Goal: Download file/media

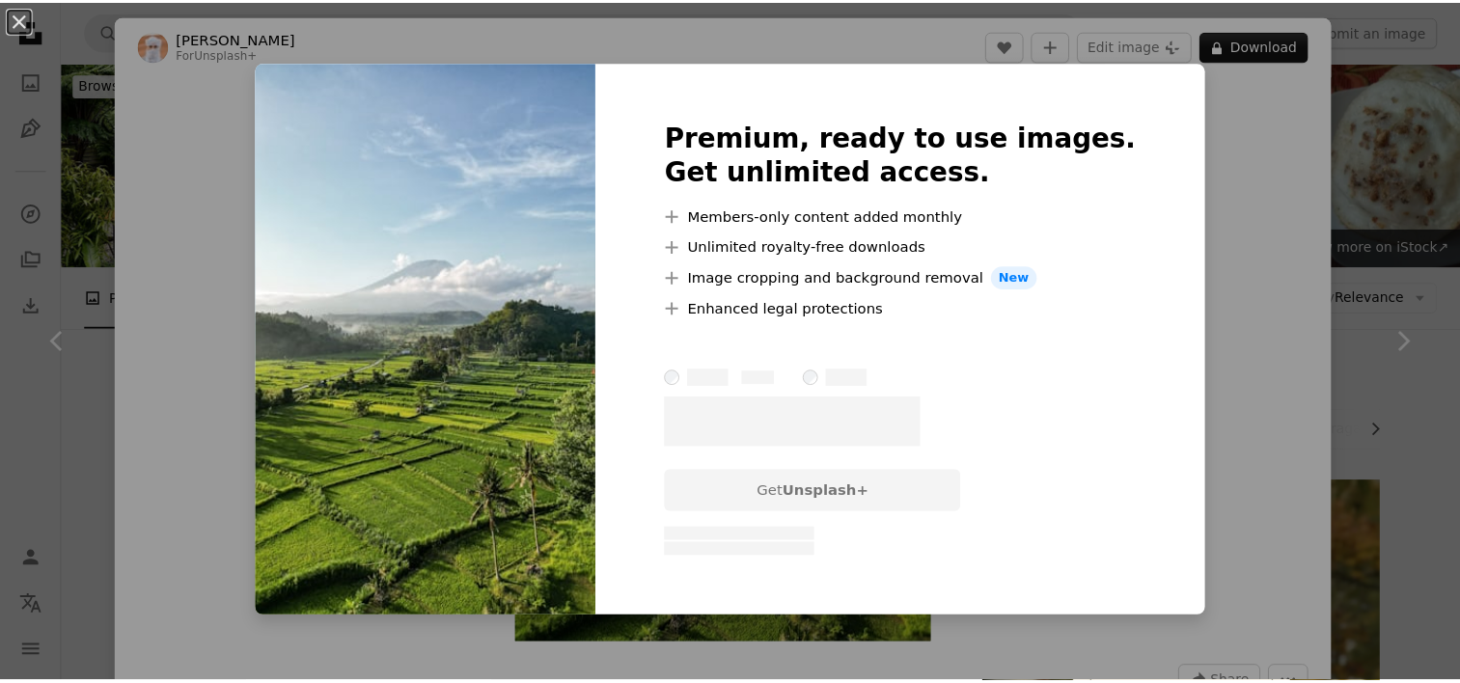
scroll to position [1255, 0]
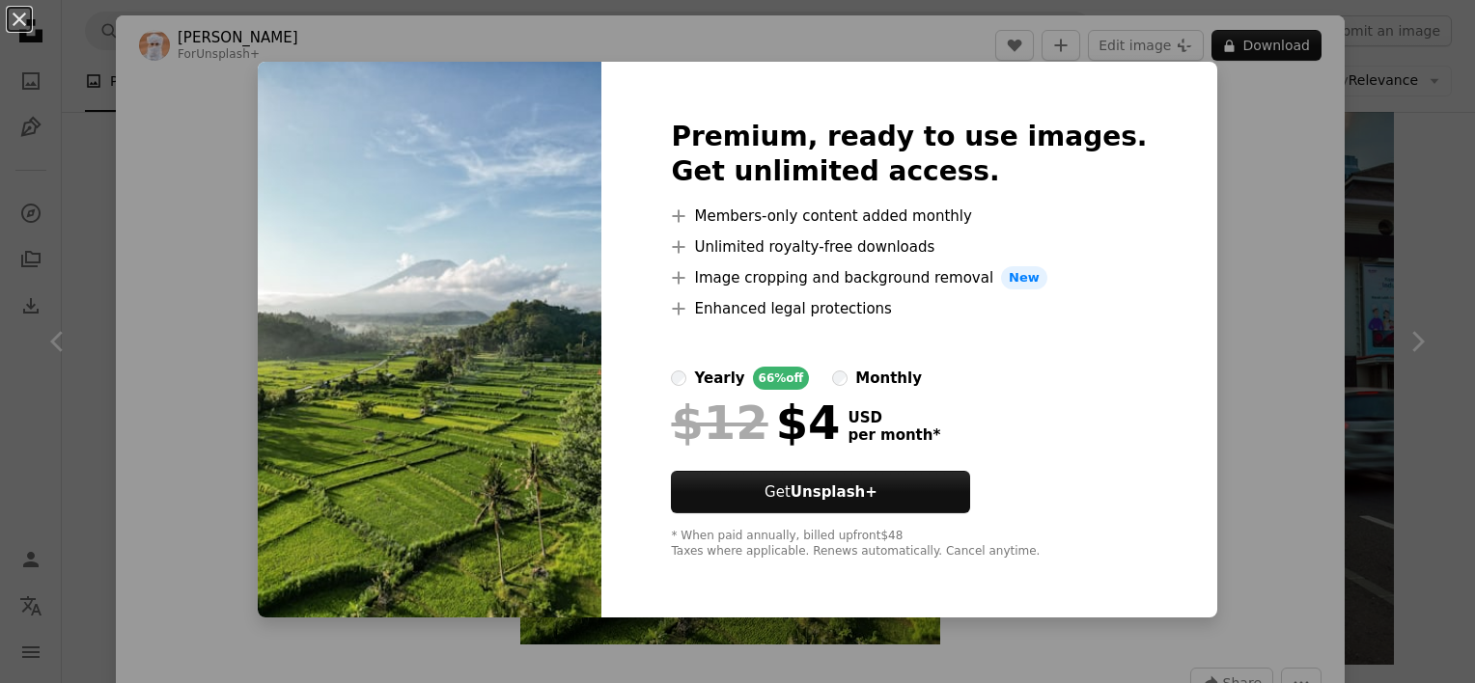
click at [1404, 324] on div "An X shape Premium, ready to use images. Get unlimited access. A plus sign Memb…" at bounding box center [737, 341] width 1475 height 683
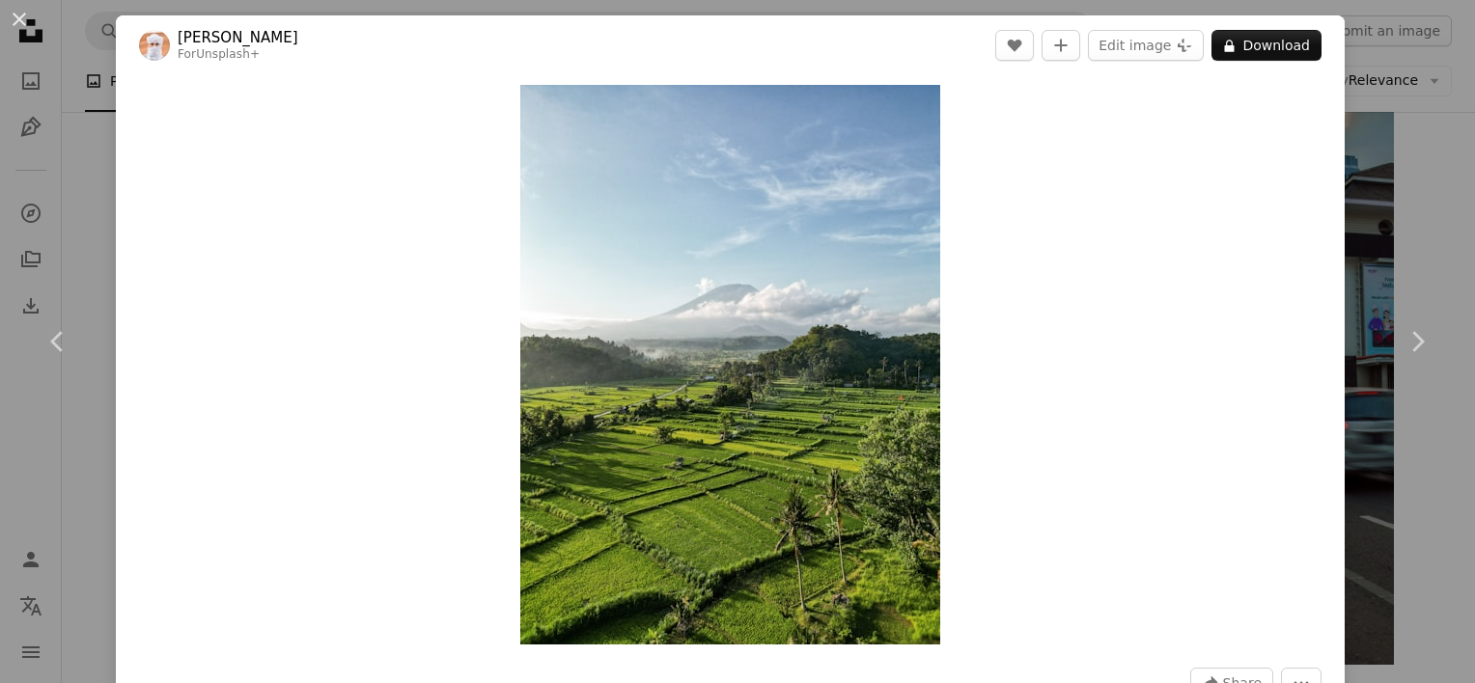
drag, startPoint x: 1398, startPoint y: 97, endPoint x: 1400, endPoint y: 107, distance: 10.8
click at [1400, 97] on div "An X shape Chevron left Chevron right Ahmed For Unsplash+ A heart A plus sign E…" at bounding box center [737, 341] width 1475 height 683
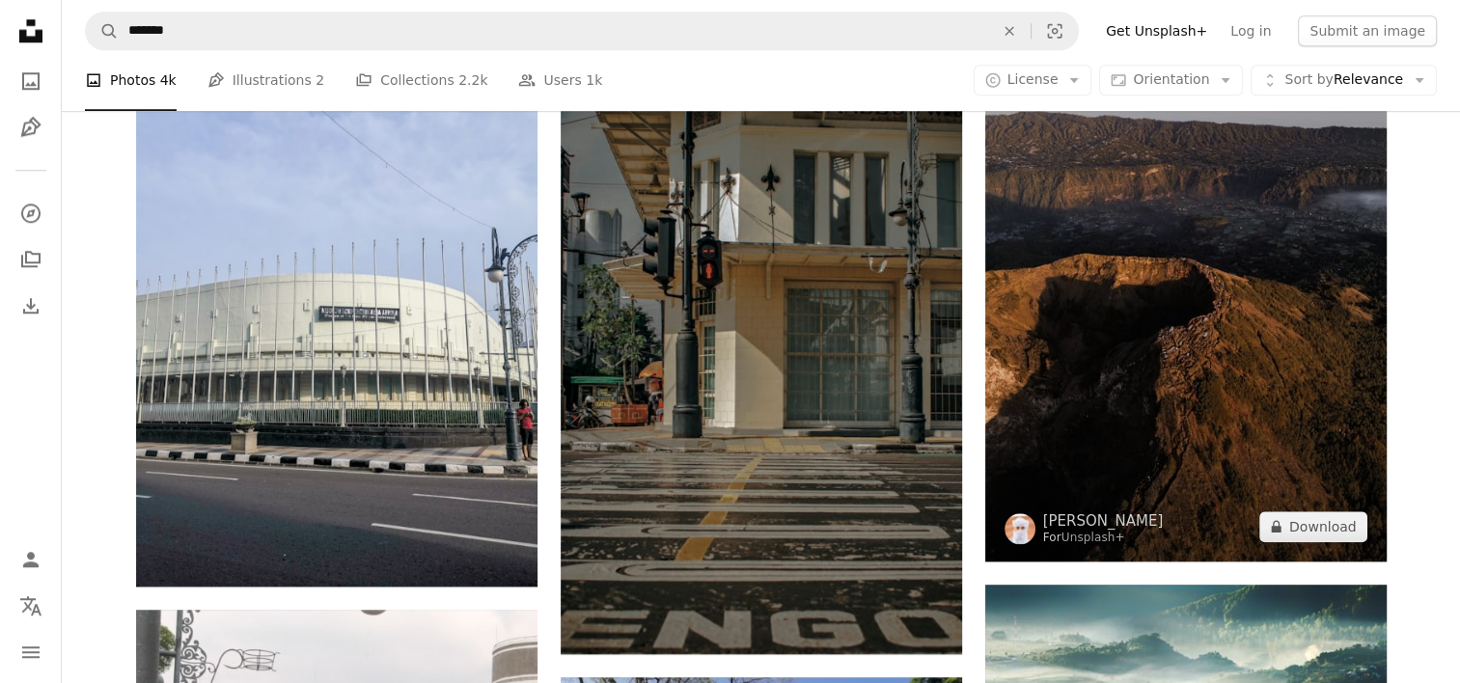
scroll to position [1834, 0]
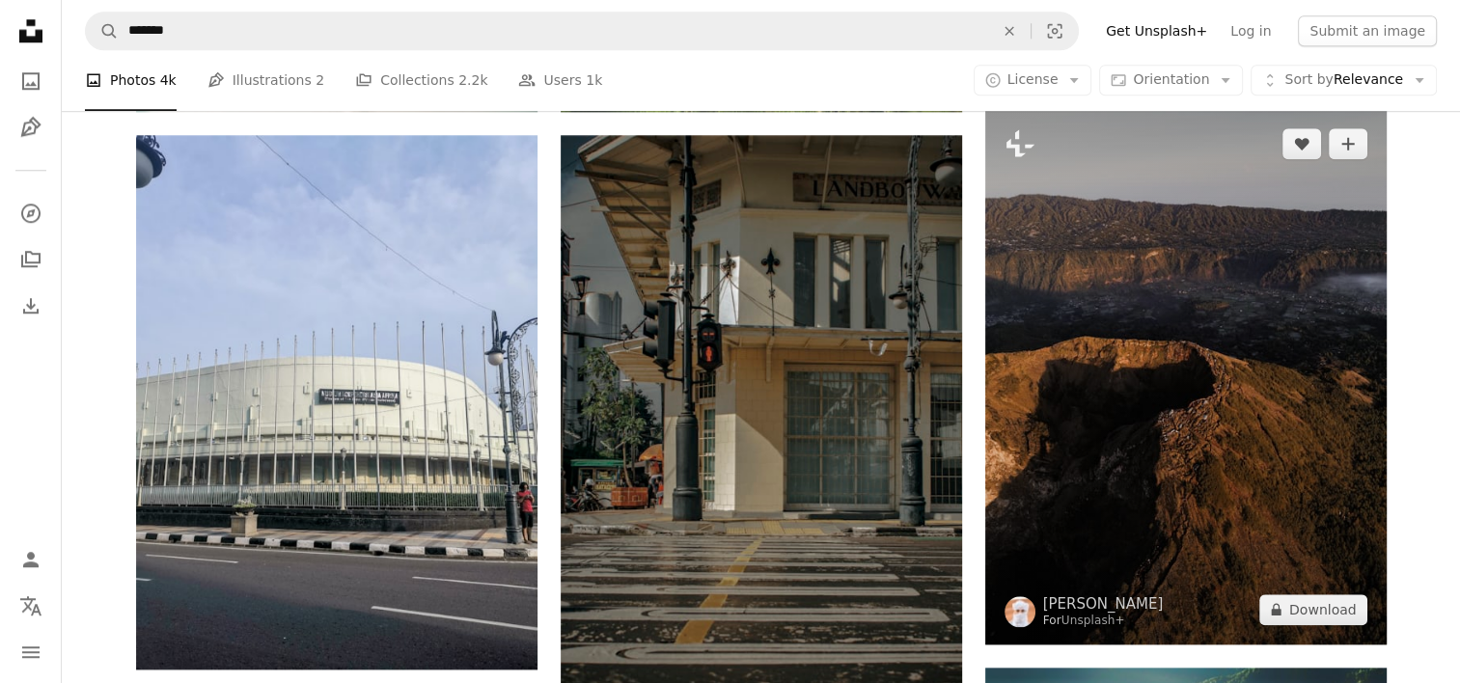
click at [1294, 242] on img at bounding box center [1187, 377] width 402 height 536
click at [1223, 286] on img at bounding box center [1187, 377] width 402 height 536
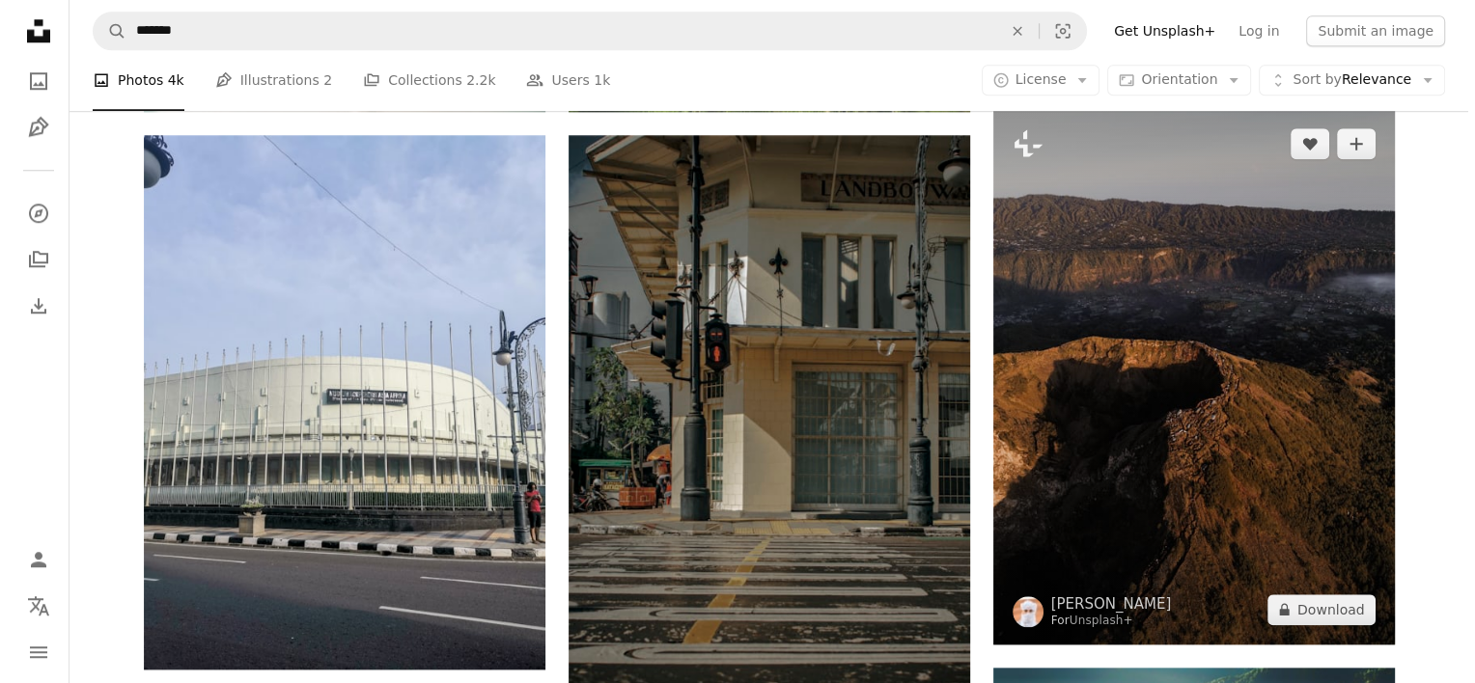
scroll to position [1834, 0]
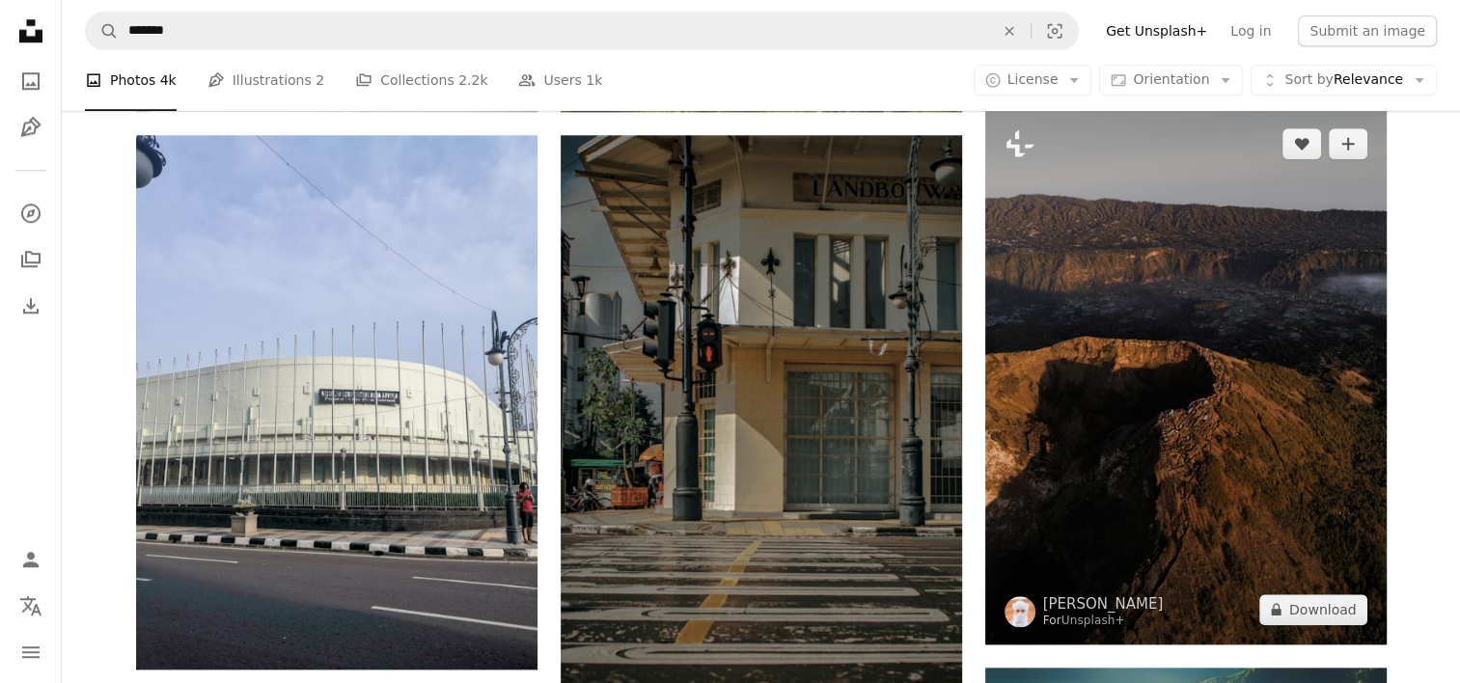
click at [1207, 347] on img at bounding box center [1187, 377] width 402 height 536
click at [1313, 616] on button "A lock Download" at bounding box center [1314, 610] width 108 height 31
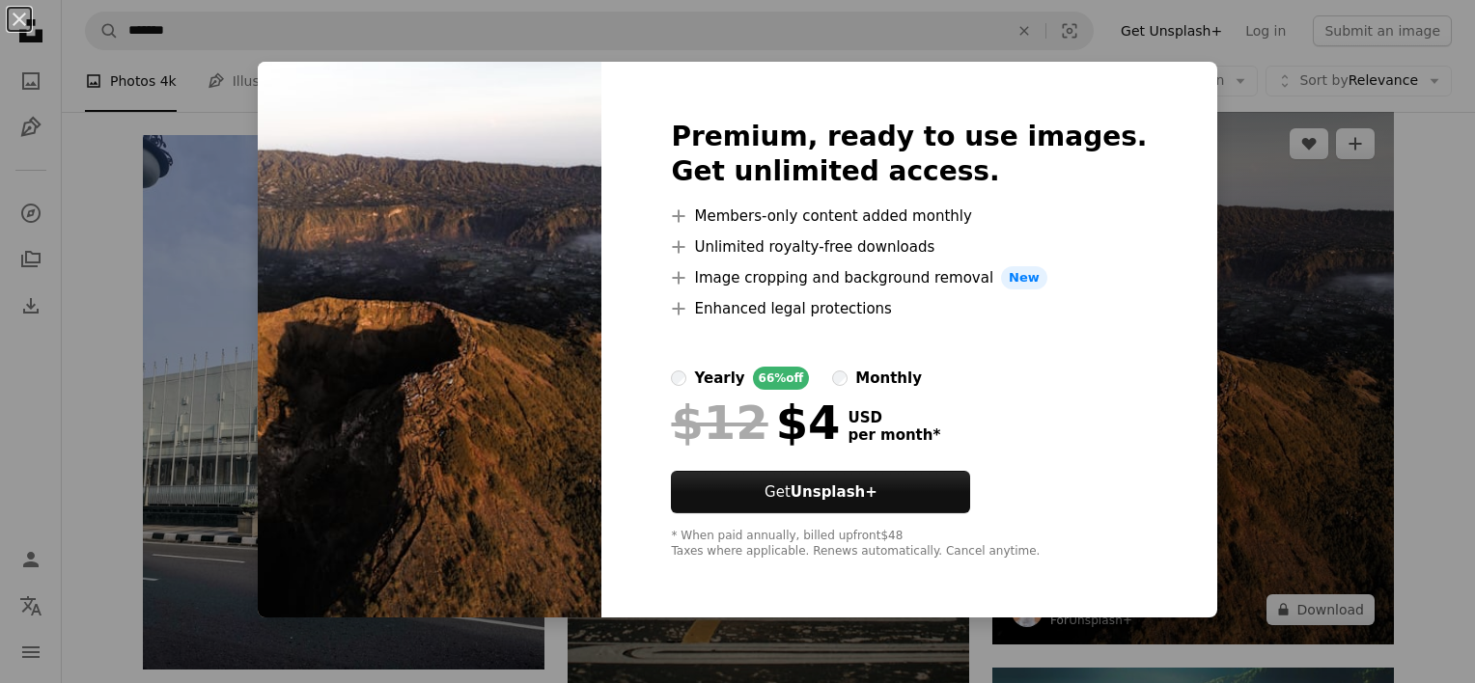
click at [1299, 483] on div "An X shape Premium, ready to use images. Get unlimited access. A plus sign Memb…" at bounding box center [737, 341] width 1475 height 683
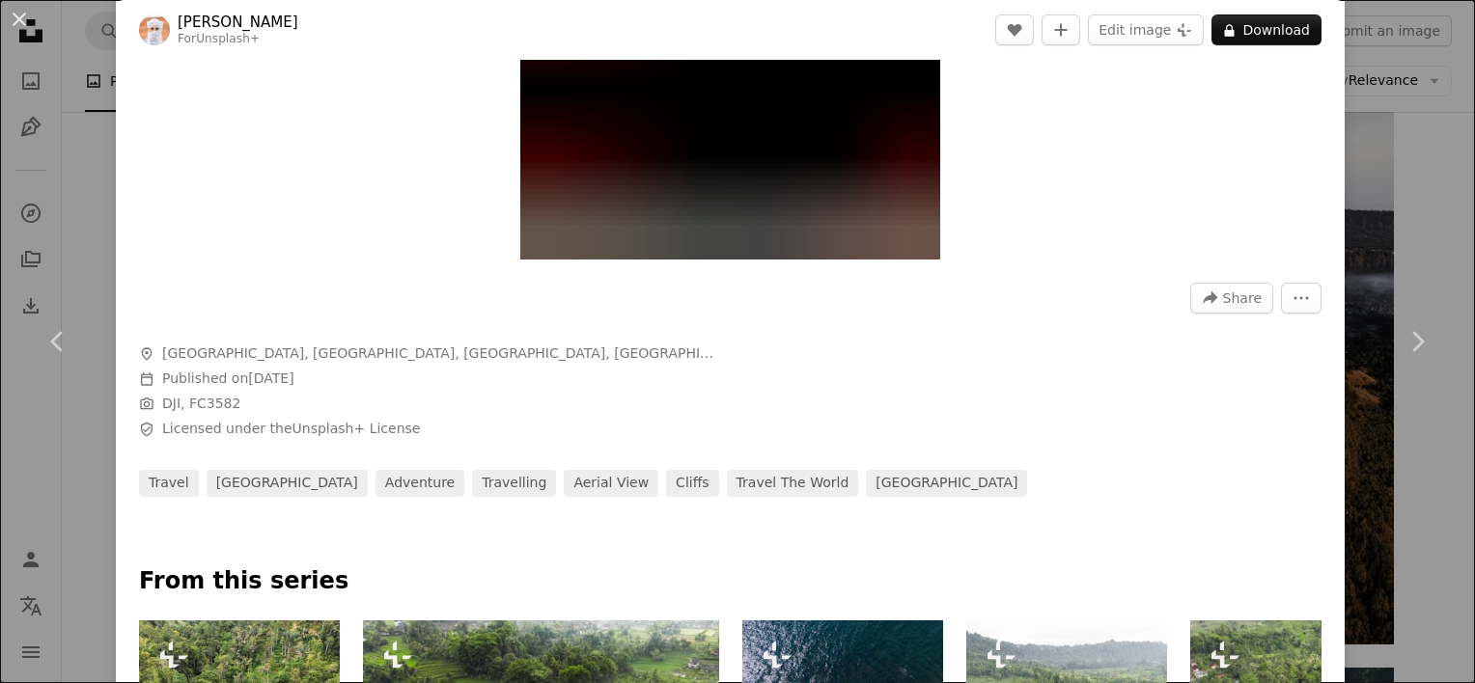
scroll to position [386, 0]
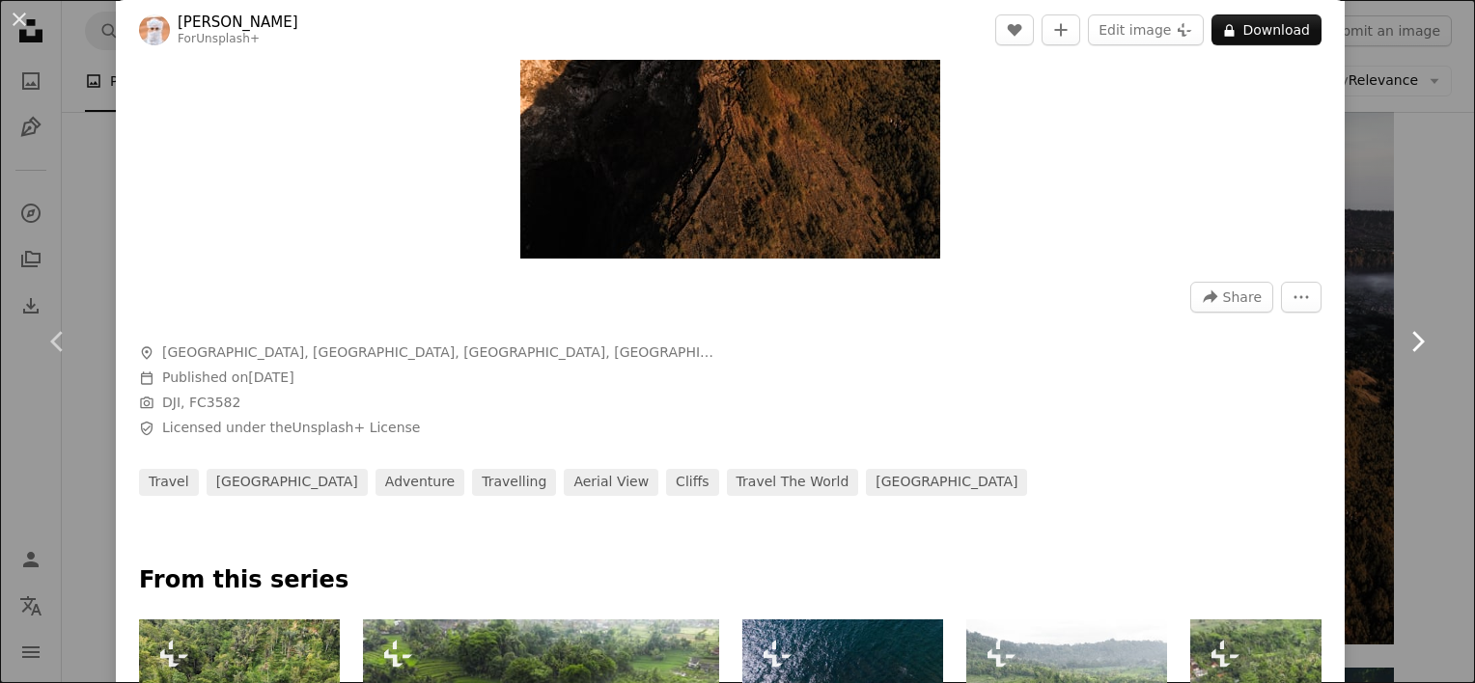
click at [1412, 346] on icon at bounding box center [1418, 341] width 13 height 20
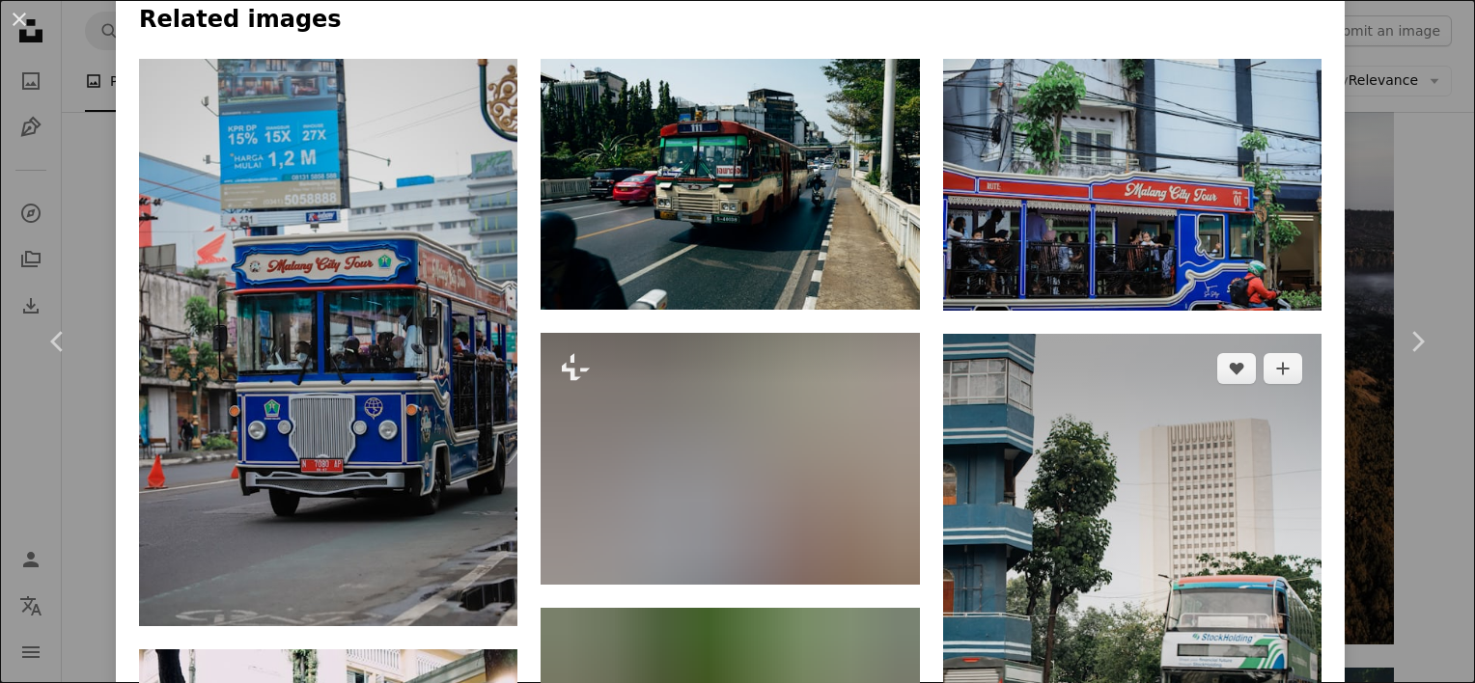
scroll to position [1370, 0]
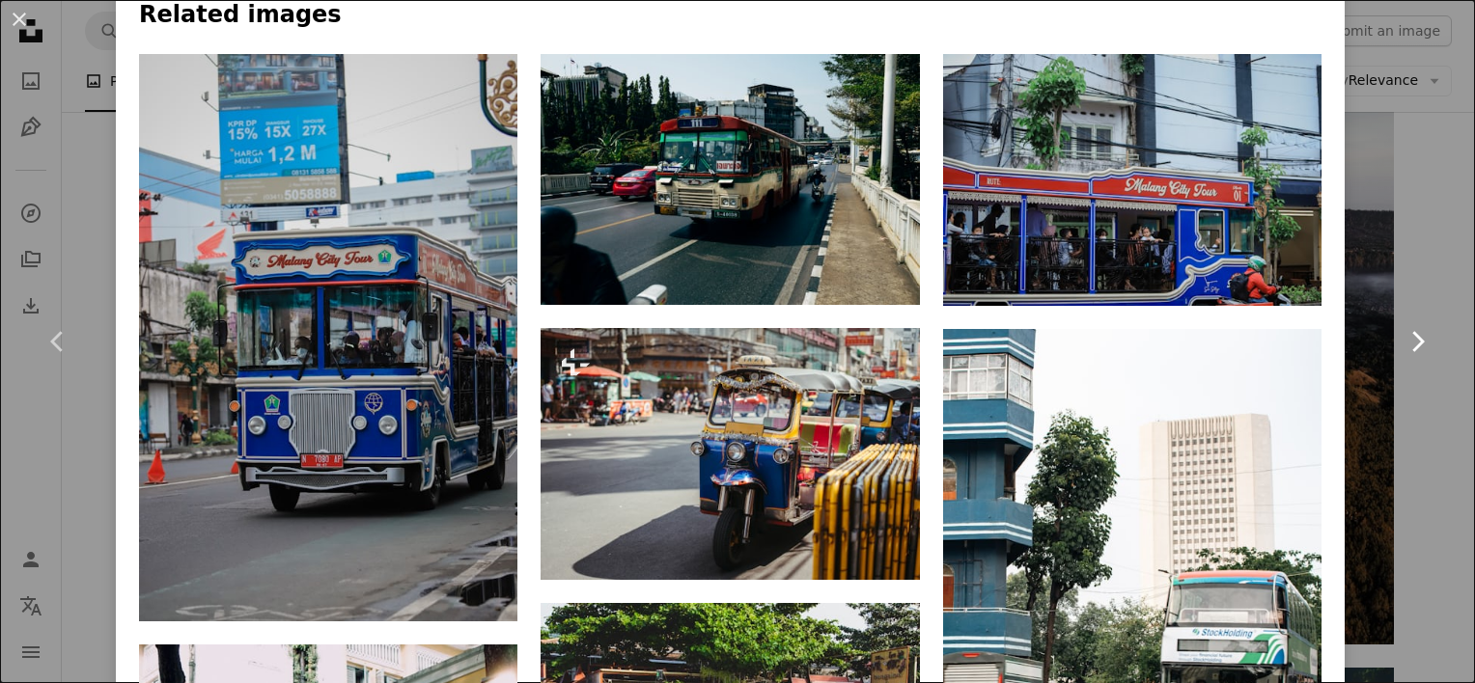
click at [1364, 365] on link "Chevron right" at bounding box center [1417, 341] width 116 height 185
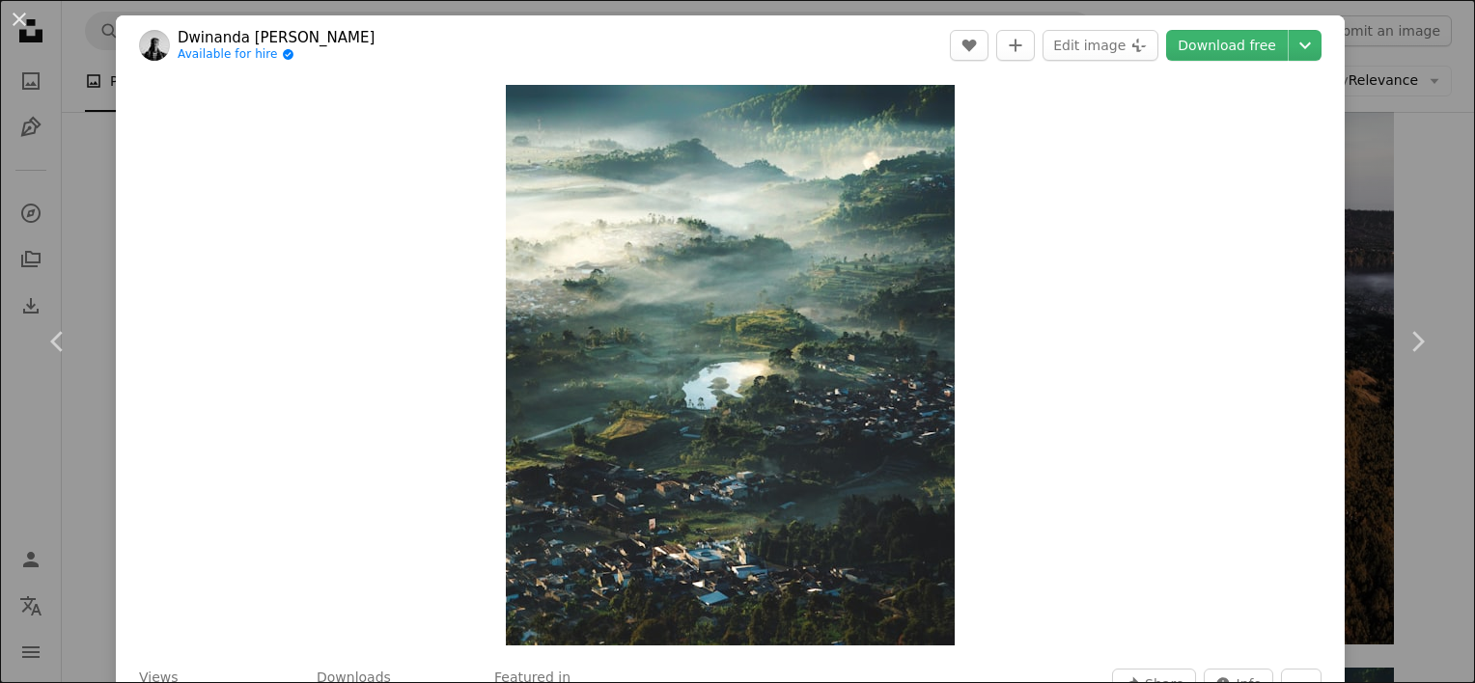
click at [1152, 377] on div "Zoom in" at bounding box center [730, 365] width 1229 height 580
click at [776, 238] on img "Zoom in on this image" at bounding box center [730, 365] width 449 height 561
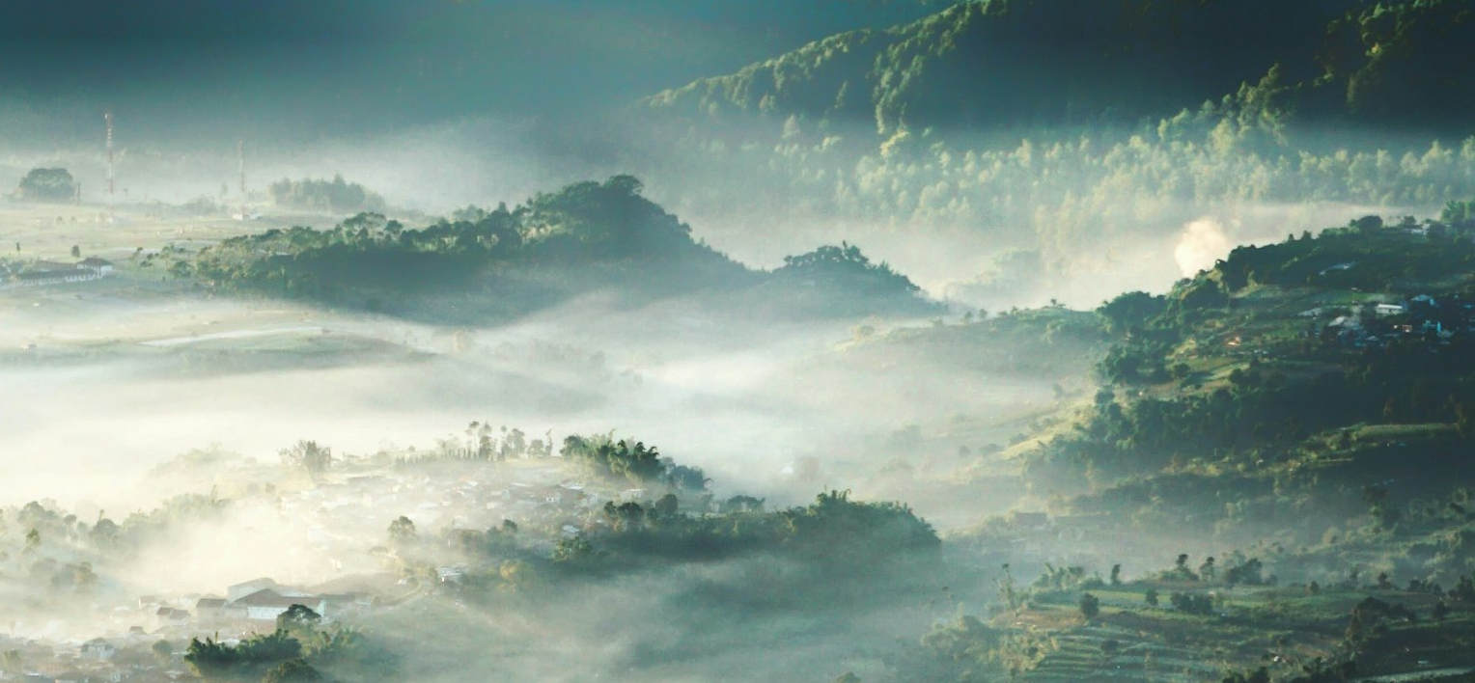
scroll to position [563, 0]
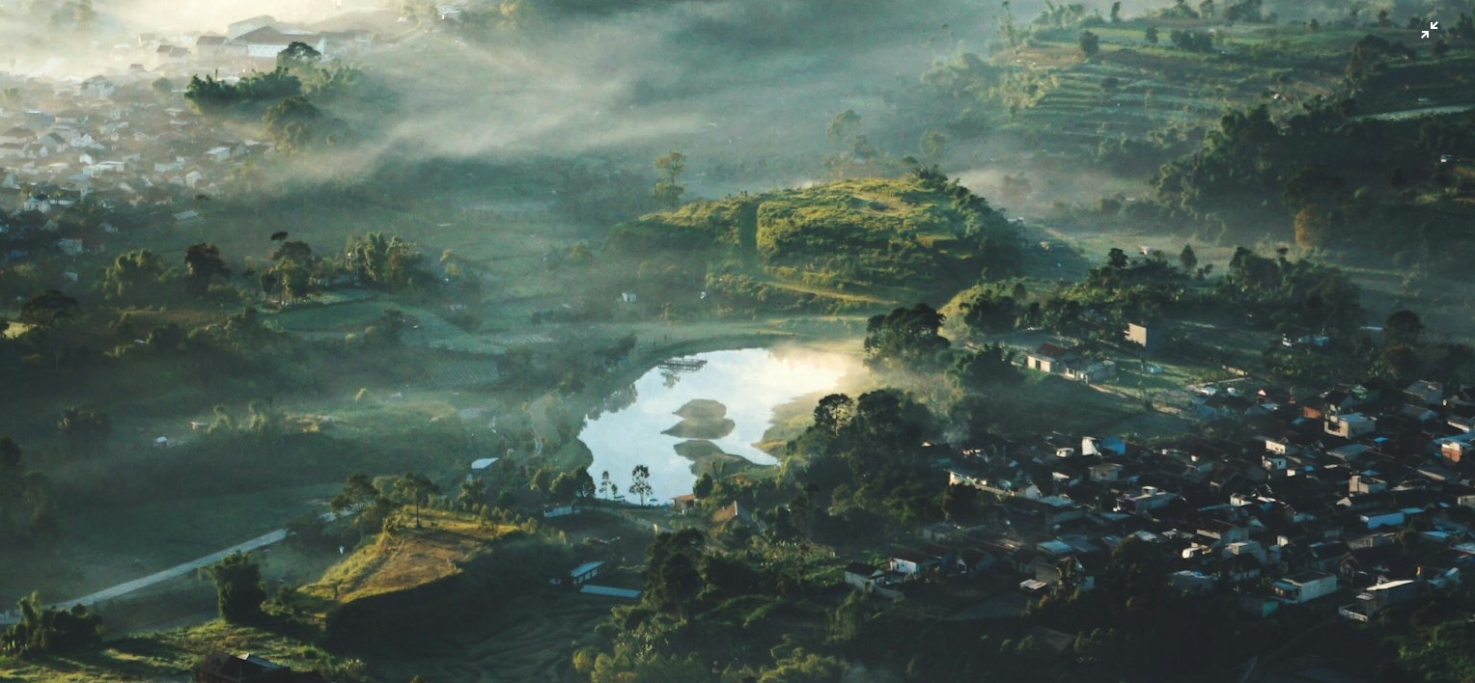
click at [776, 238] on img "Zoom out on this image" at bounding box center [737, 359] width 1477 height 1846
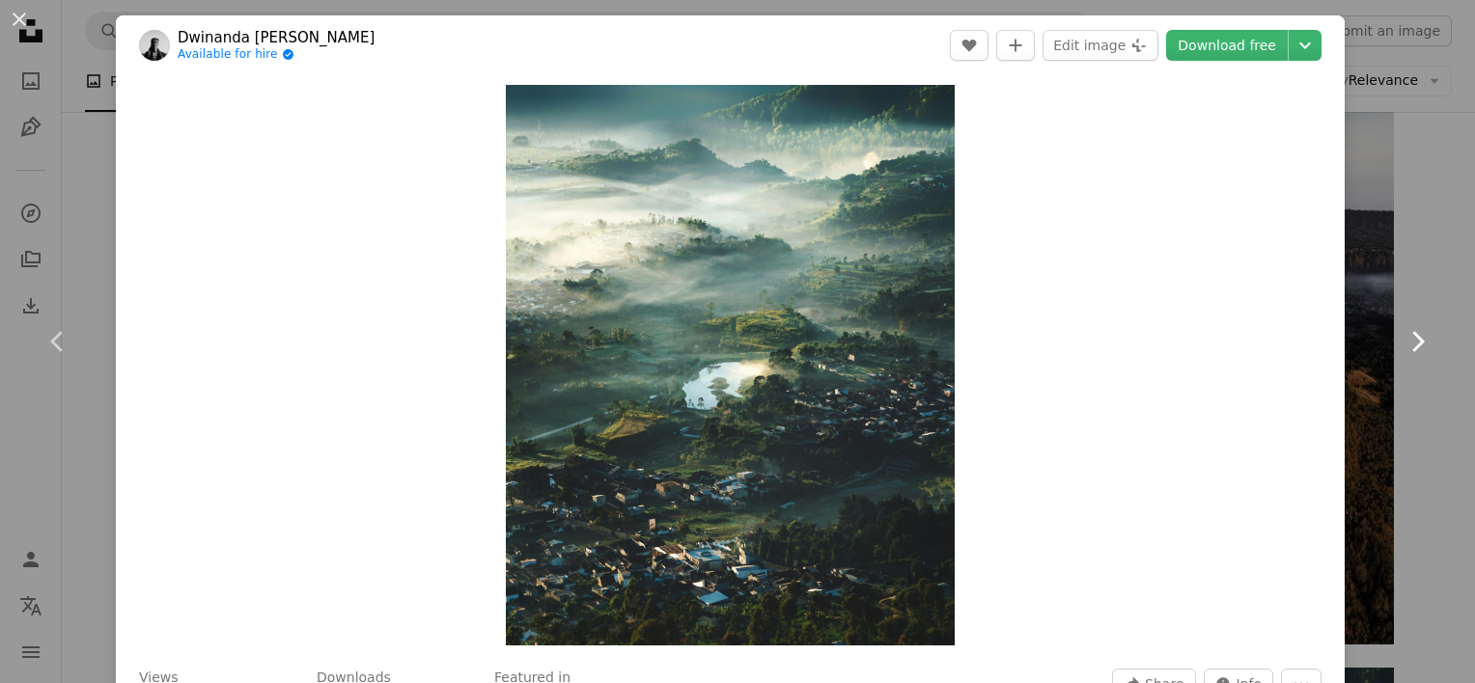
click at [1402, 295] on link "Chevron right" at bounding box center [1417, 341] width 116 height 185
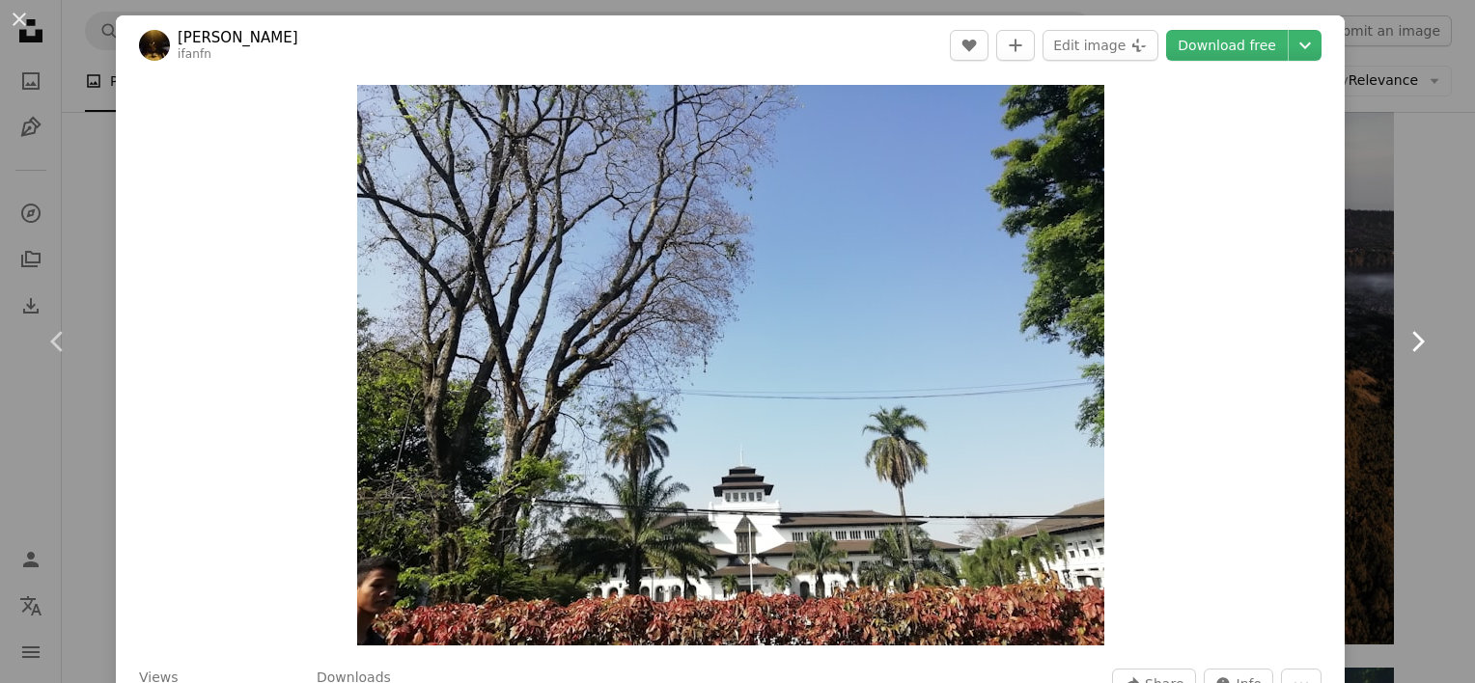
click at [1384, 336] on link "Chevron right" at bounding box center [1417, 341] width 116 height 185
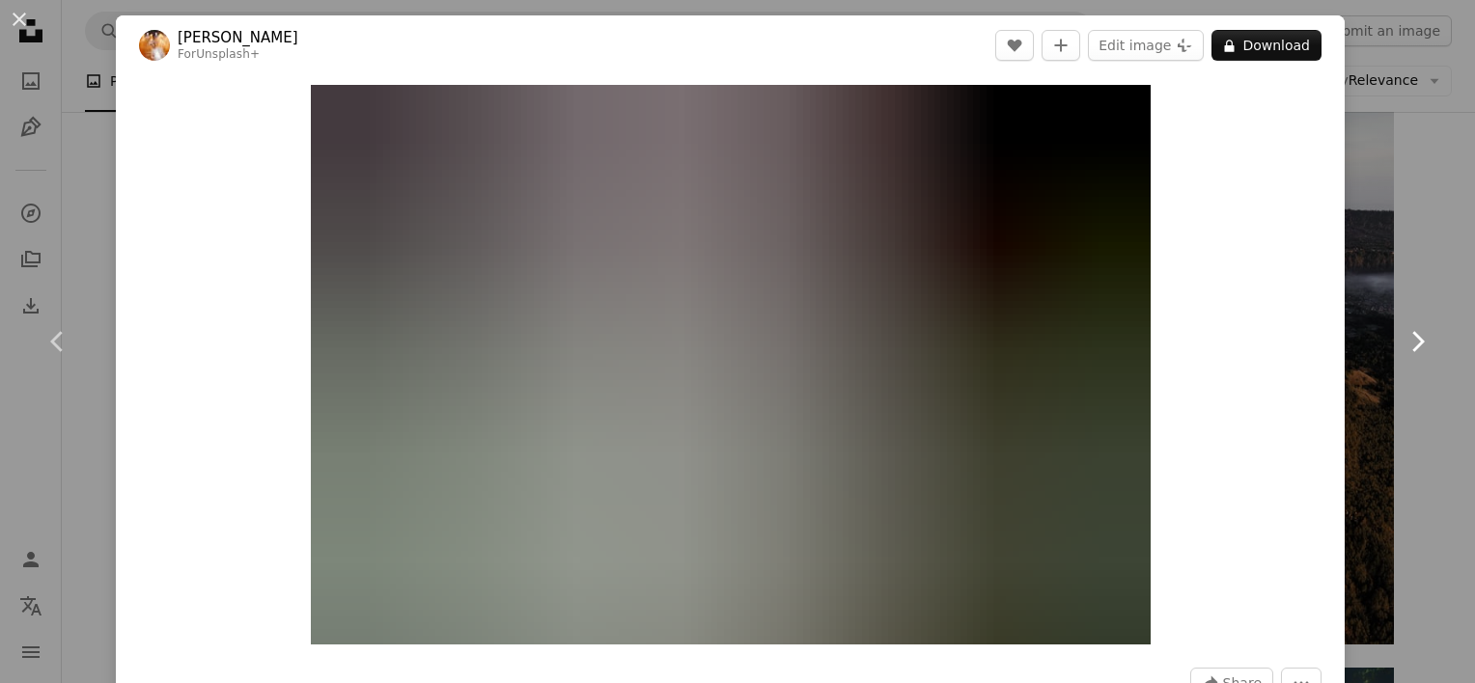
click at [1384, 336] on link "Chevron right" at bounding box center [1417, 341] width 116 height 185
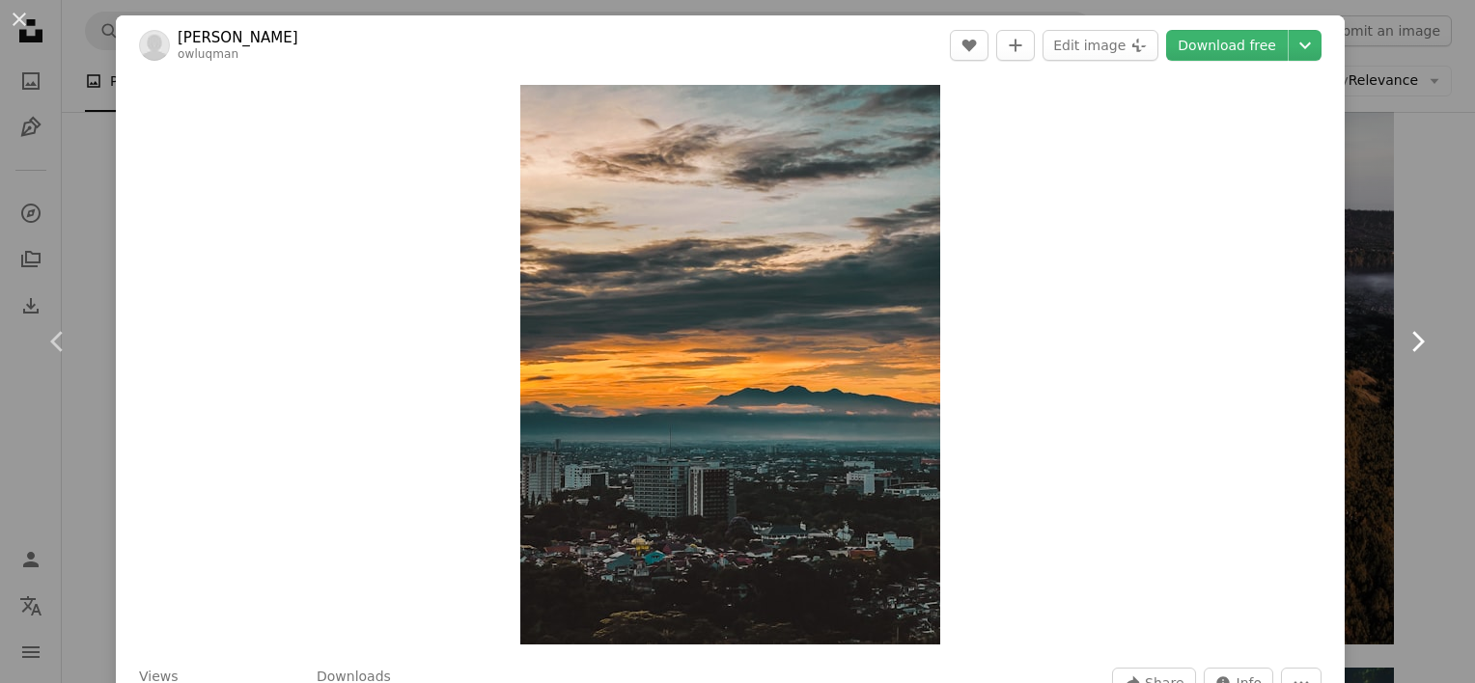
click at [1384, 336] on link "Chevron right" at bounding box center [1417, 341] width 116 height 185
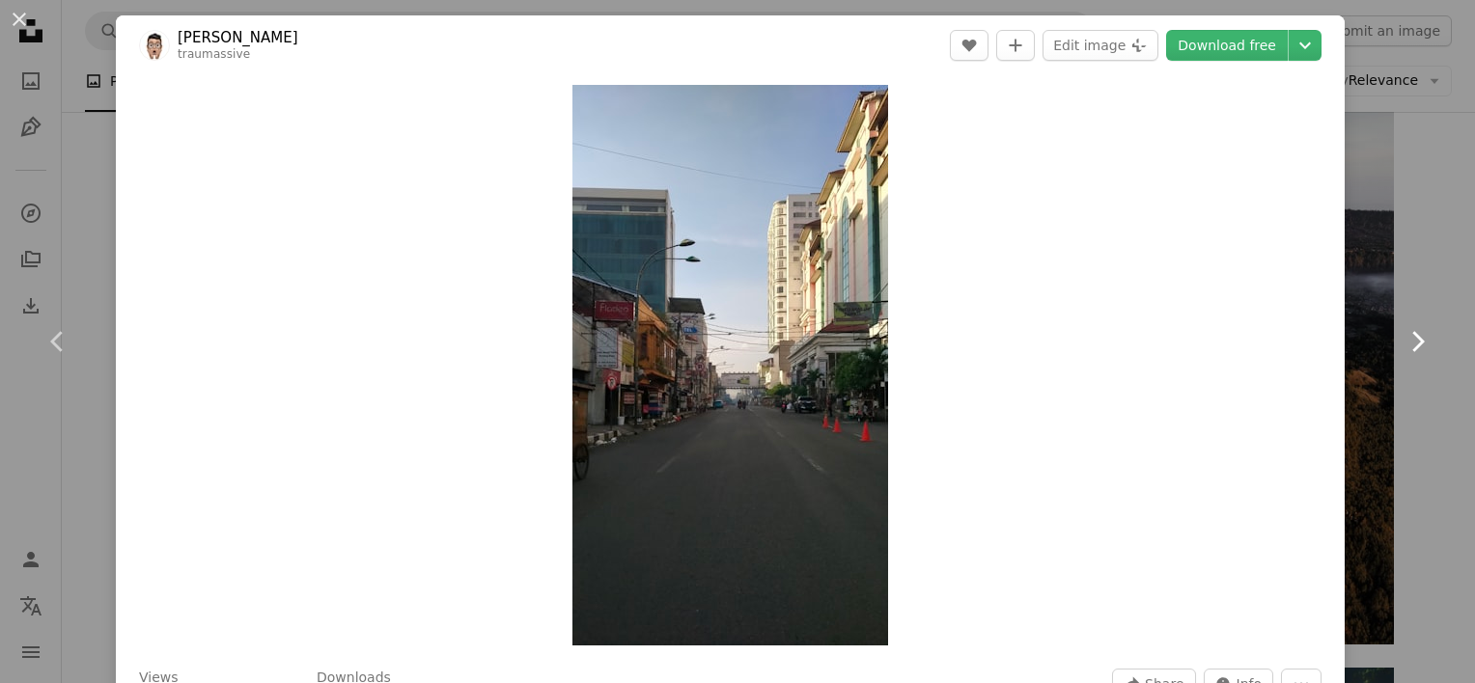
click at [1384, 336] on link "Chevron right" at bounding box center [1417, 341] width 116 height 185
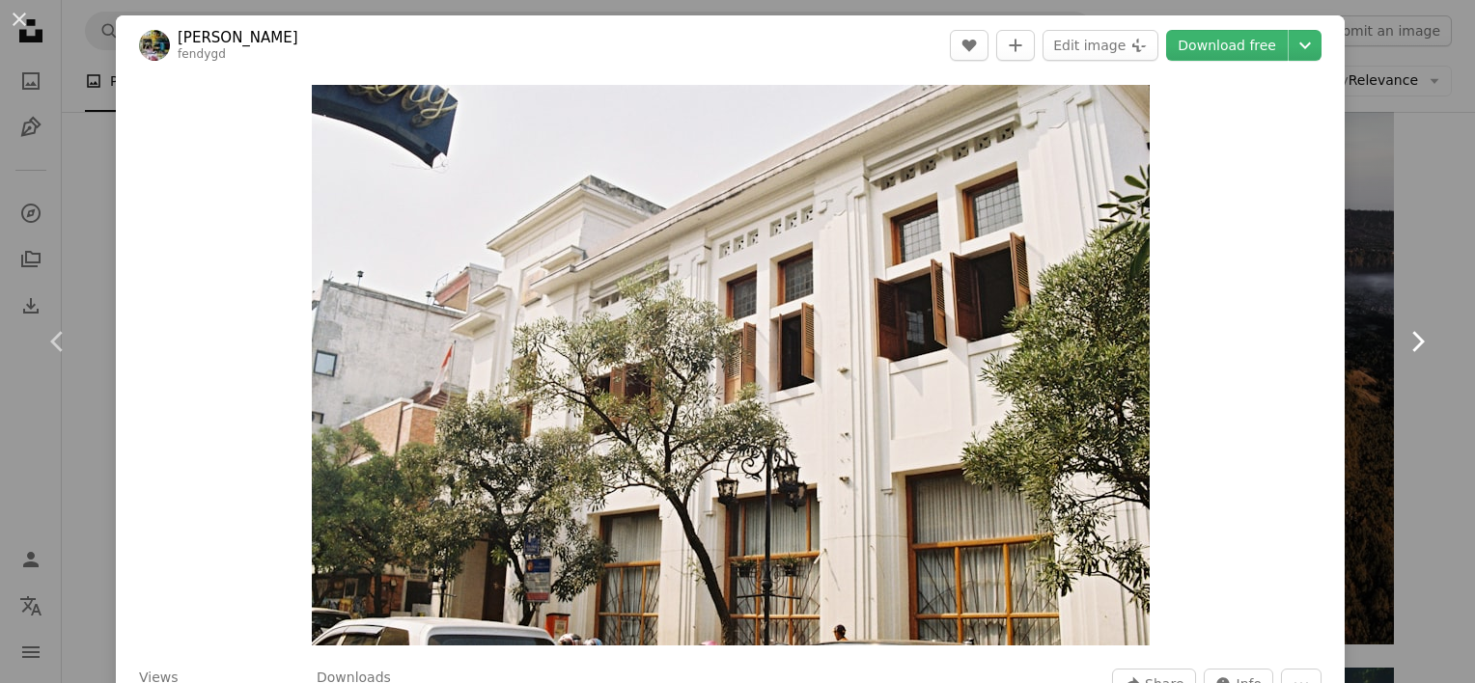
click at [1384, 336] on link "Chevron right" at bounding box center [1417, 341] width 116 height 185
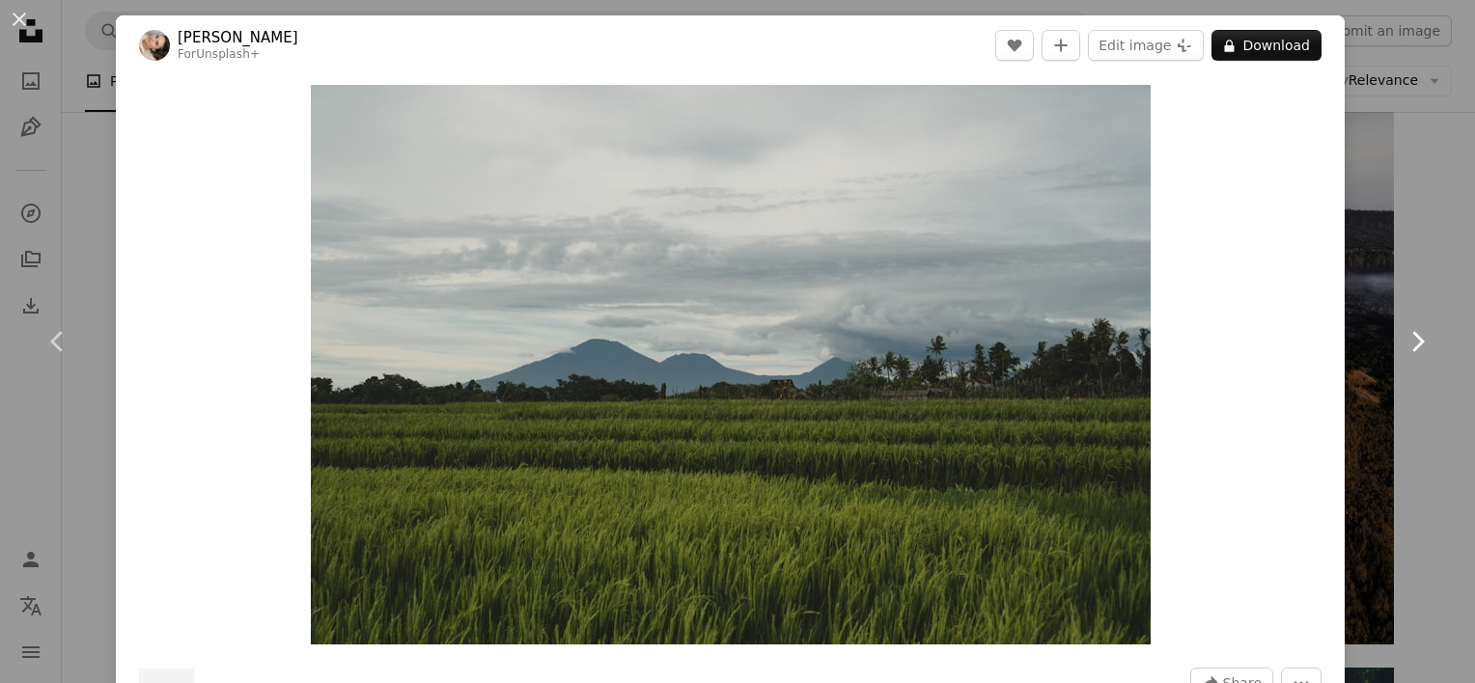
click at [1383, 336] on link "Chevron right" at bounding box center [1417, 341] width 116 height 185
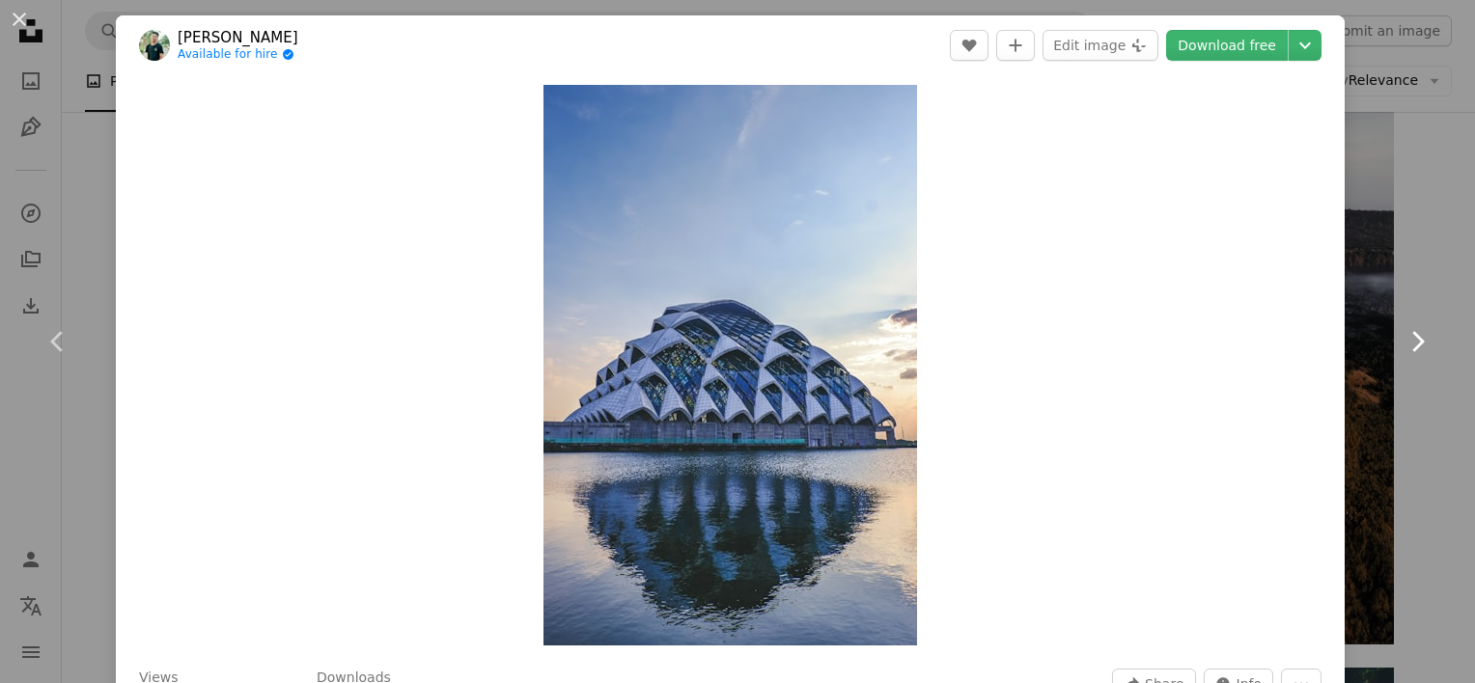
click at [1378, 336] on link "Chevron right" at bounding box center [1417, 341] width 116 height 185
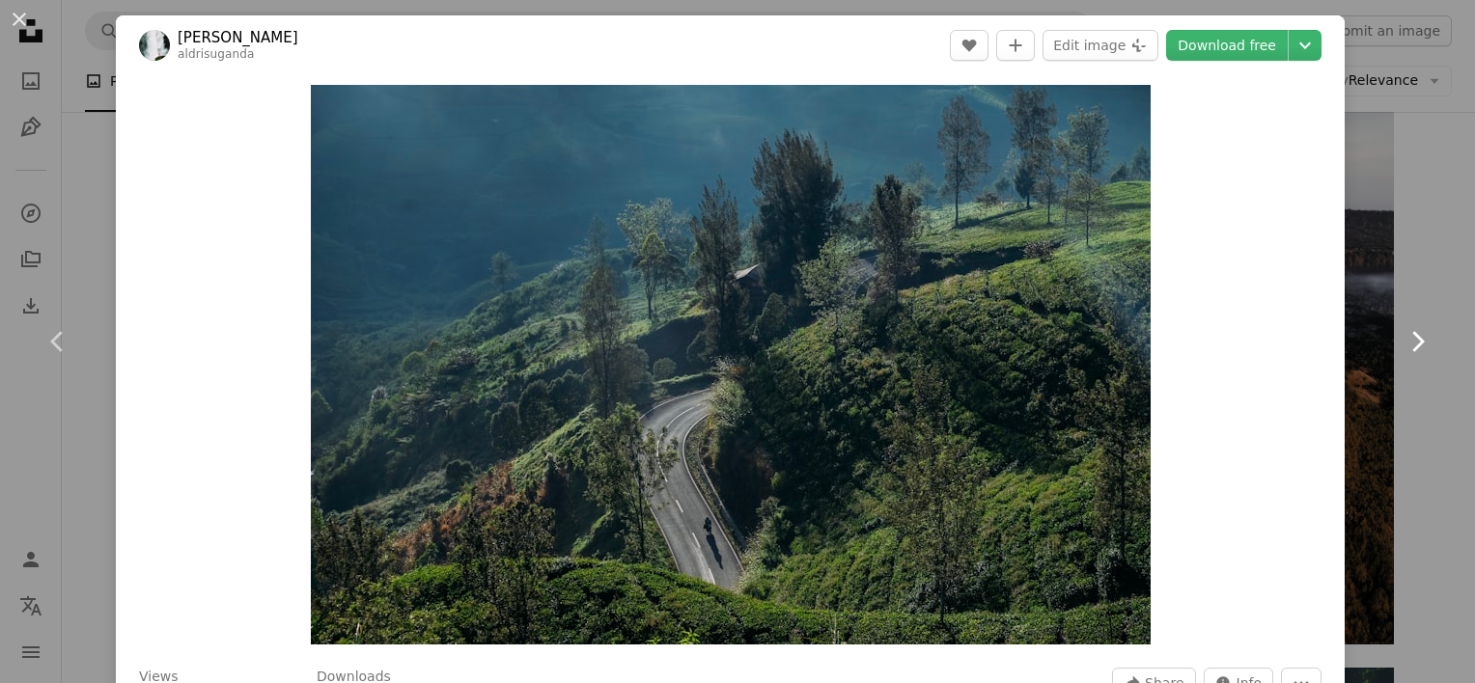
click at [1378, 336] on link "Chevron right" at bounding box center [1417, 341] width 116 height 185
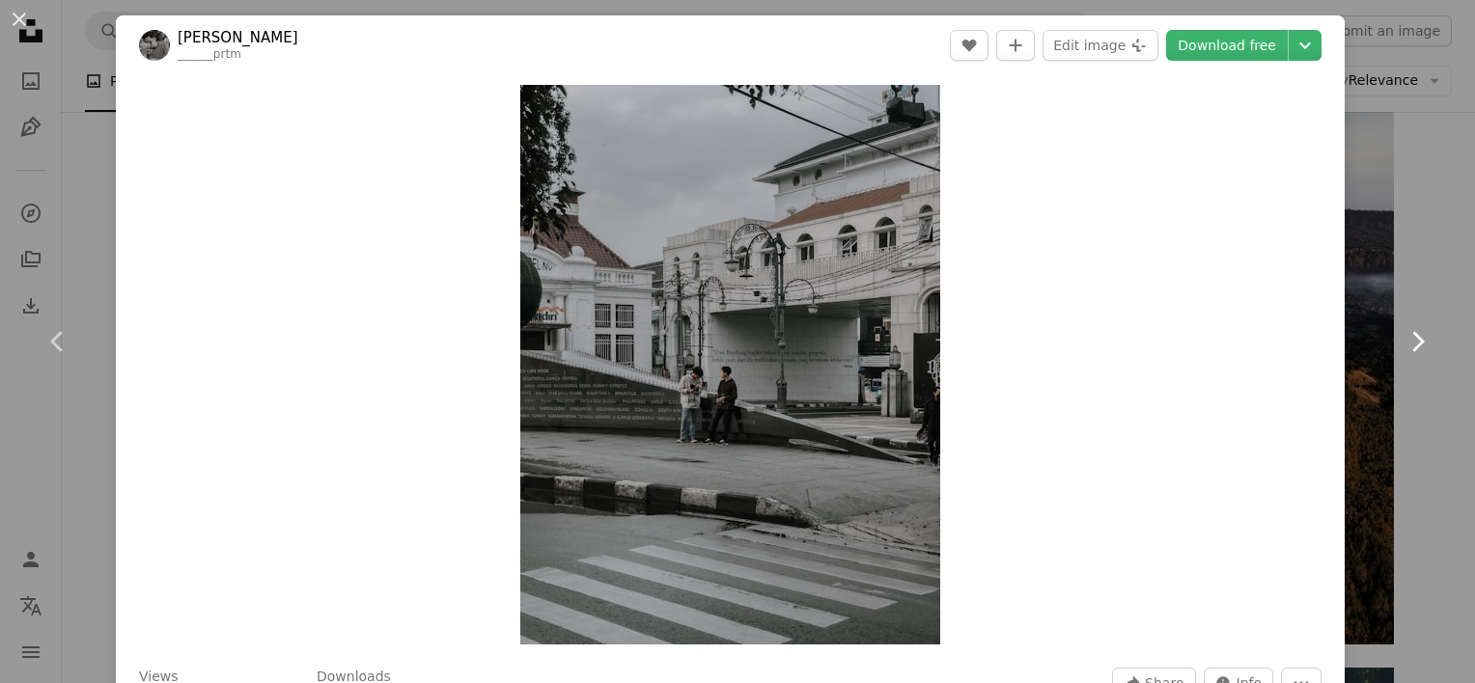
click at [1378, 336] on link "Chevron right" at bounding box center [1417, 341] width 116 height 185
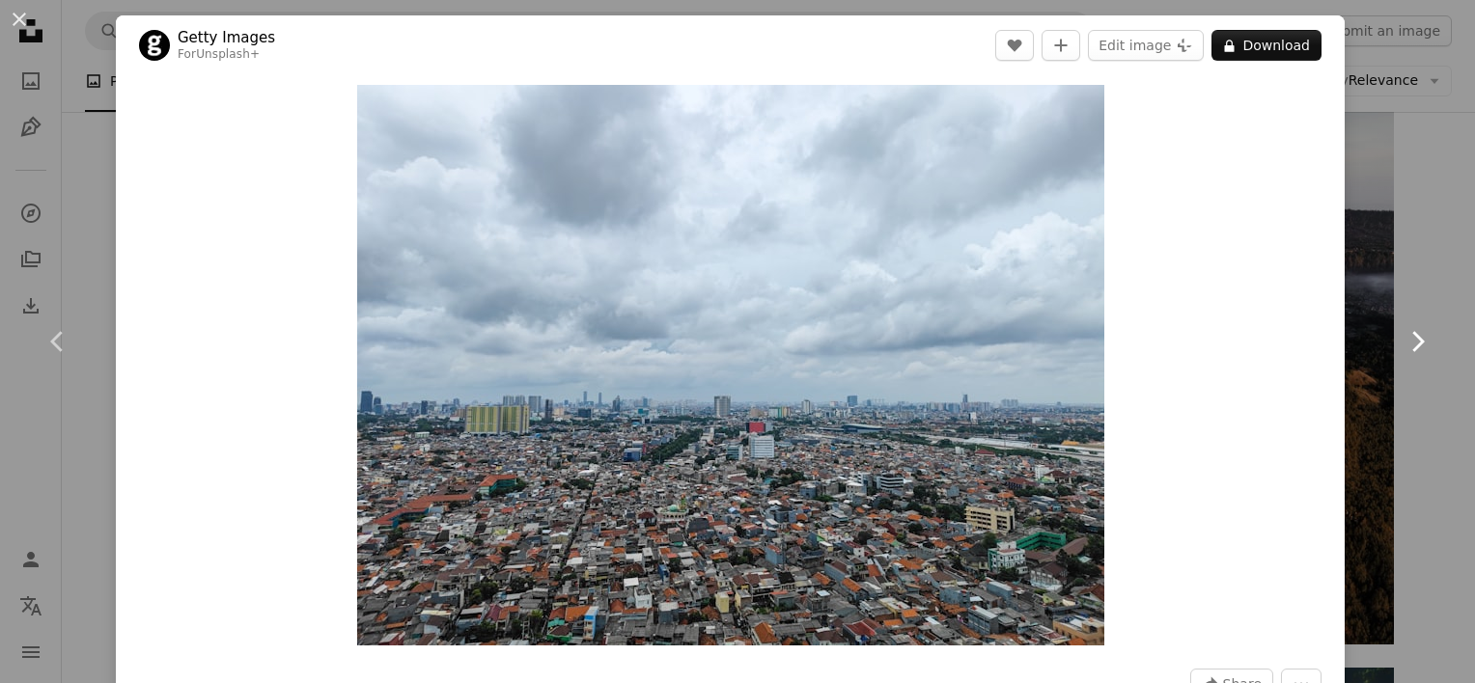
click at [1378, 336] on link "Chevron right" at bounding box center [1417, 341] width 116 height 185
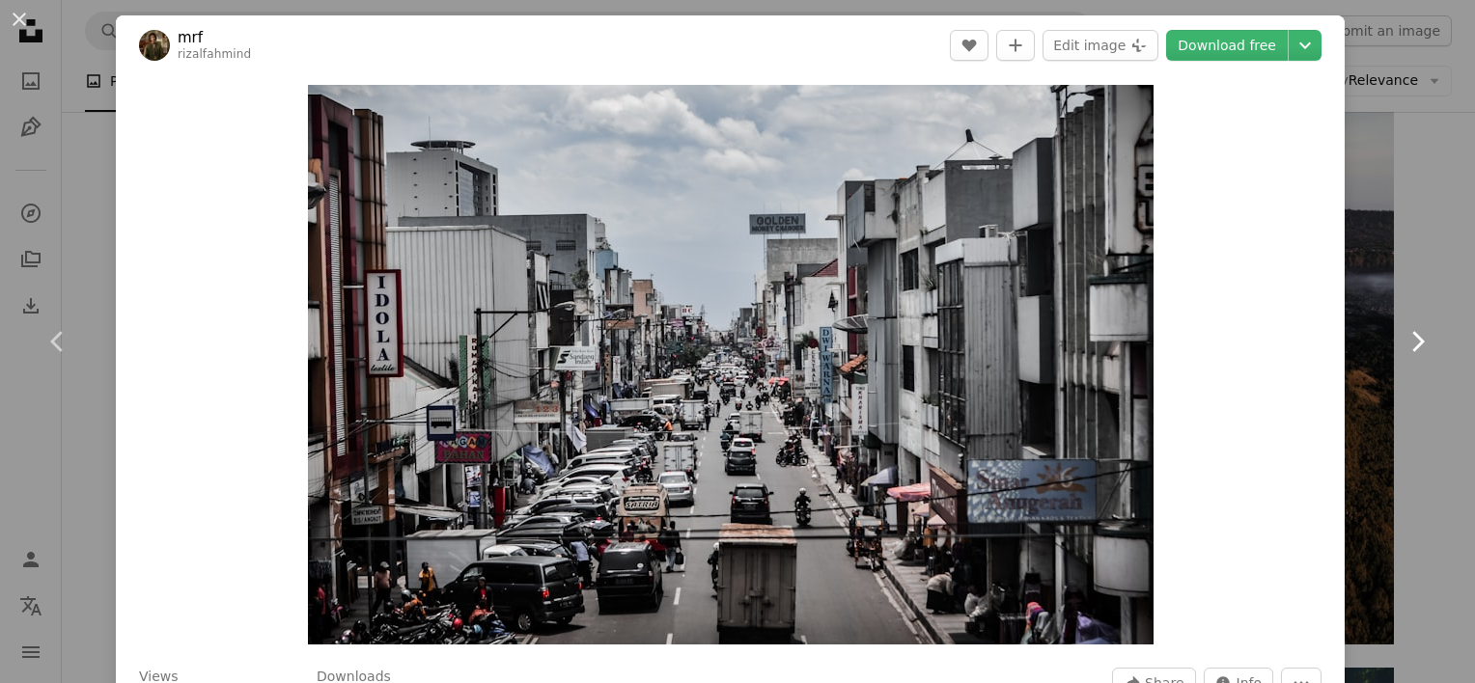
click at [1359, 354] on link "Chevron right" at bounding box center [1417, 341] width 116 height 185
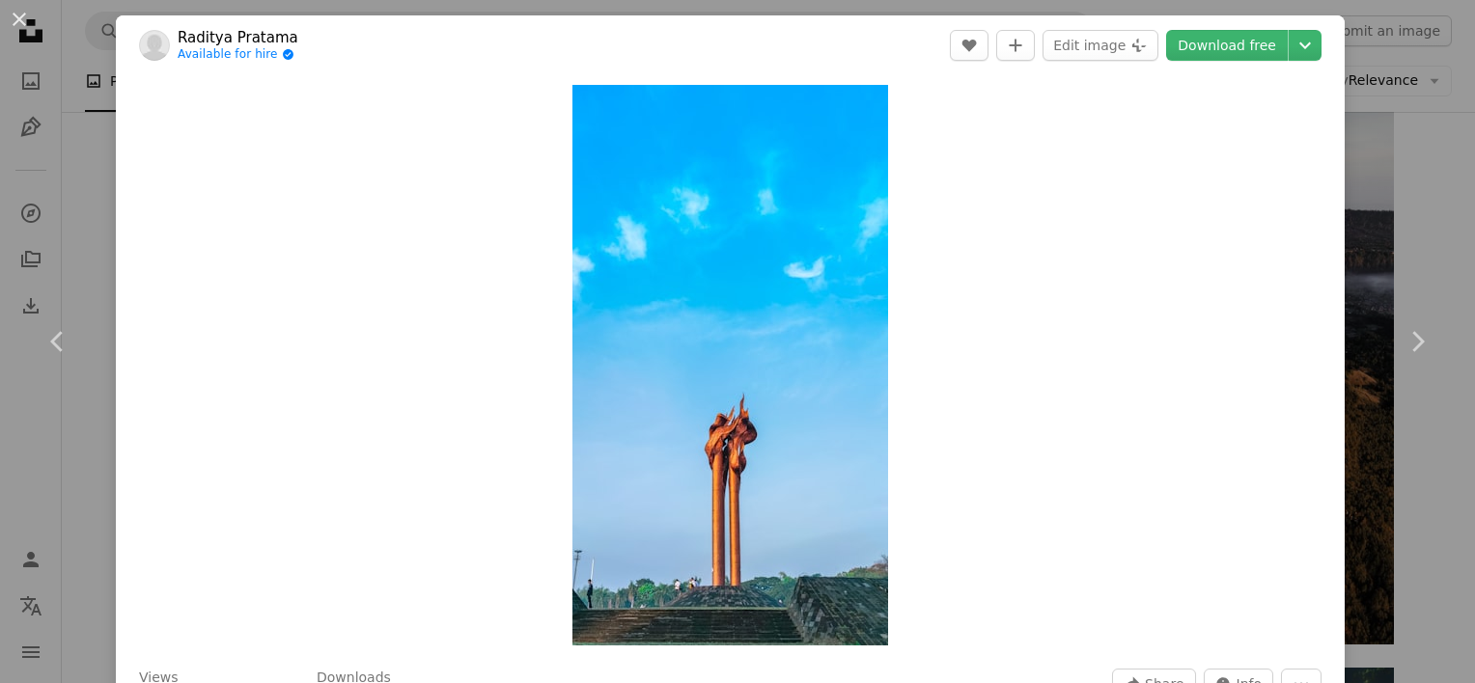
click at [1272, 367] on div "Zoom in" at bounding box center [730, 365] width 1229 height 580
click at [1410, 344] on icon "Chevron right" at bounding box center [1417, 341] width 31 height 31
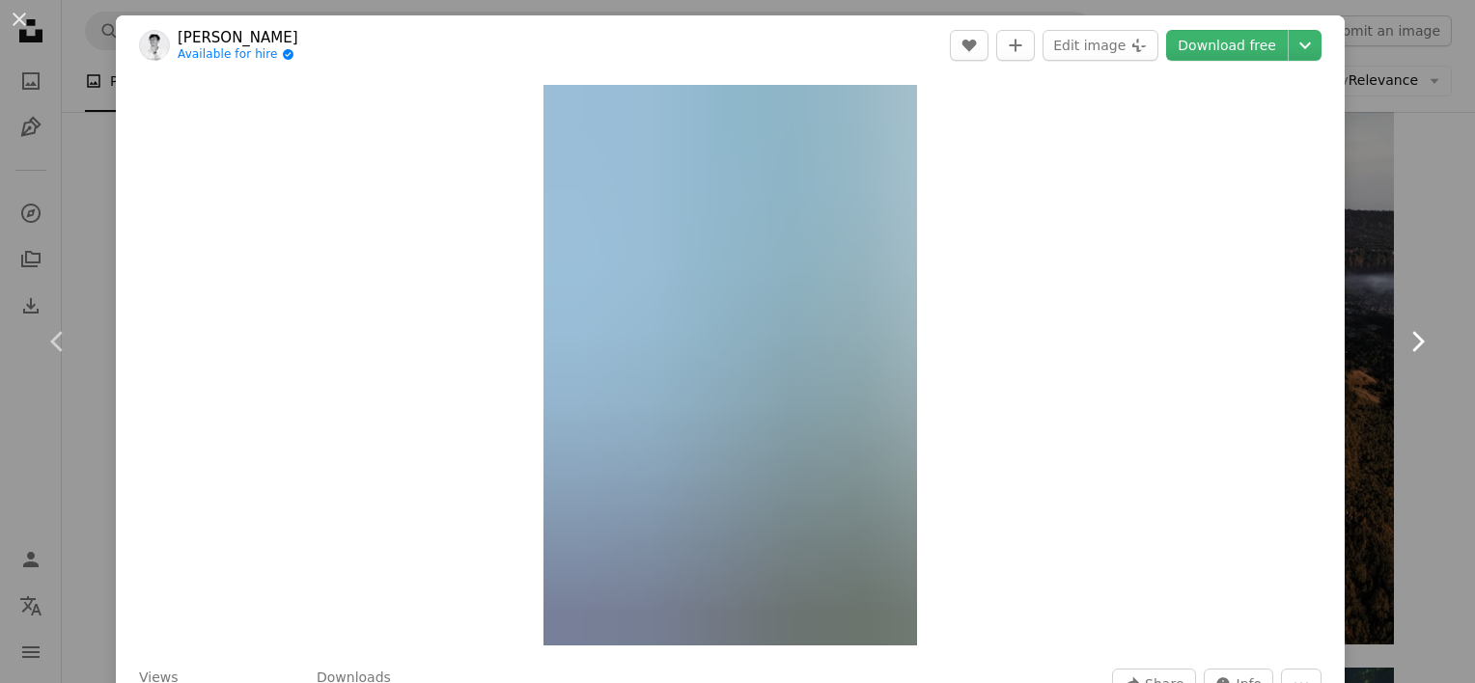
click at [1410, 344] on icon "Chevron right" at bounding box center [1417, 341] width 31 height 31
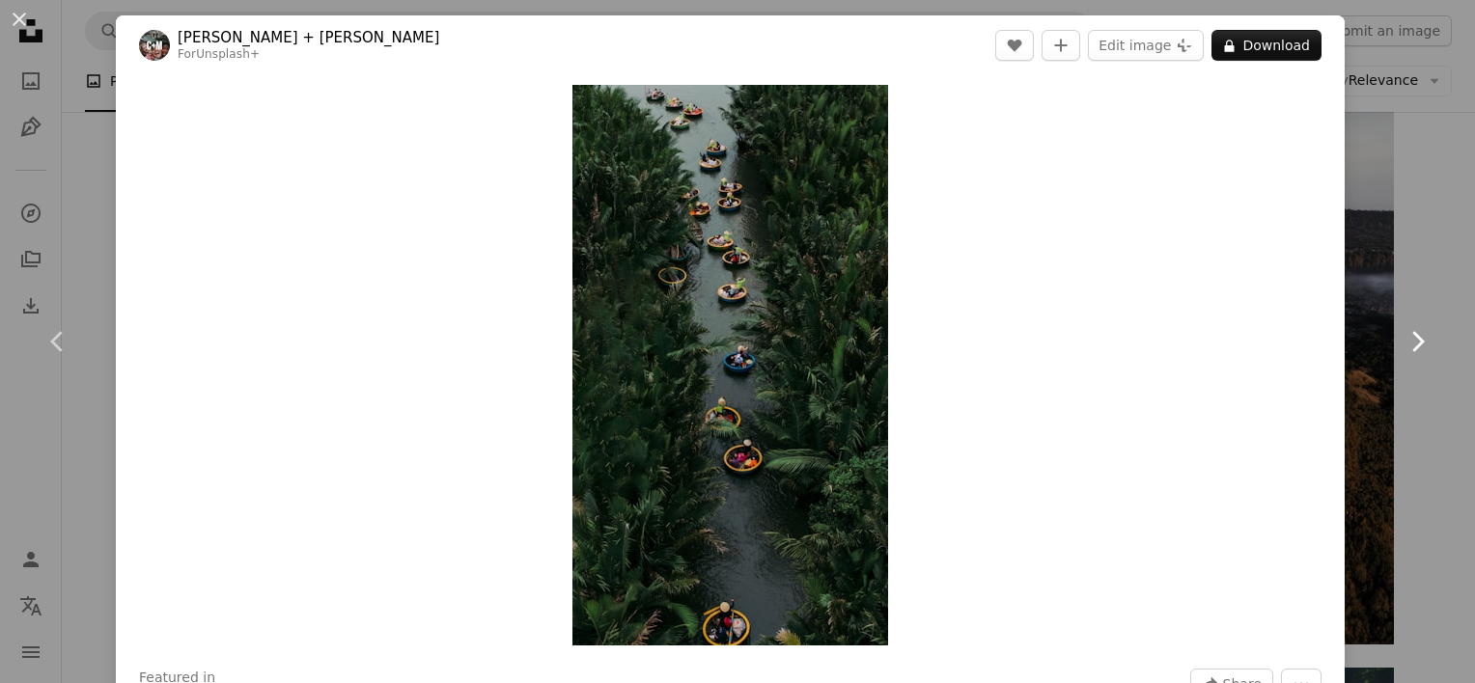
click at [1410, 344] on icon "Chevron right" at bounding box center [1417, 341] width 31 height 31
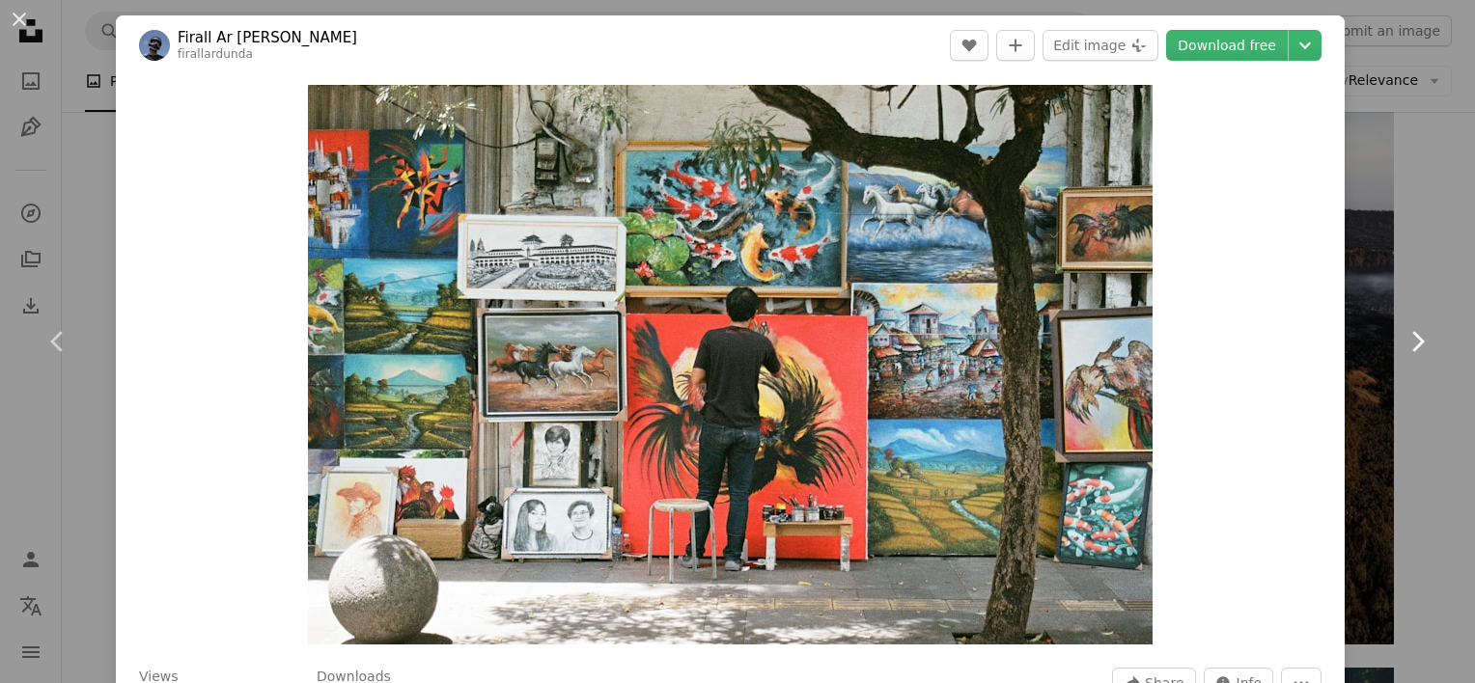
click at [1402, 347] on icon "Chevron right" at bounding box center [1417, 341] width 31 height 31
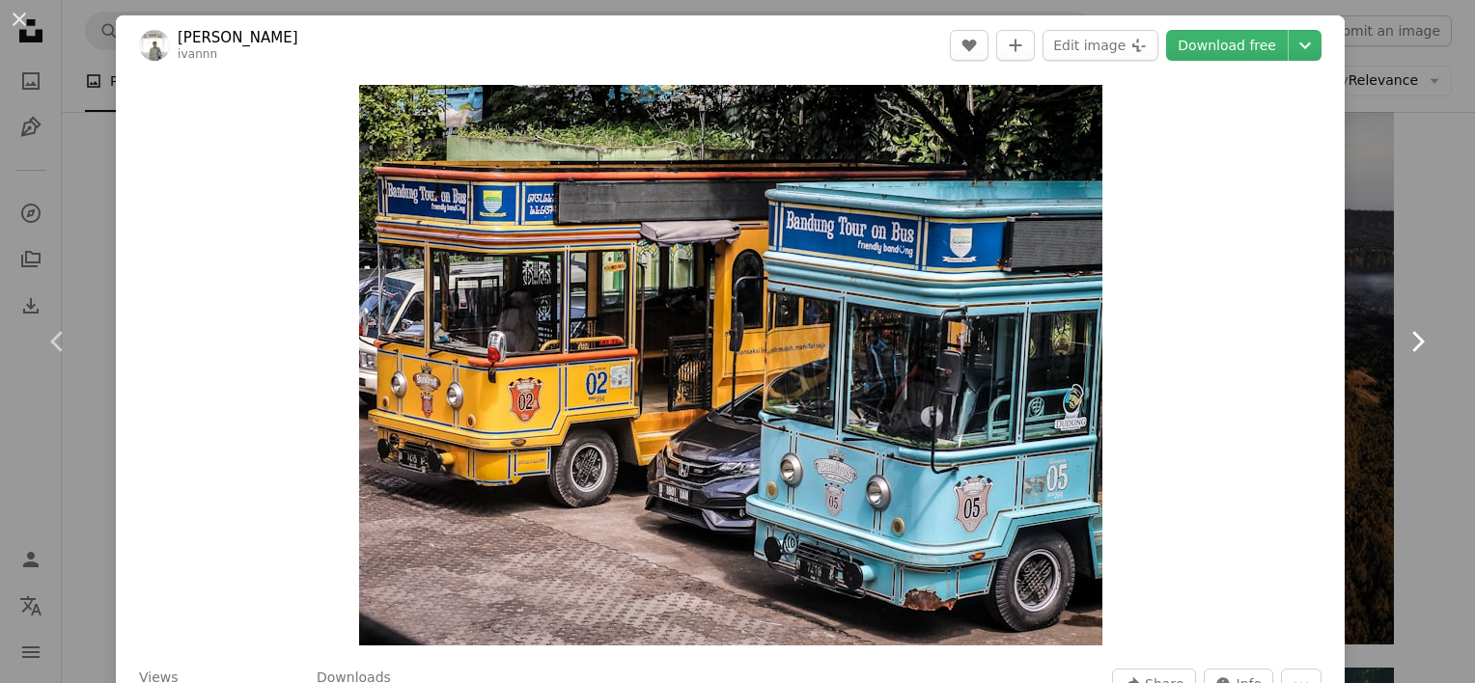
click at [1402, 347] on icon "Chevron right" at bounding box center [1417, 341] width 31 height 31
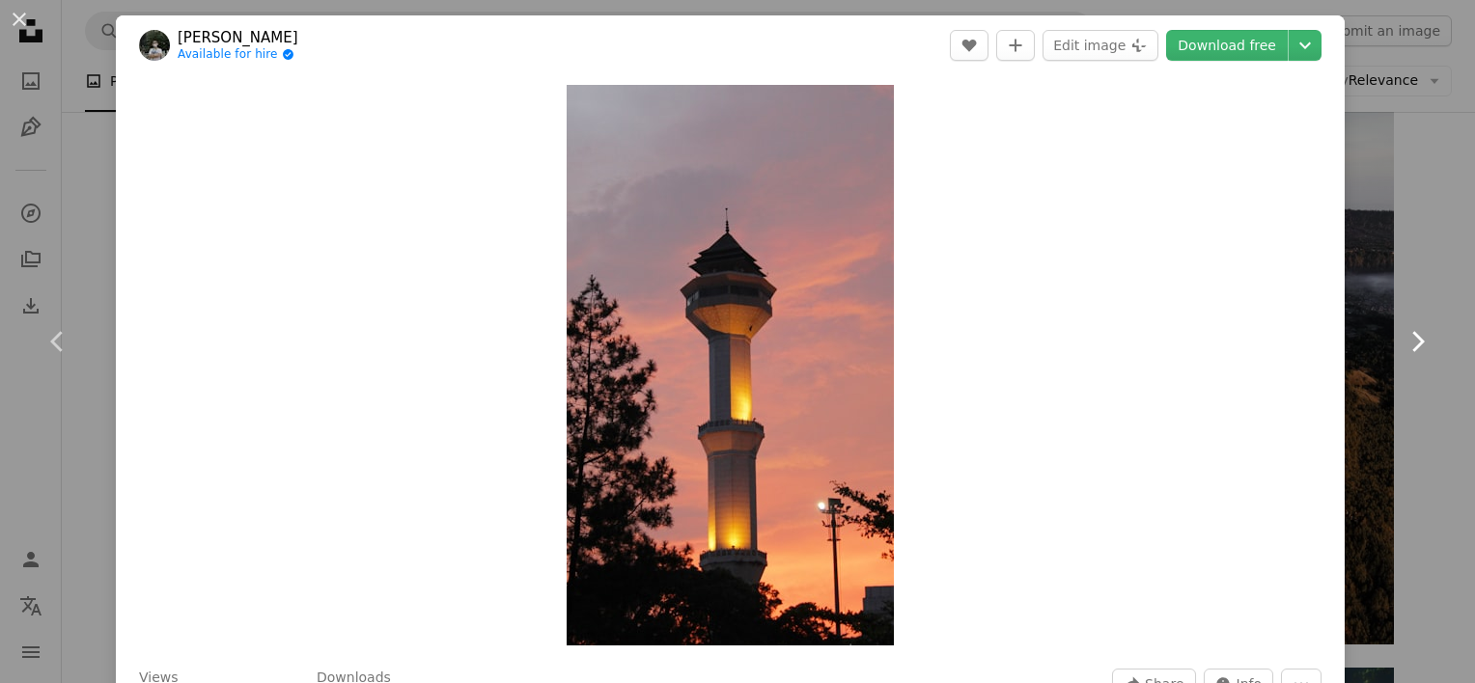
click at [1402, 347] on icon "Chevron right" at bounding box center [1417, 341] width 31 height 31
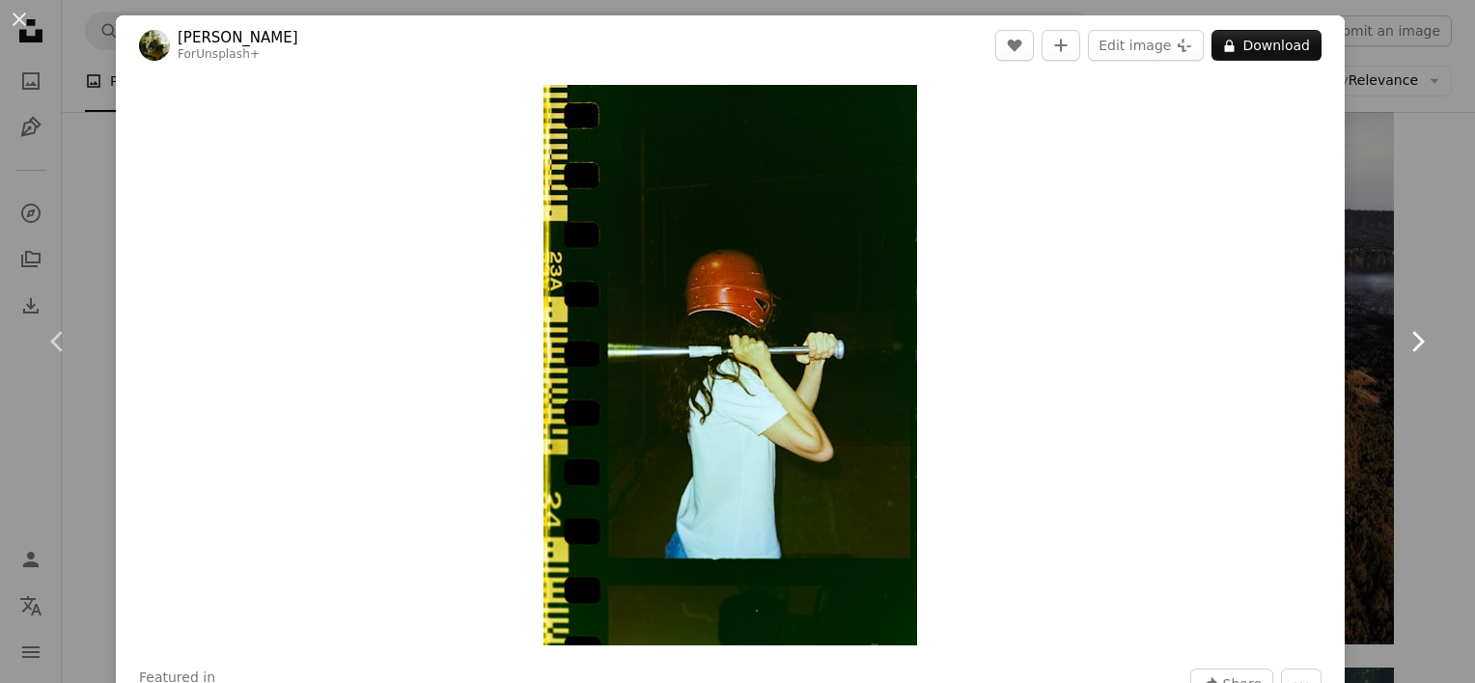
click at [1402, 347] on icon "Chevron right" at bounding box center [1417, 341] width 31 height 31
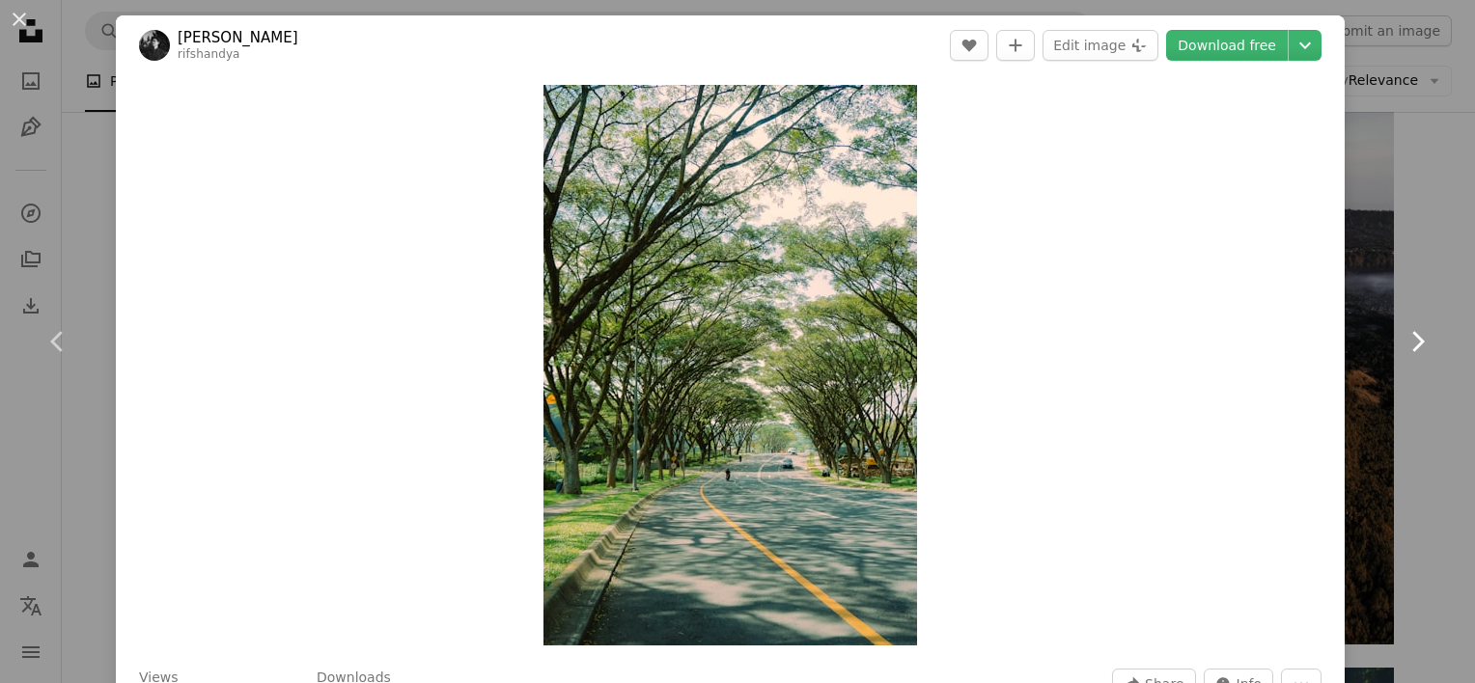
click at [1402, 347] on icon "Chevron right" at bounding box center [1417, 341] width 31 height 31
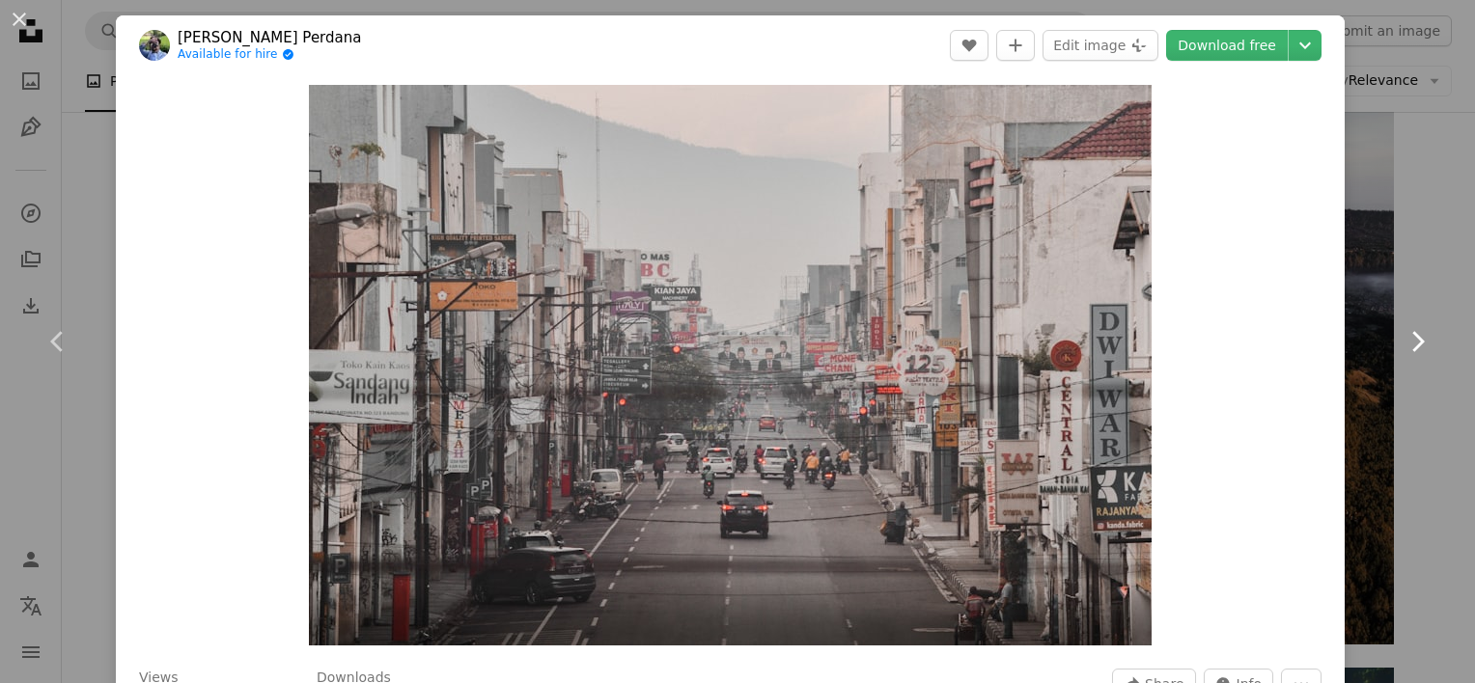
click at [1402, 347] on icon "Chevron right" at bounding box center [1417, 341] width 31 height 31
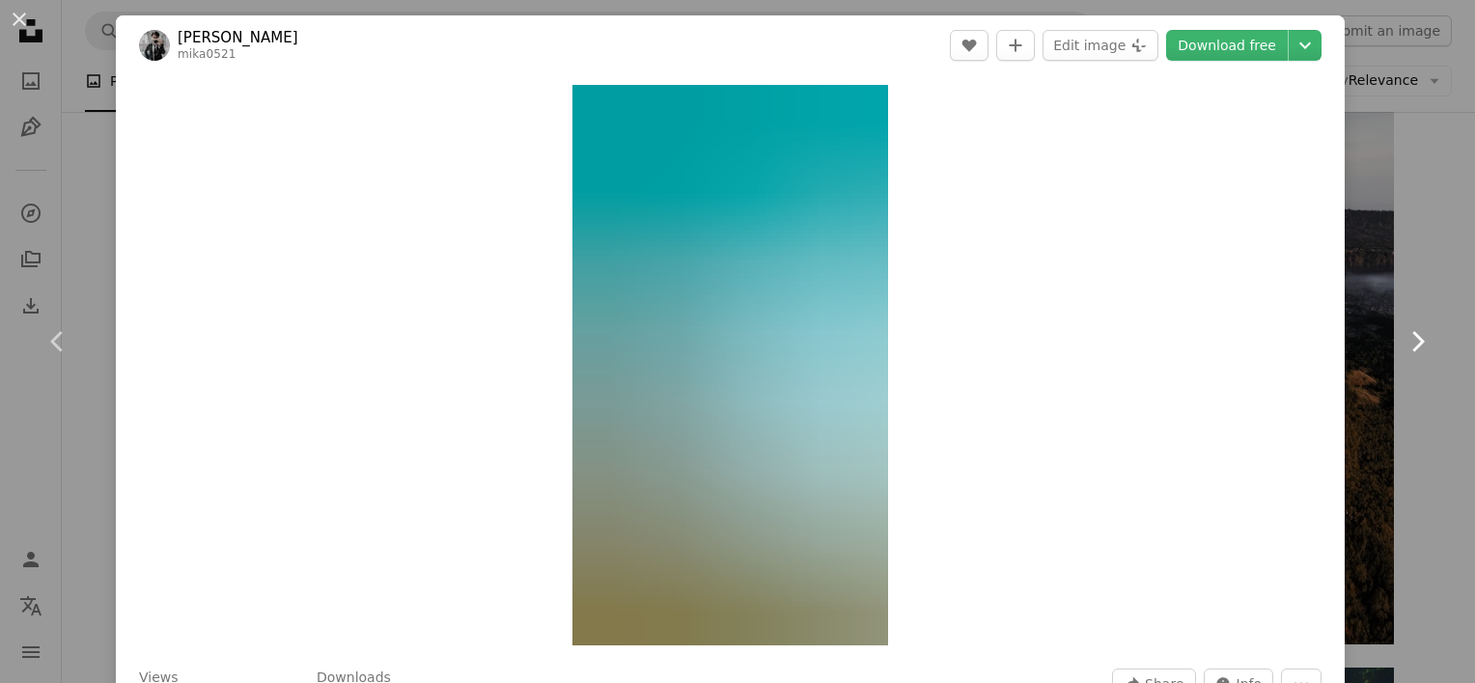
click at [1402, 347] on icon "Chevron right" at bounding box center [1417, 341] width 31 height 31
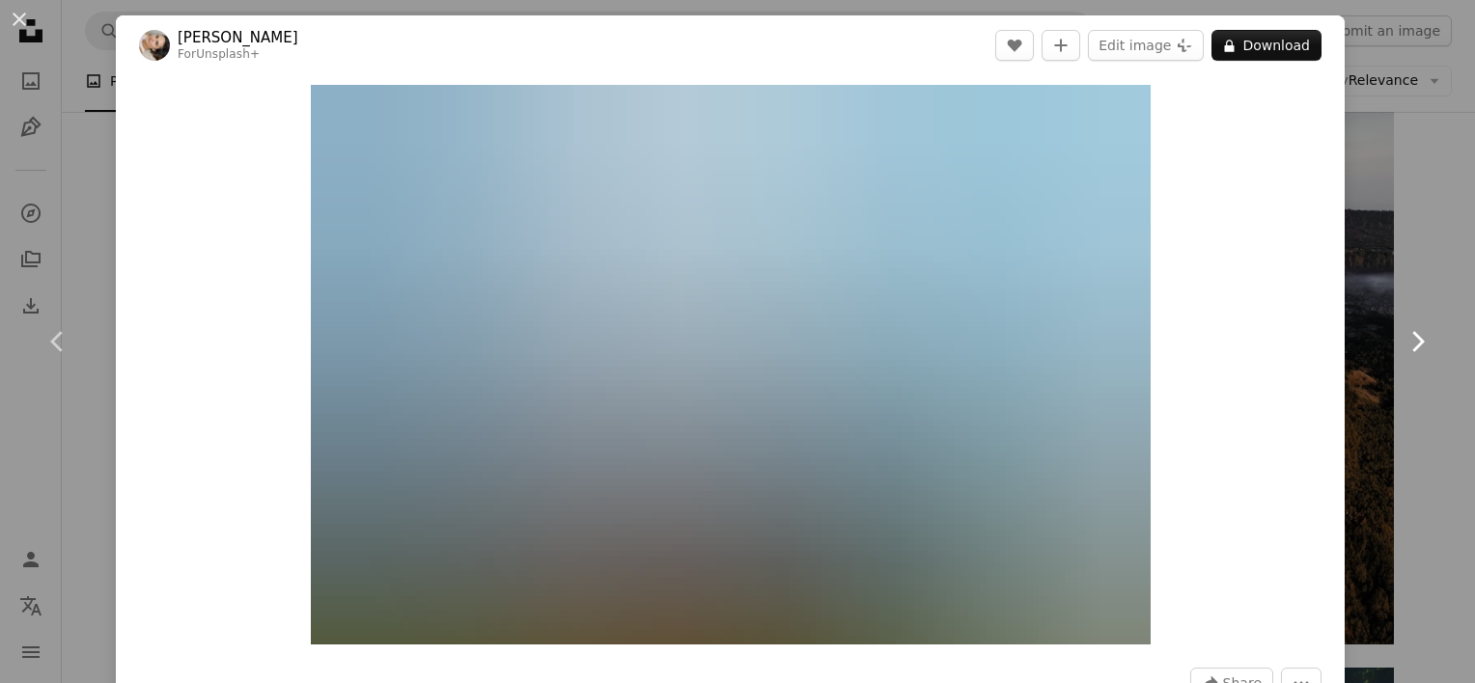
click at [1402, 347] on icon "Chevron right" at bounding box center [1417, 341] width 31 height 31
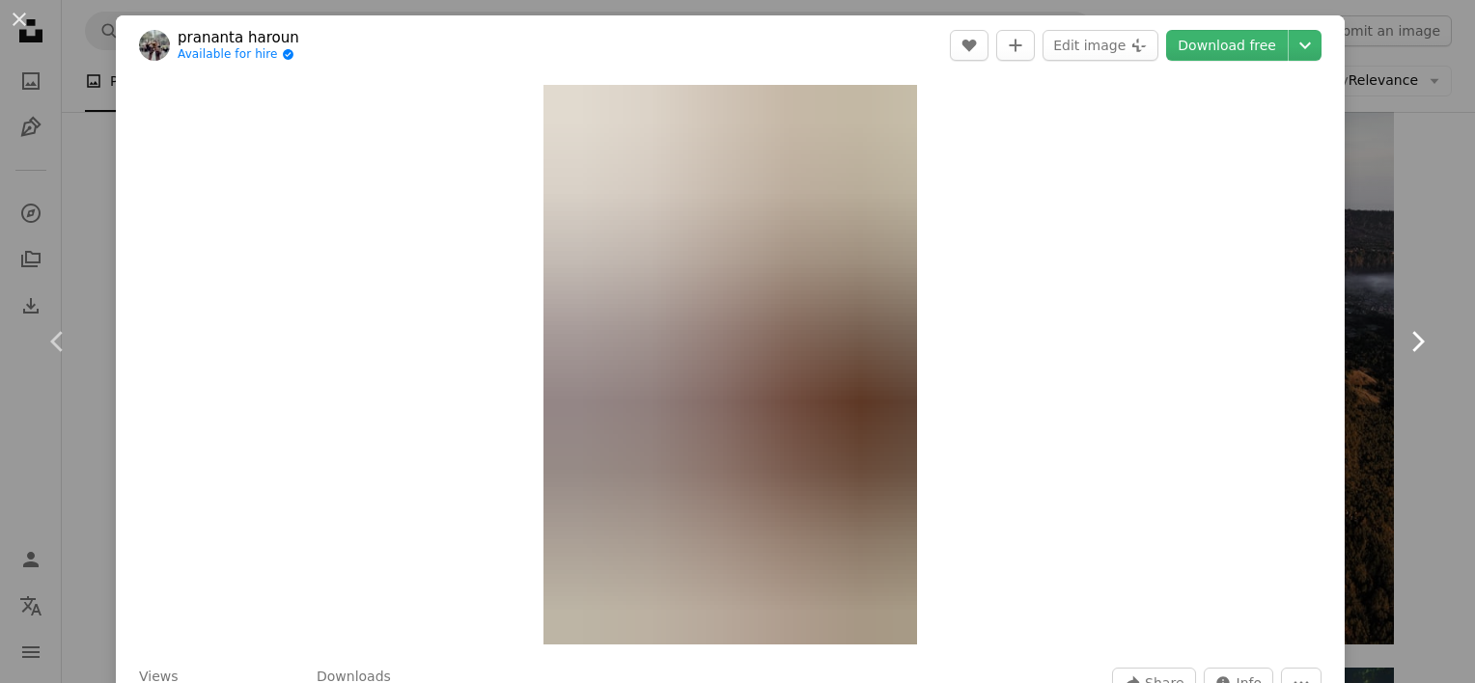
click at [1402, 347] on icon "Chevron right" at bounding box center [1417, 341] width 31 height 31
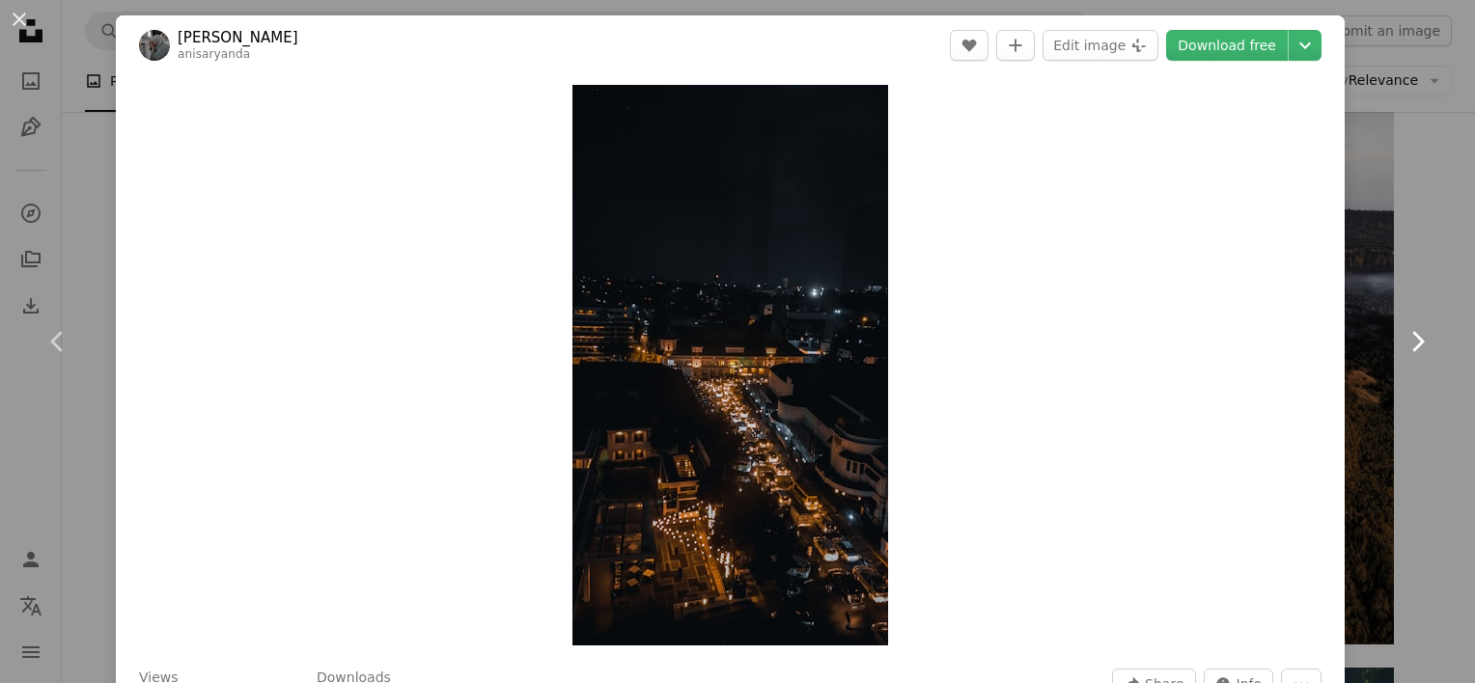
click at [1402, 347] on icon "Chevron right" at bounding box center [1417, 341] width 31 height 31
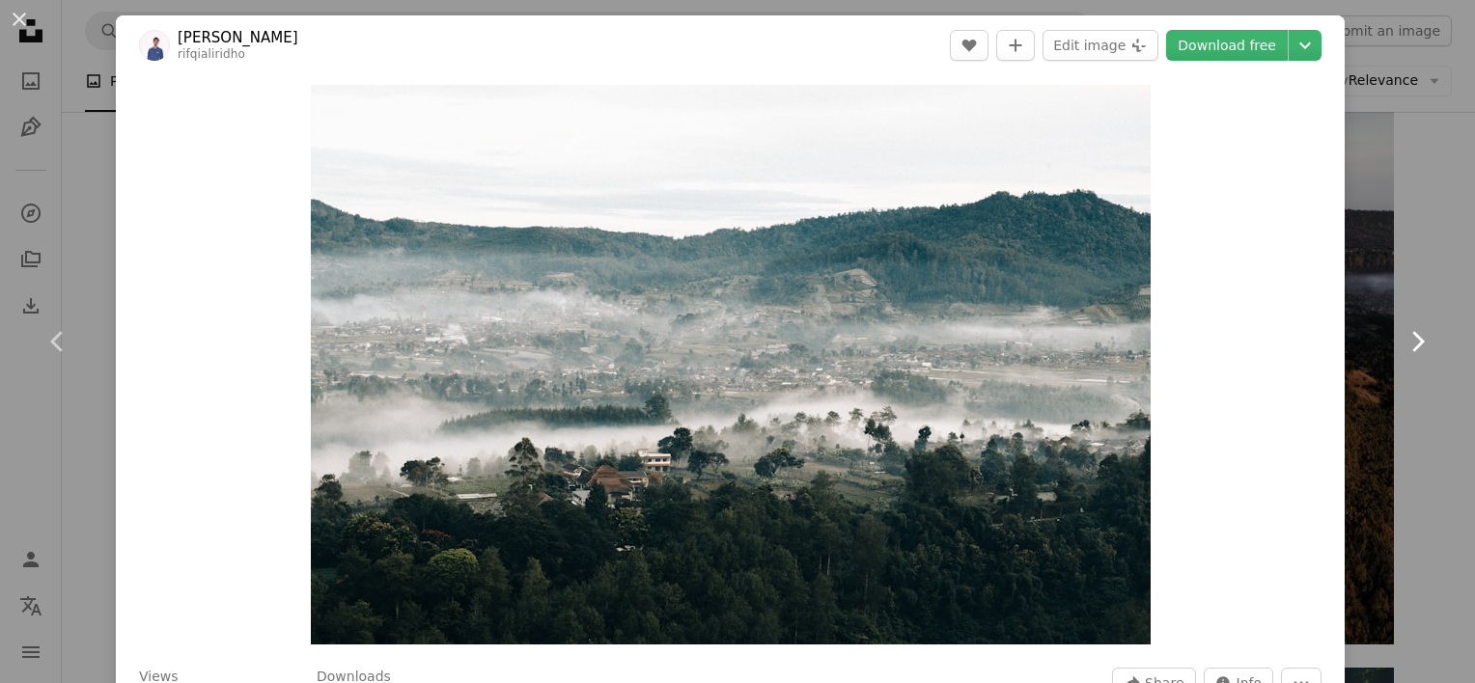
click at [1402, 347] on icon "Chevron right" at bounding box center [1417, 341] width 31 height 31
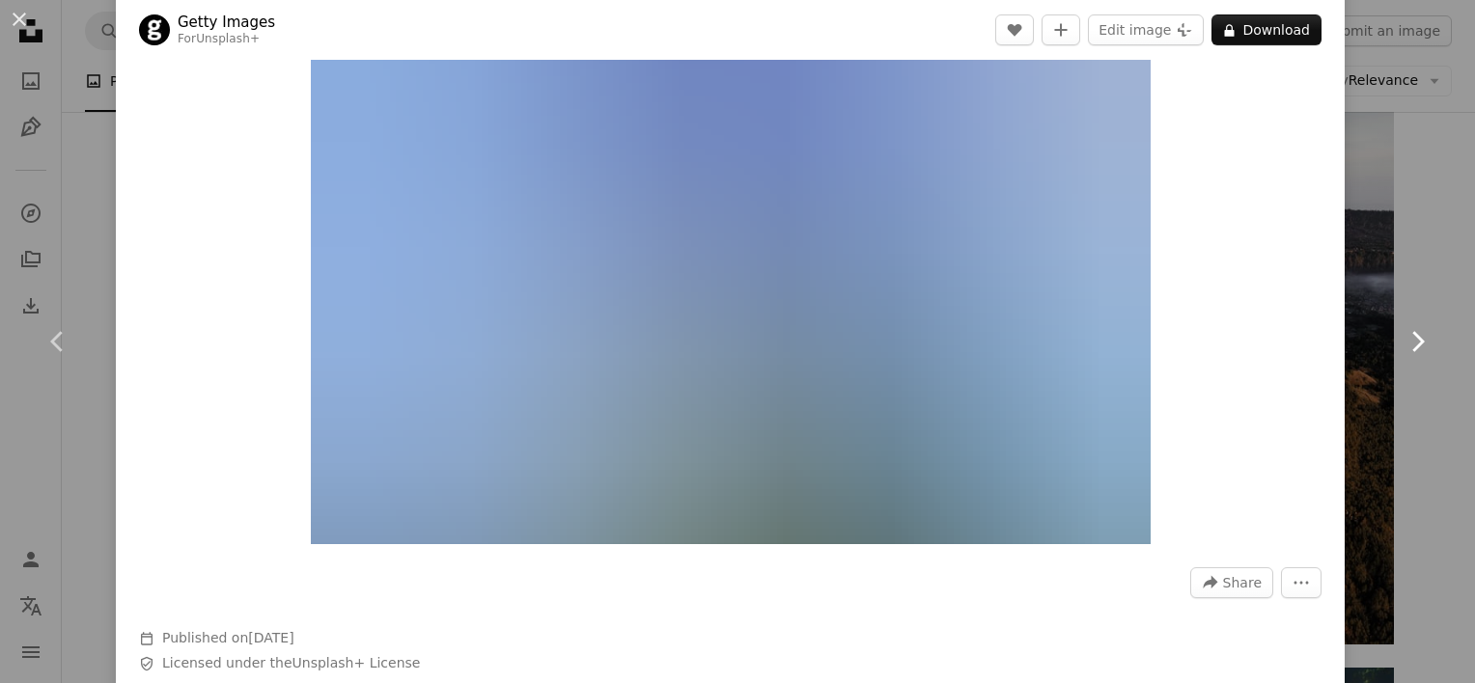
scroll to position [97, 0]
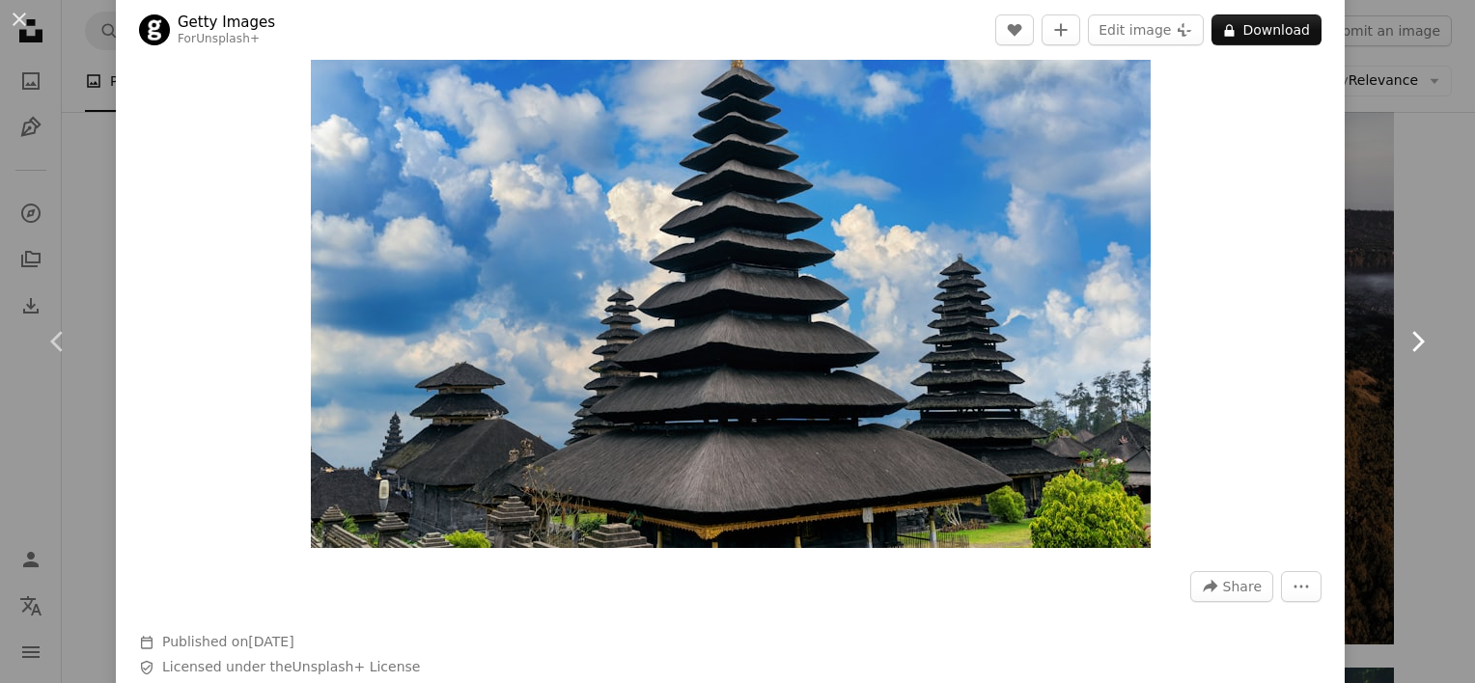
click at [1381, 347] on link "Chevron right" at bounding box center [1417, 341] width 116 height 185
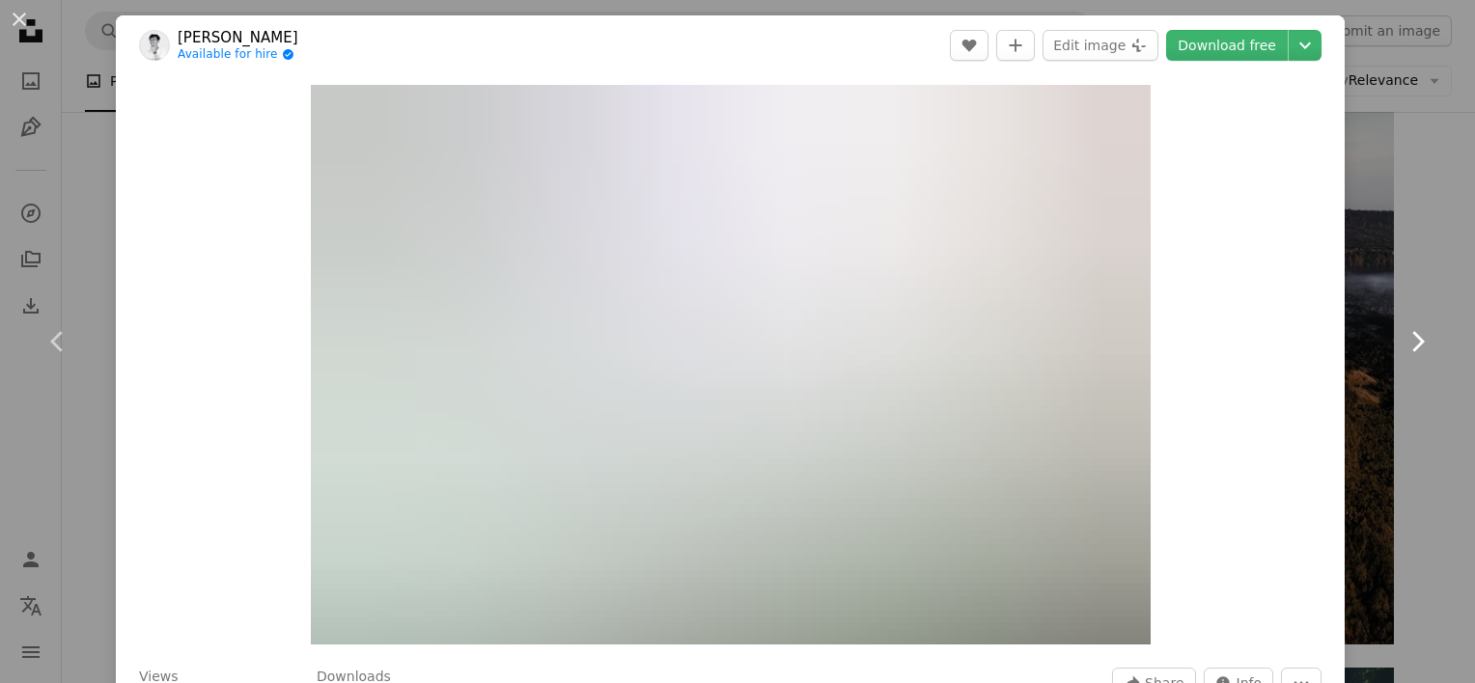
click at [1381, 347] on link "Chevron right" at bounding box center [1417, 341] width 116 height 185
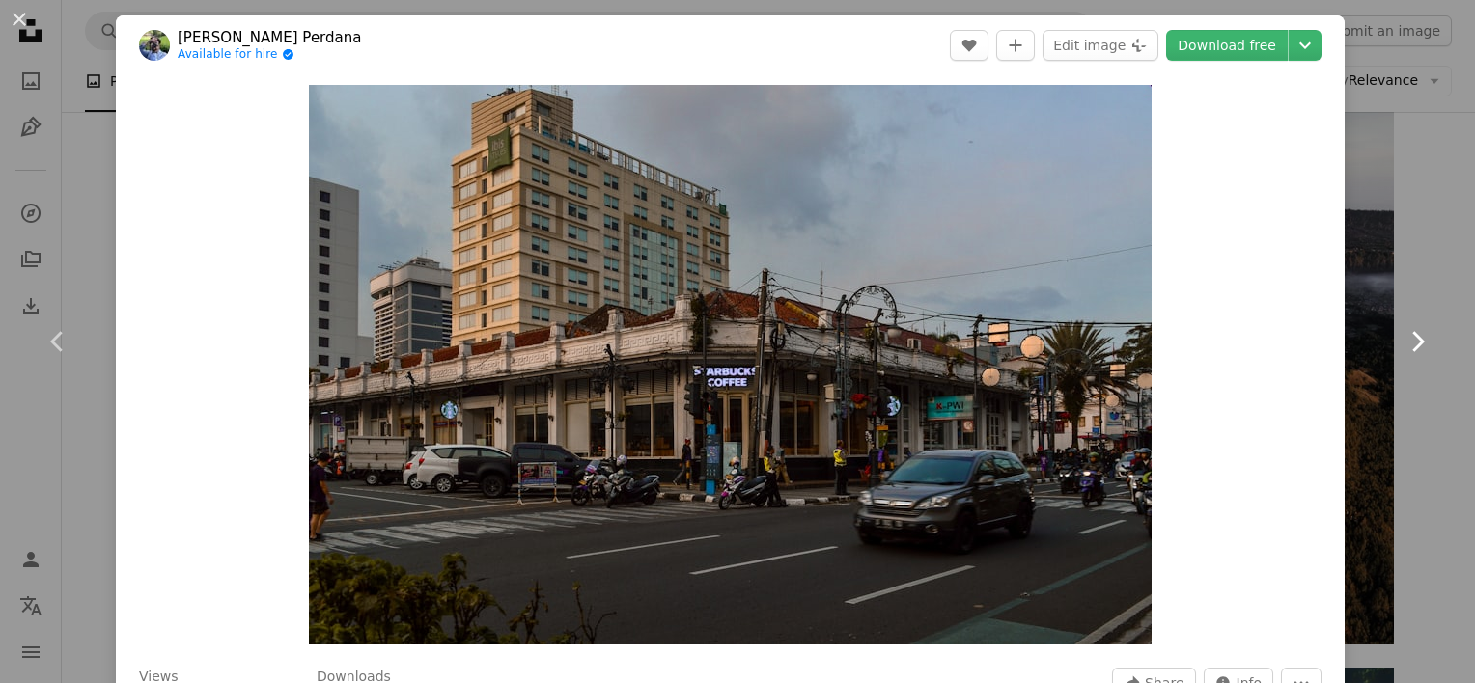
click at [1381, 347] on link "Chevron right" at bounding box center [1417, 341] width 116 height 185
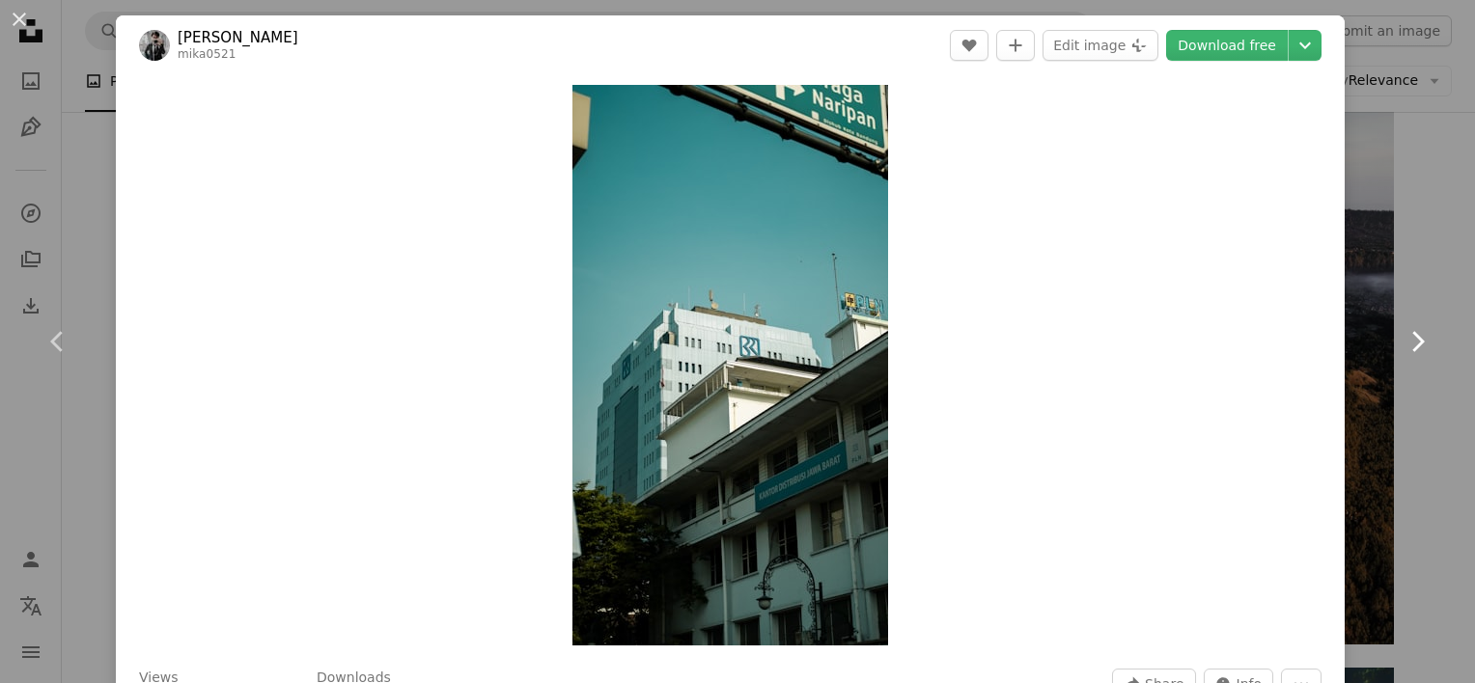
click at [1381, 347] on link "Chevron right" at bounding box center [1417, 341] width 116 height 185
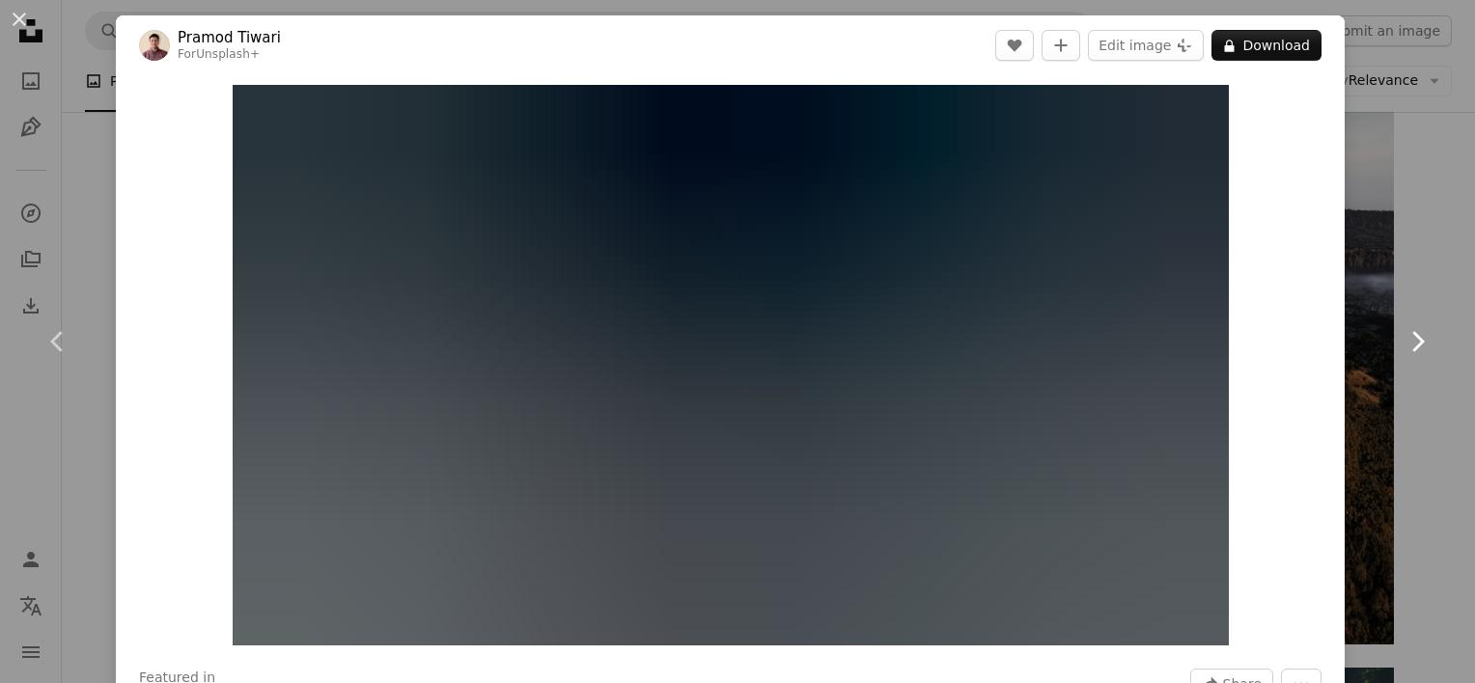
click at [1378, 347] on link "Chevron right" at bounding box center [1417, 341] width 116 height 185
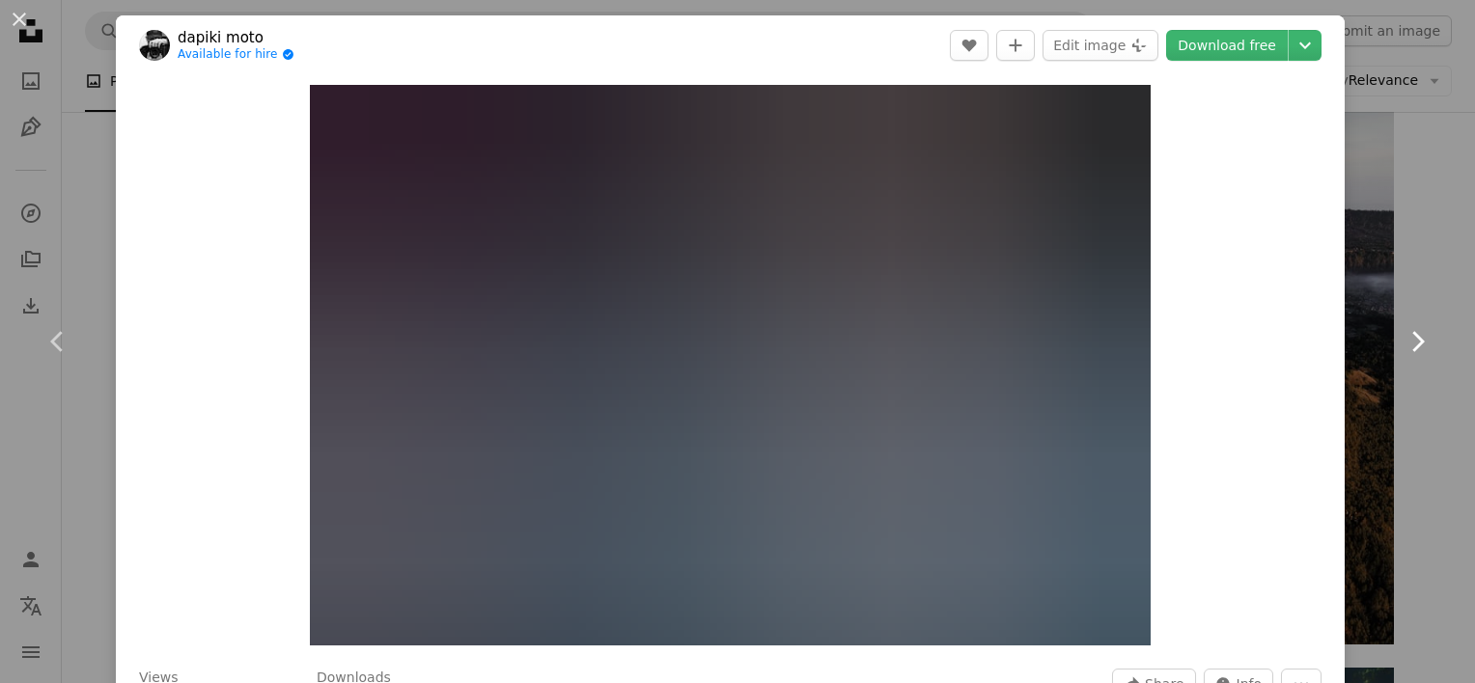
click at [1378, 347] on link "Chevron right" at bounding box center [1417, 341] width 116 height 185
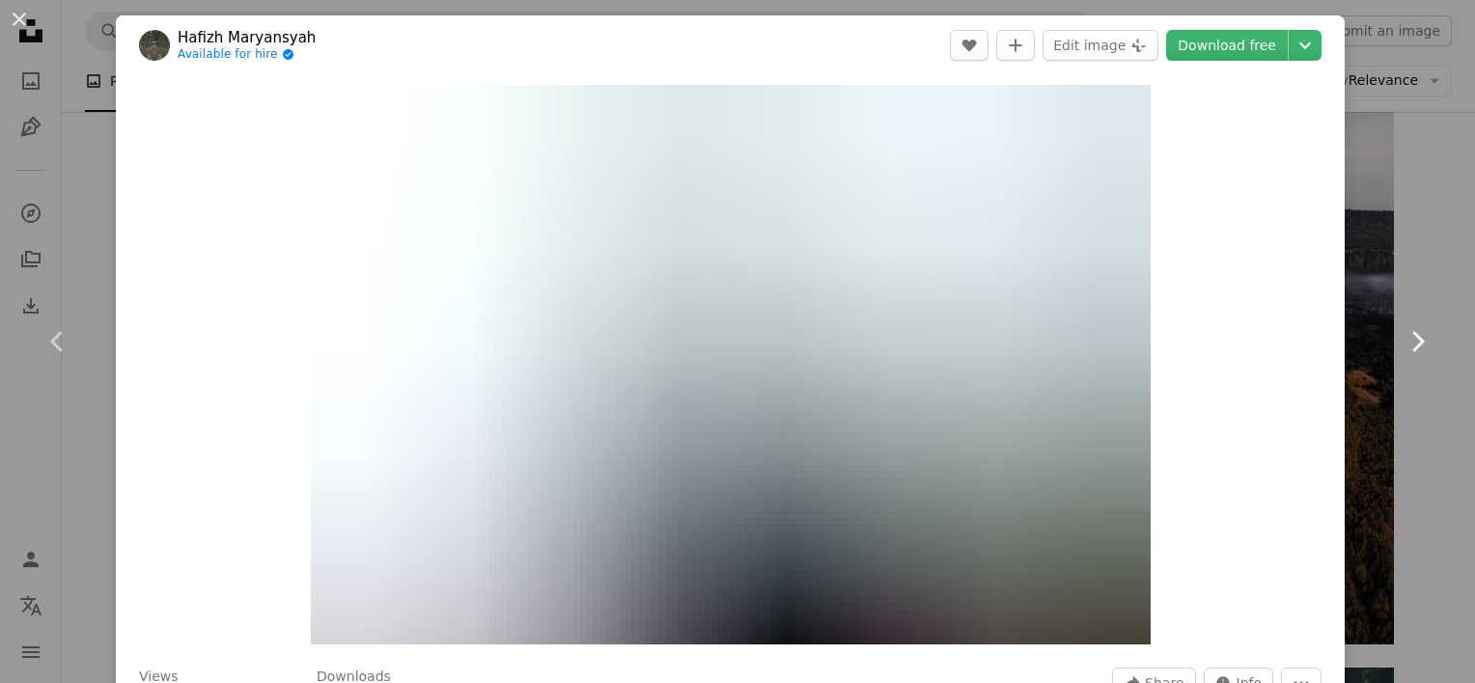
click at [1402, 339] on icon "Chevron right" at bounding box center [1417, 341] width 31 height 31
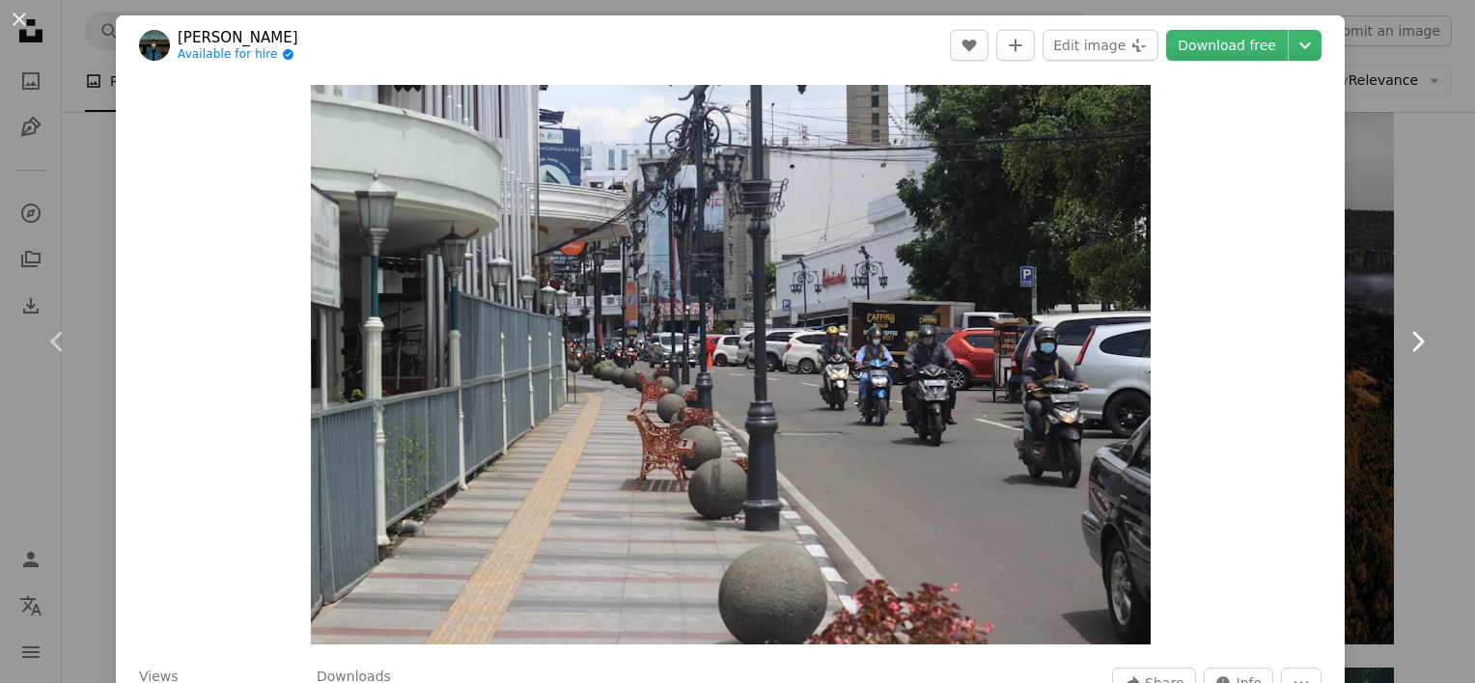
click at [1402, 339] on icon "Chevron right" at bounding box center [1417, 341] width 31 height 31
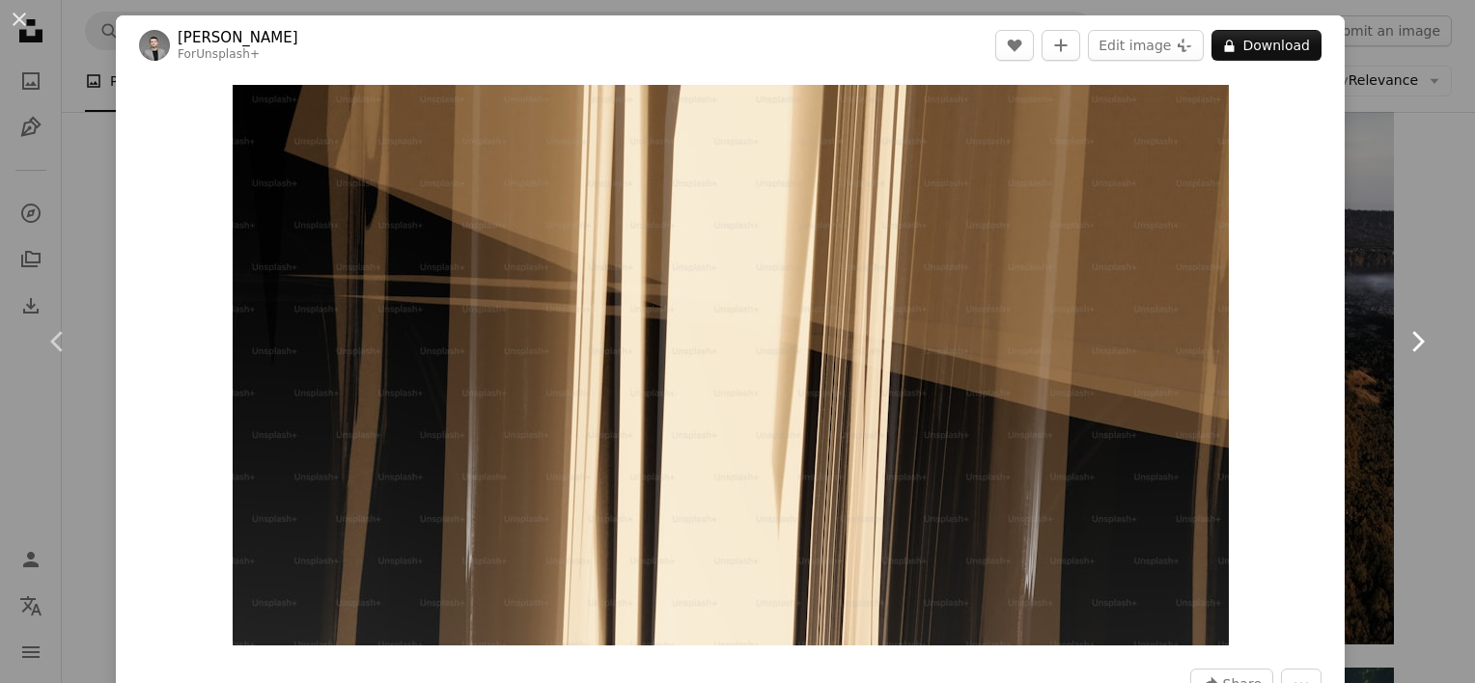
click at [1402, 339] on icon "Chevron right" at bounding box center [1417, 341] width 31 height 31
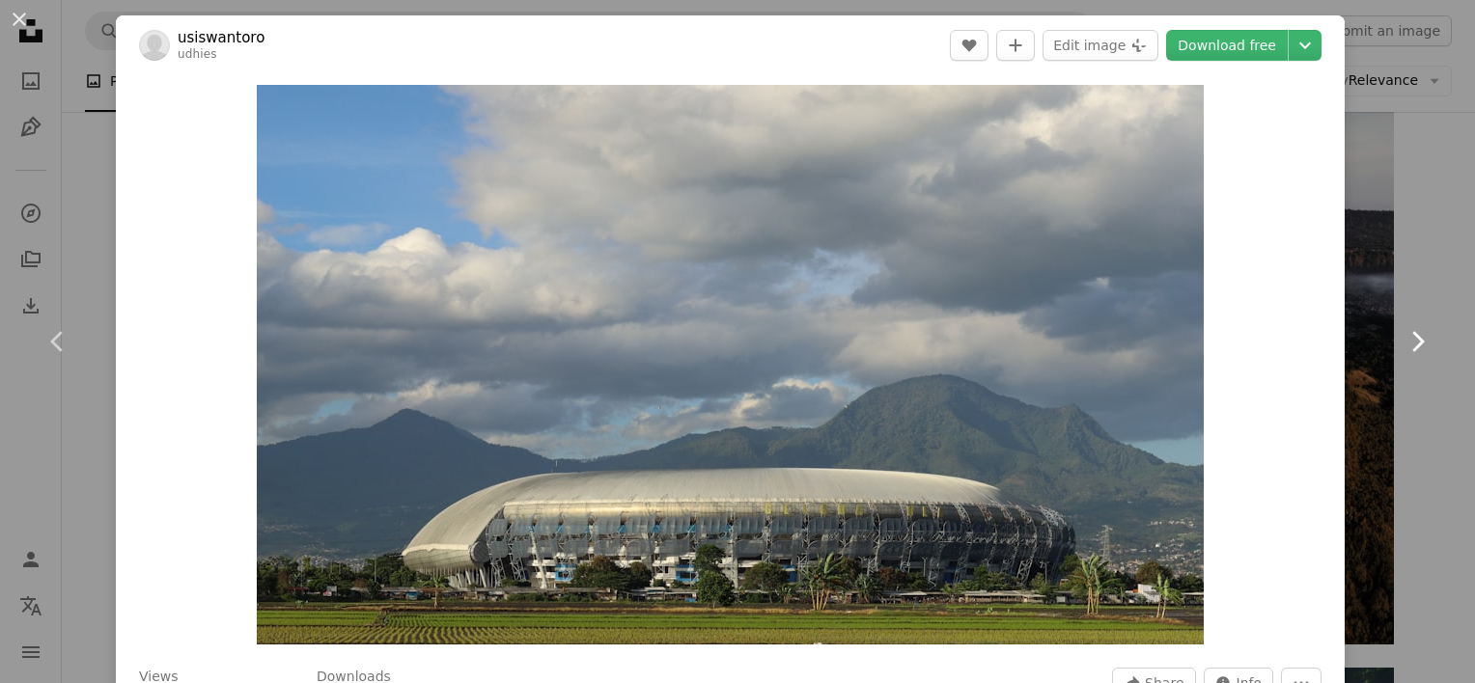
click at [1402, 340] on icon "Chevron right" at bounding box center [1417, 341] width 31 height 31
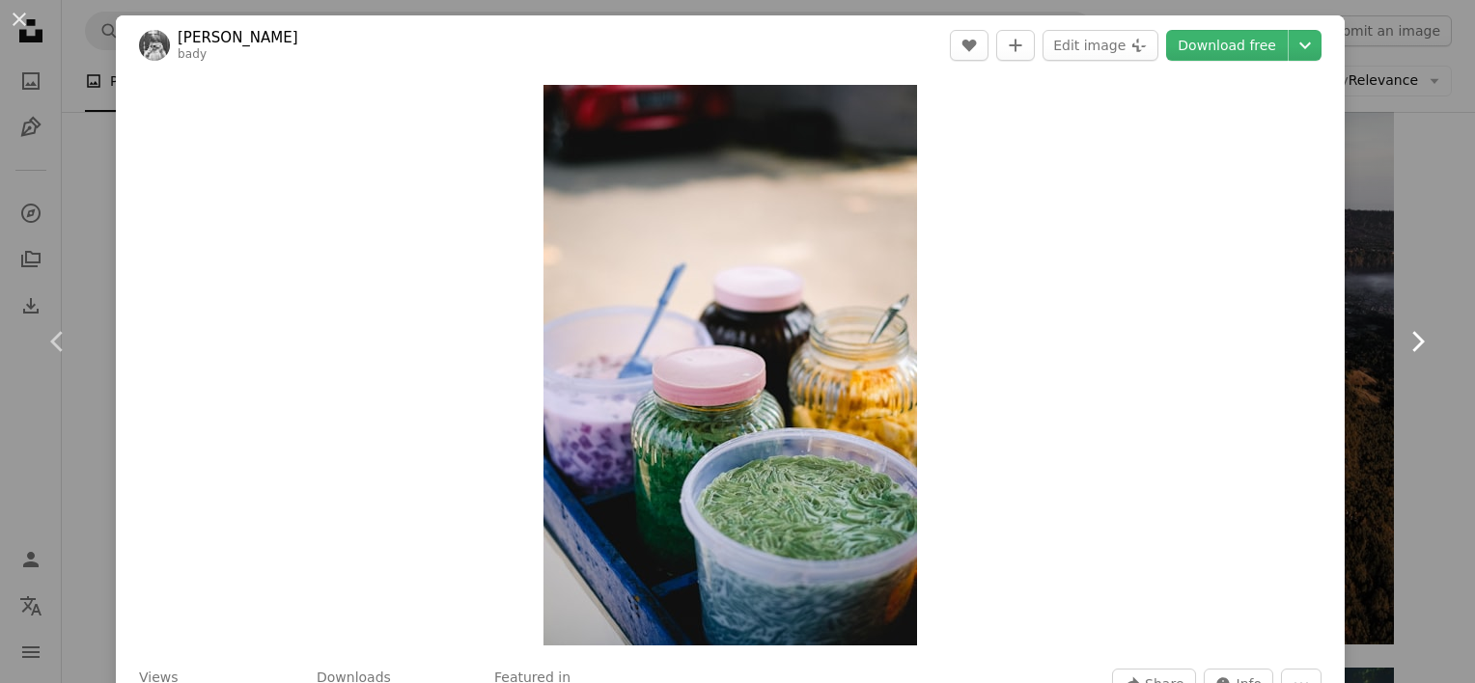
click at [1402, 340] on icon "Chevron right" at bounding box center [1417, 341] width 31 height 31
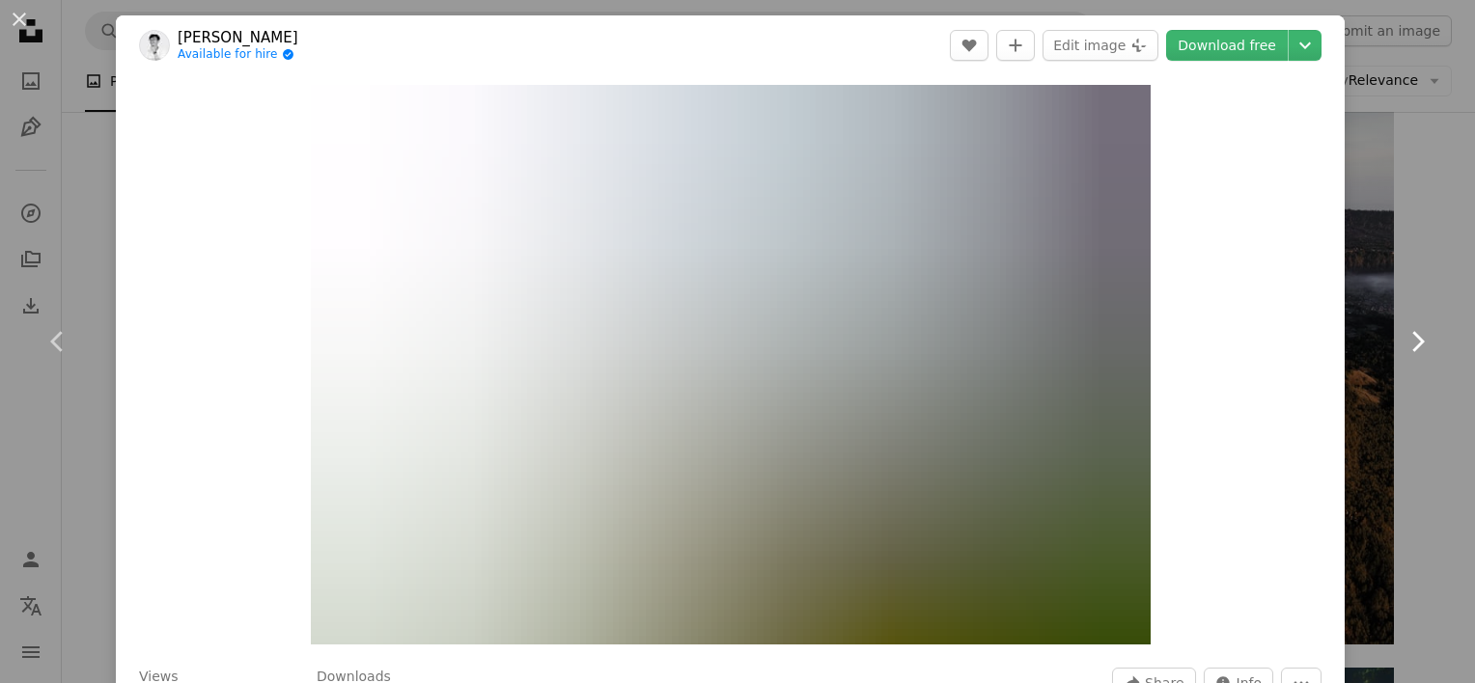
click at [1402, 340] on icon "Chevron right" at bounding box center [1417, 341] width 31 height 31
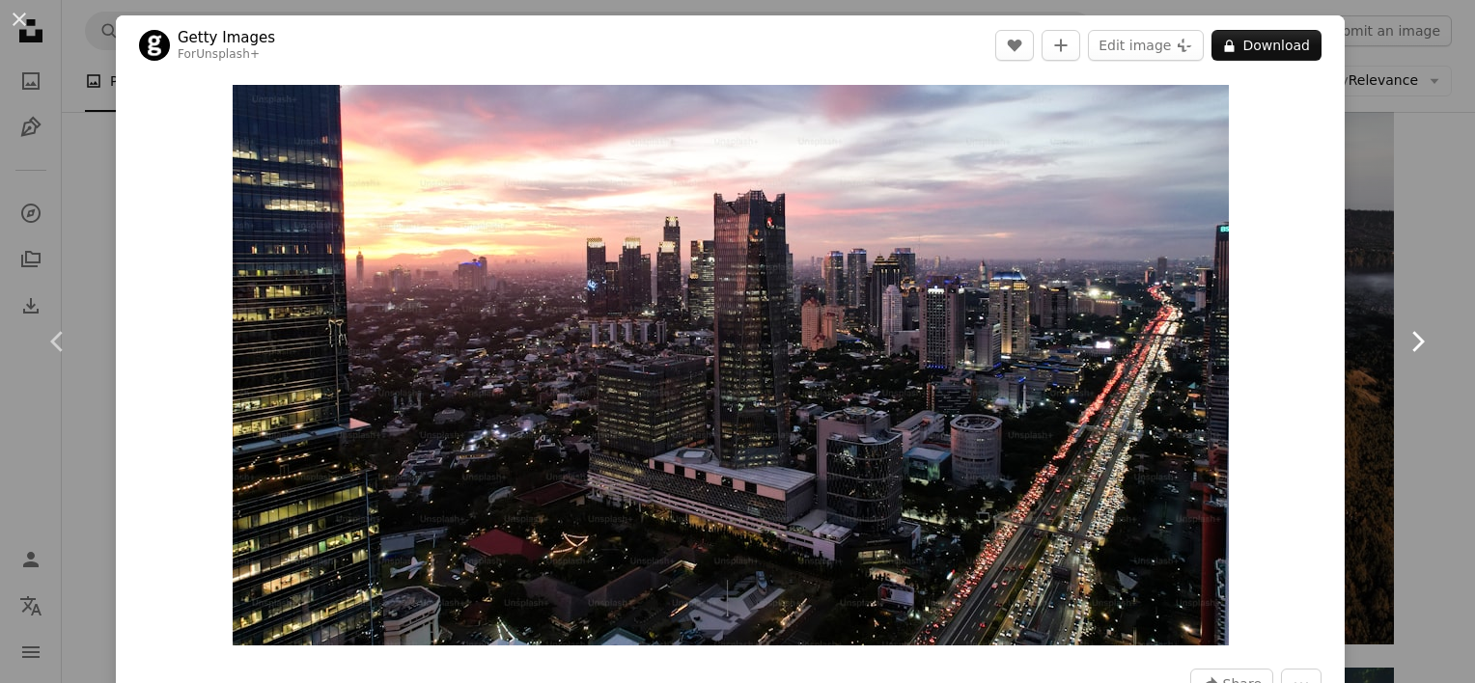
click at [1403, 341] on icon "Chevron right" at bounding box center [1417, 341] width 31 height 31
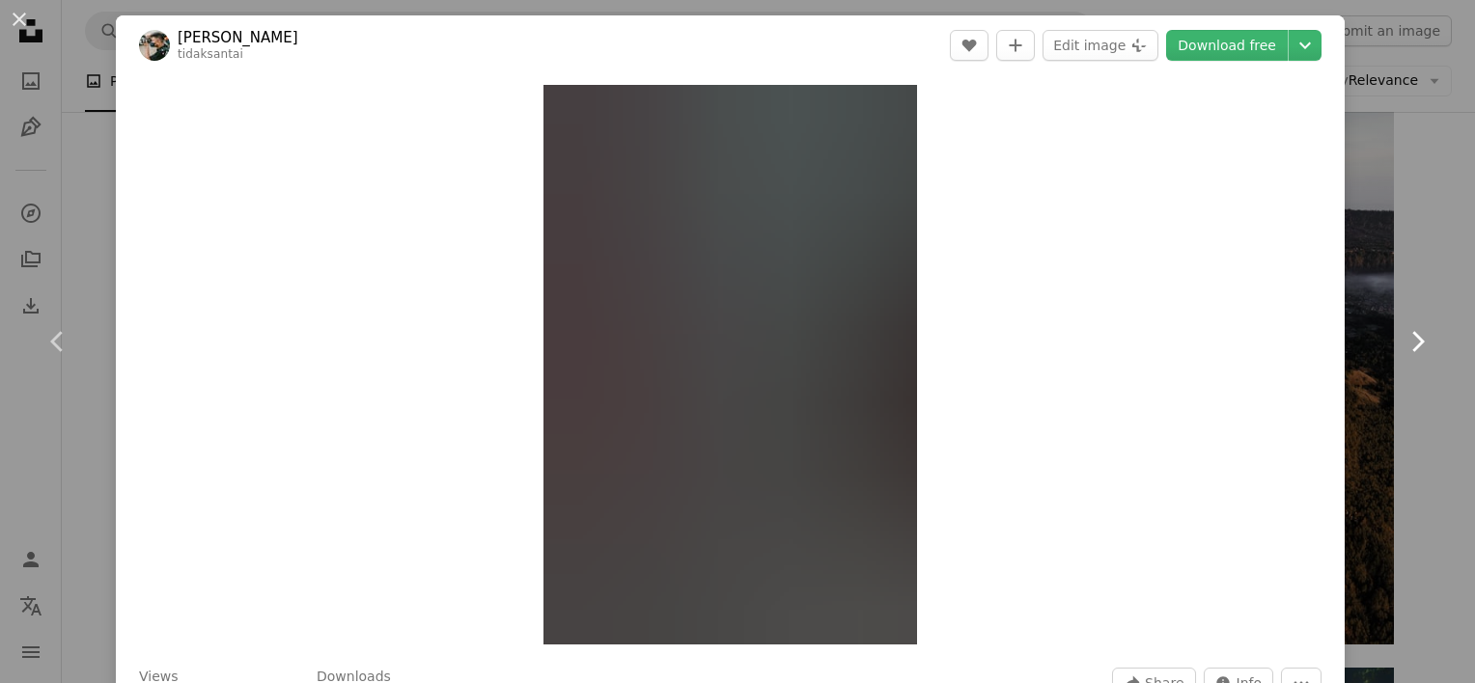
click at [1403, 341] on icon "Chevron right" at bounding box center [1417, 341] width 31 height 31
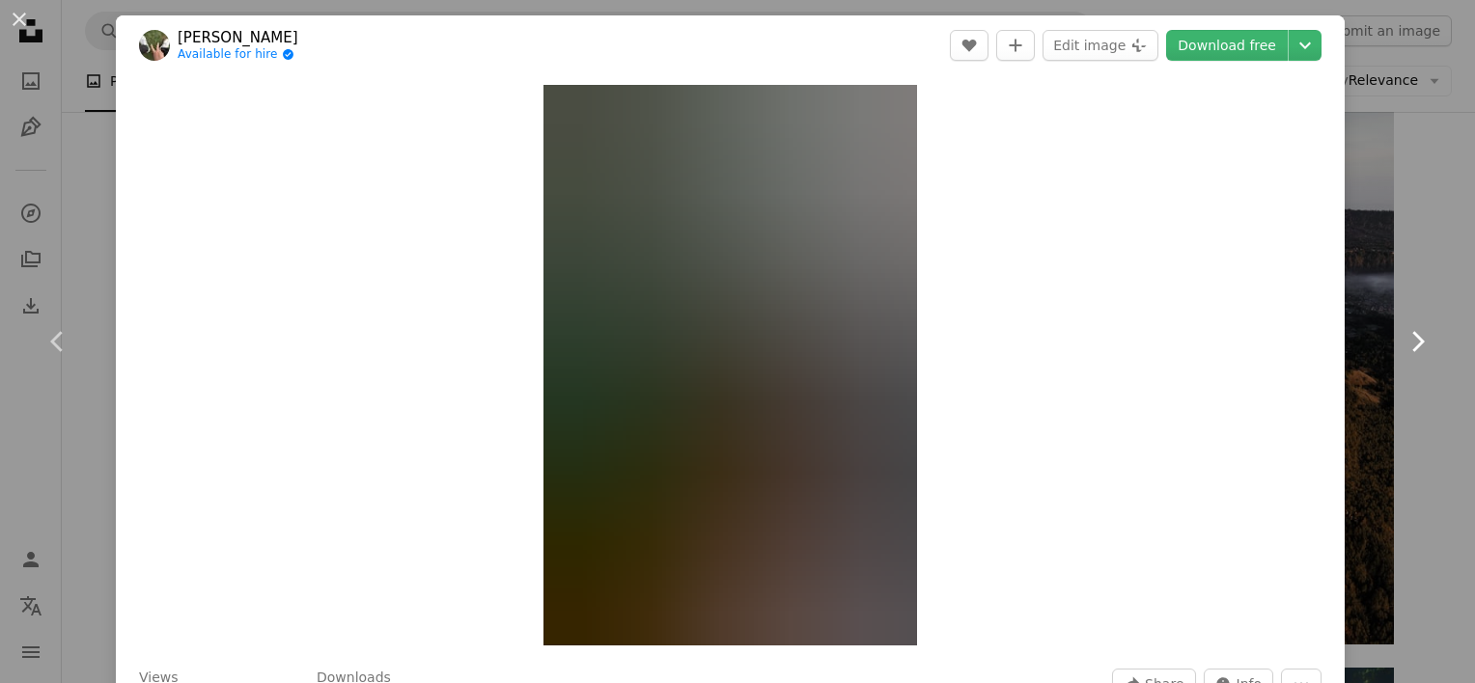
click at [1403, 341] on icon "Chevron right" at bounding box center [1417, 341] width 31 height 31
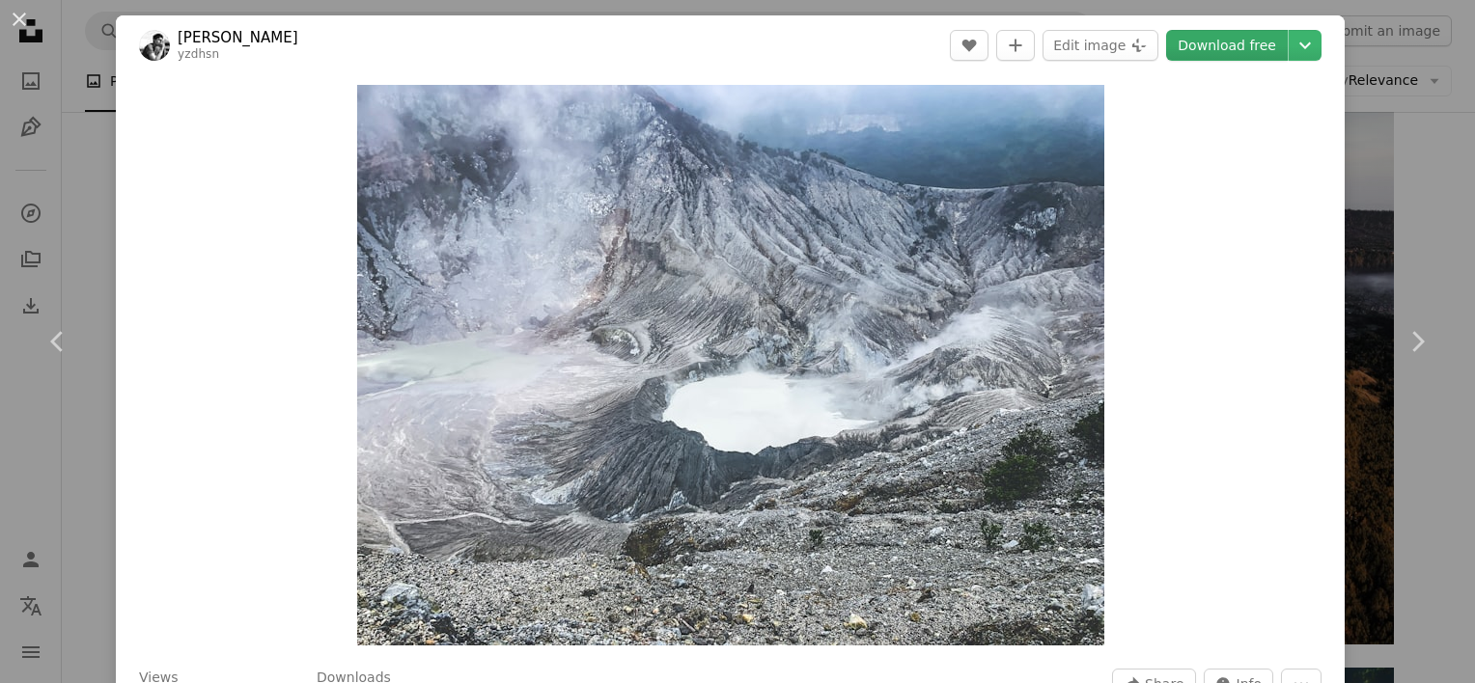
click at [1212, 47] on link "Download free" at bounding box center [1227, 45] width 122 height 31
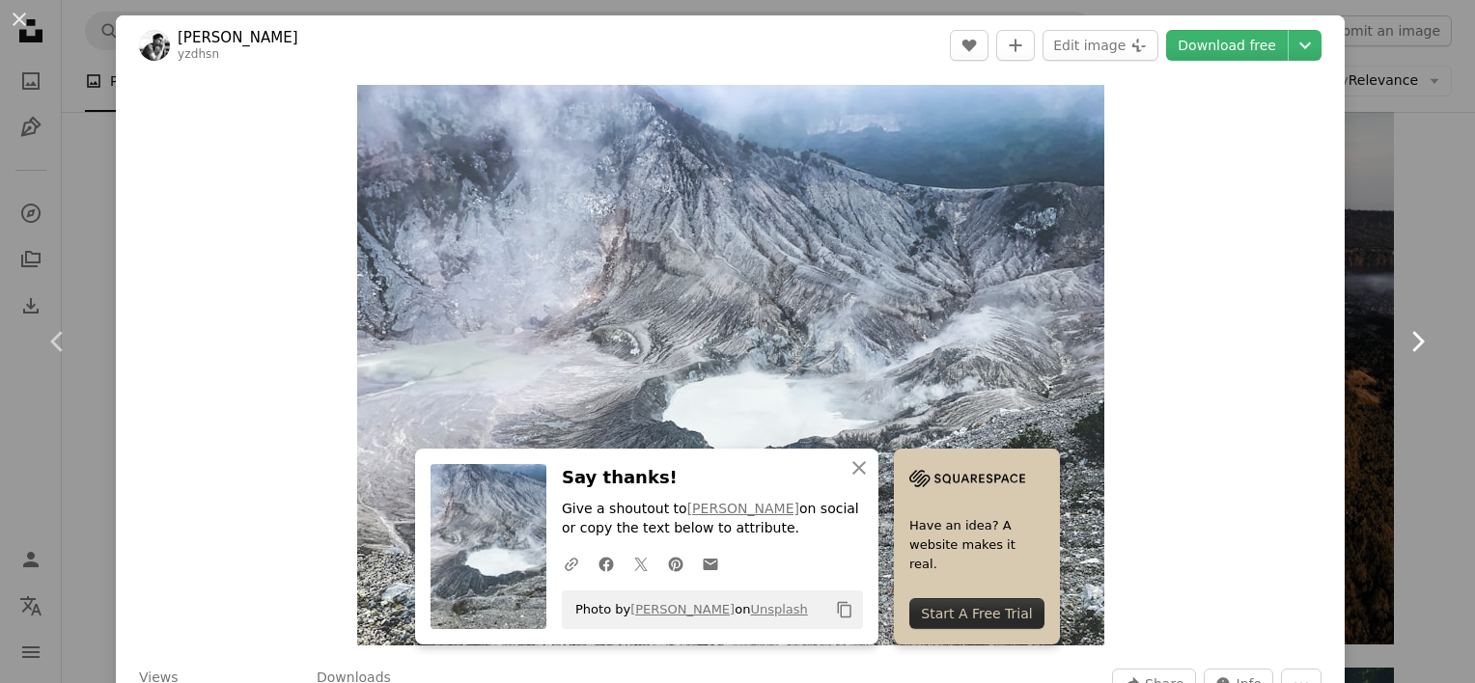
click at [1412, 343] on icon "Chevron right" at bounding box center [1417, 341] width 31 height 31
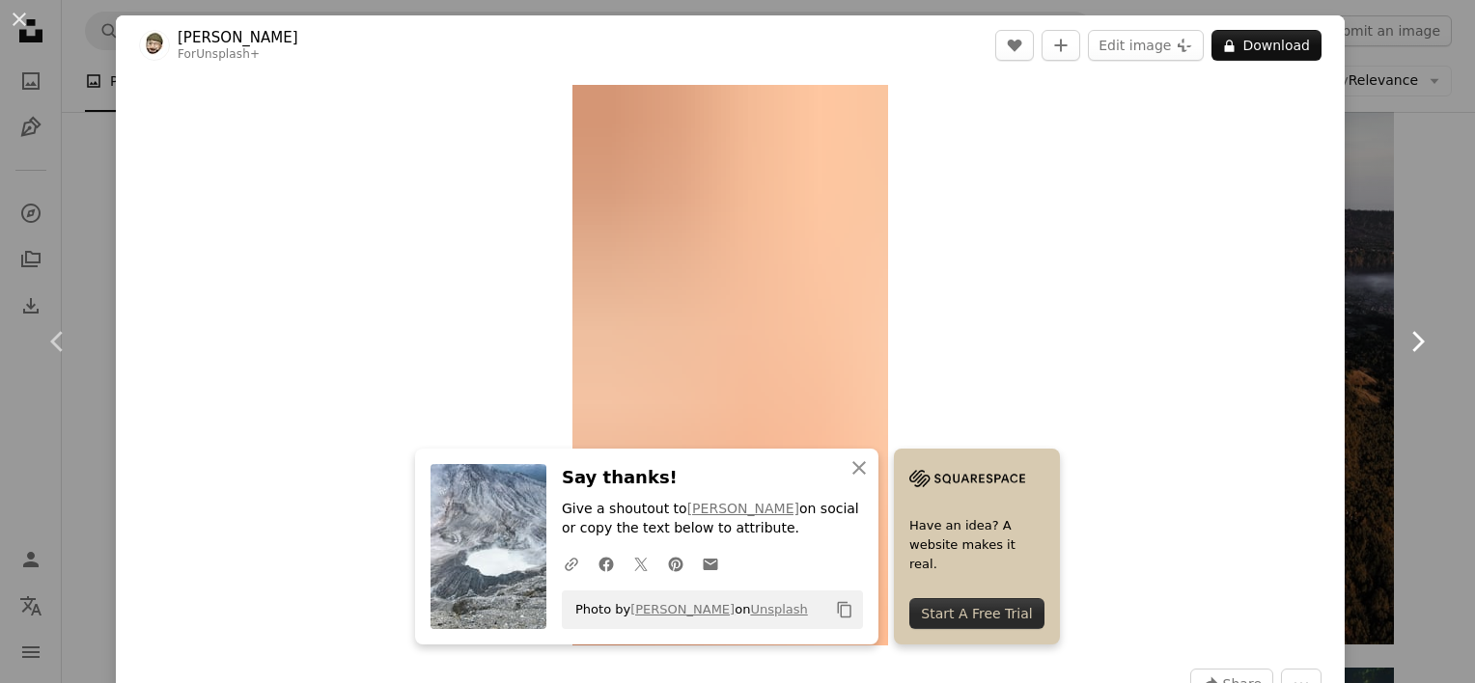
click at [1412, 343] on icon "Chevron right" at bounding box center [1417, 341] width 31 height 31
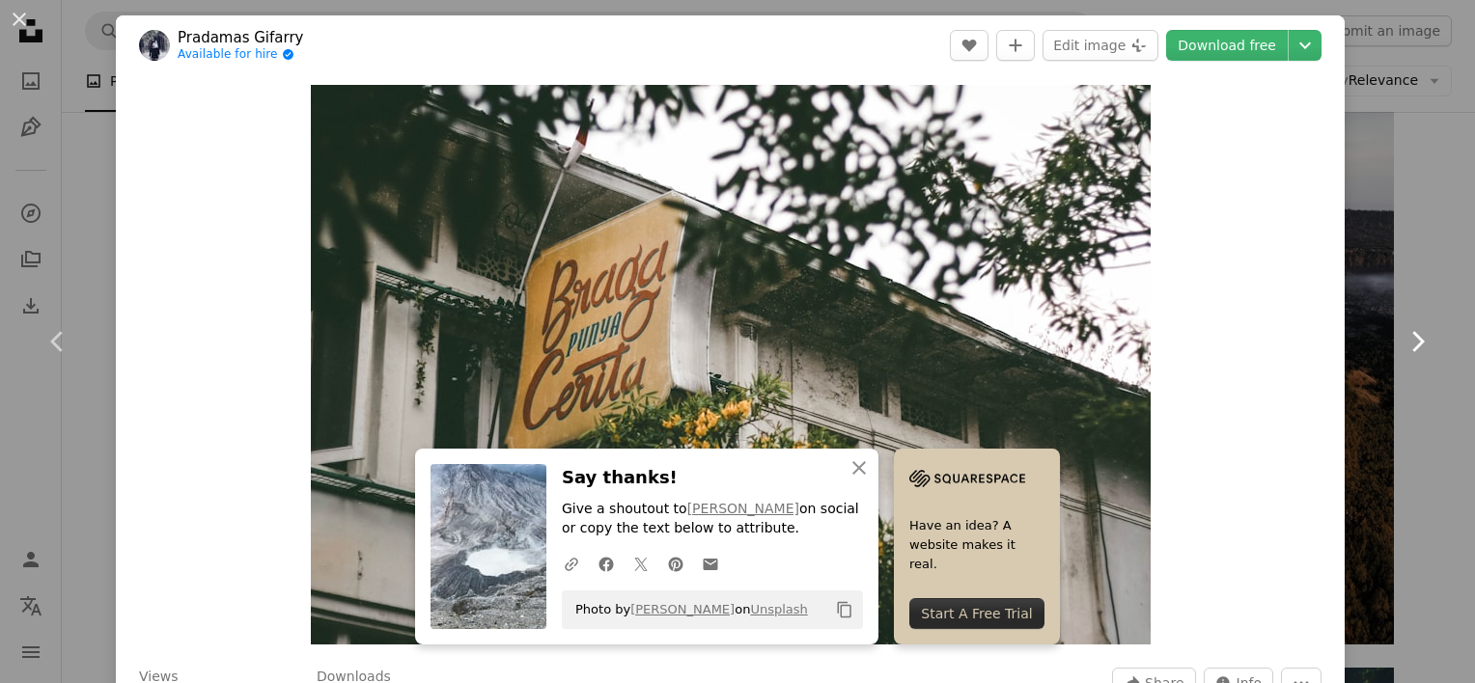
click at [1412, 343] on icon at bounding box center [1418, 341] width 13 height 20
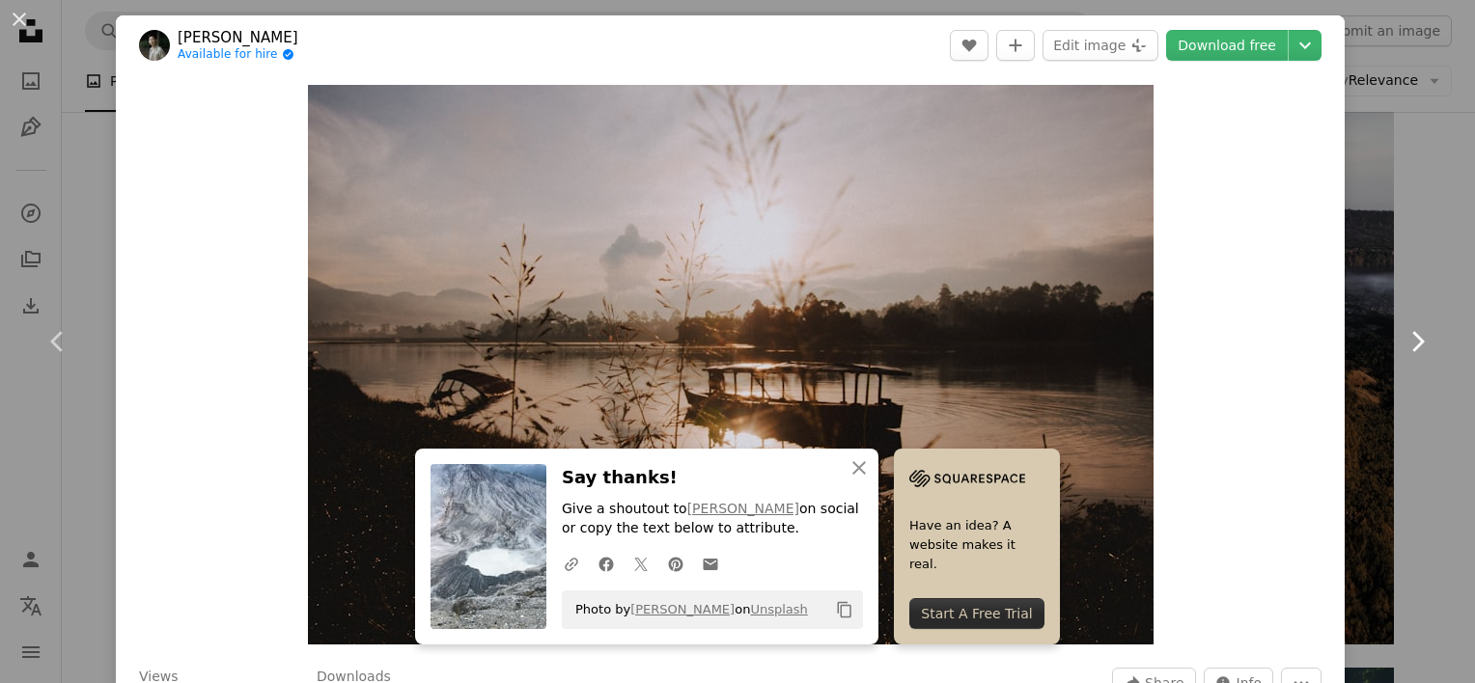
click at [1412, 343] on icon at bounding box center [1418, 341] width 13 height 20
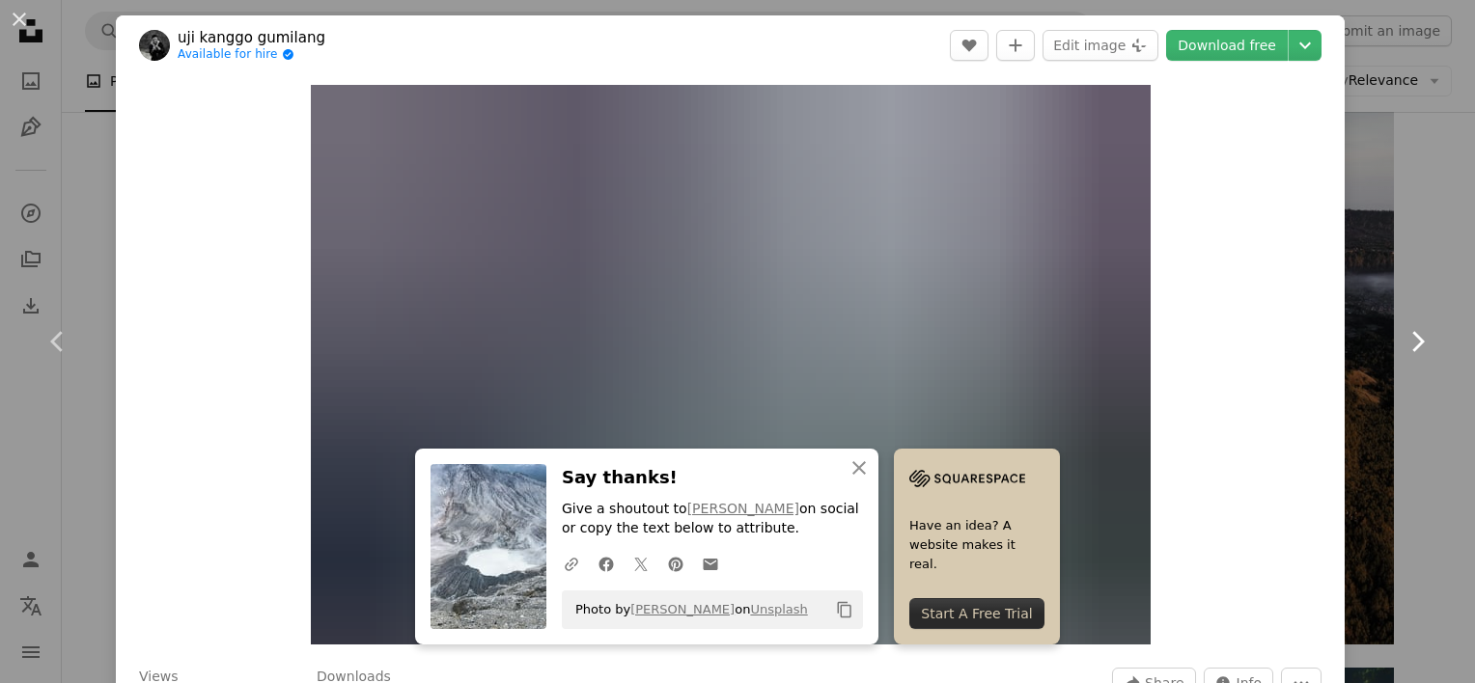
click at [1412, 343] on icon at bounding box center [1418, 341] width 13 height 20
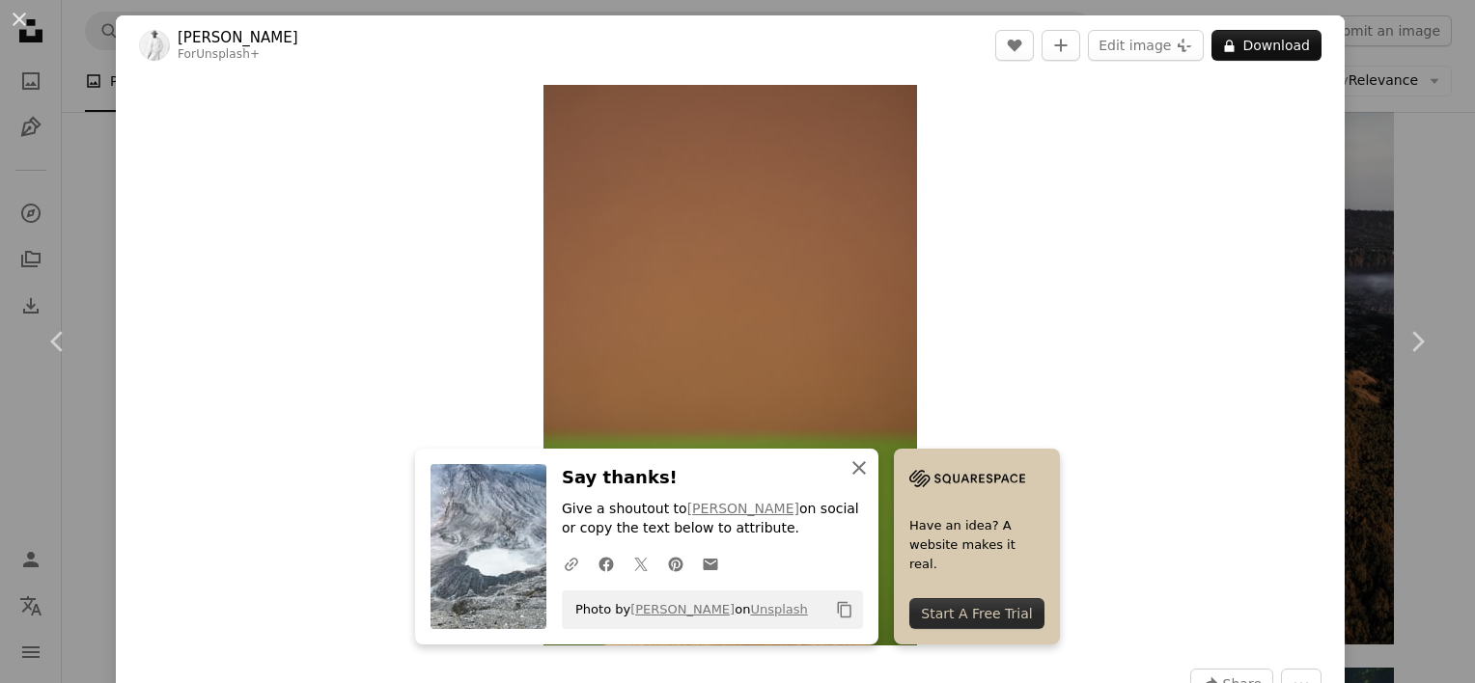
click at [852, 469] on icon "button" at bounding box center [859, 468] width 14 height 14
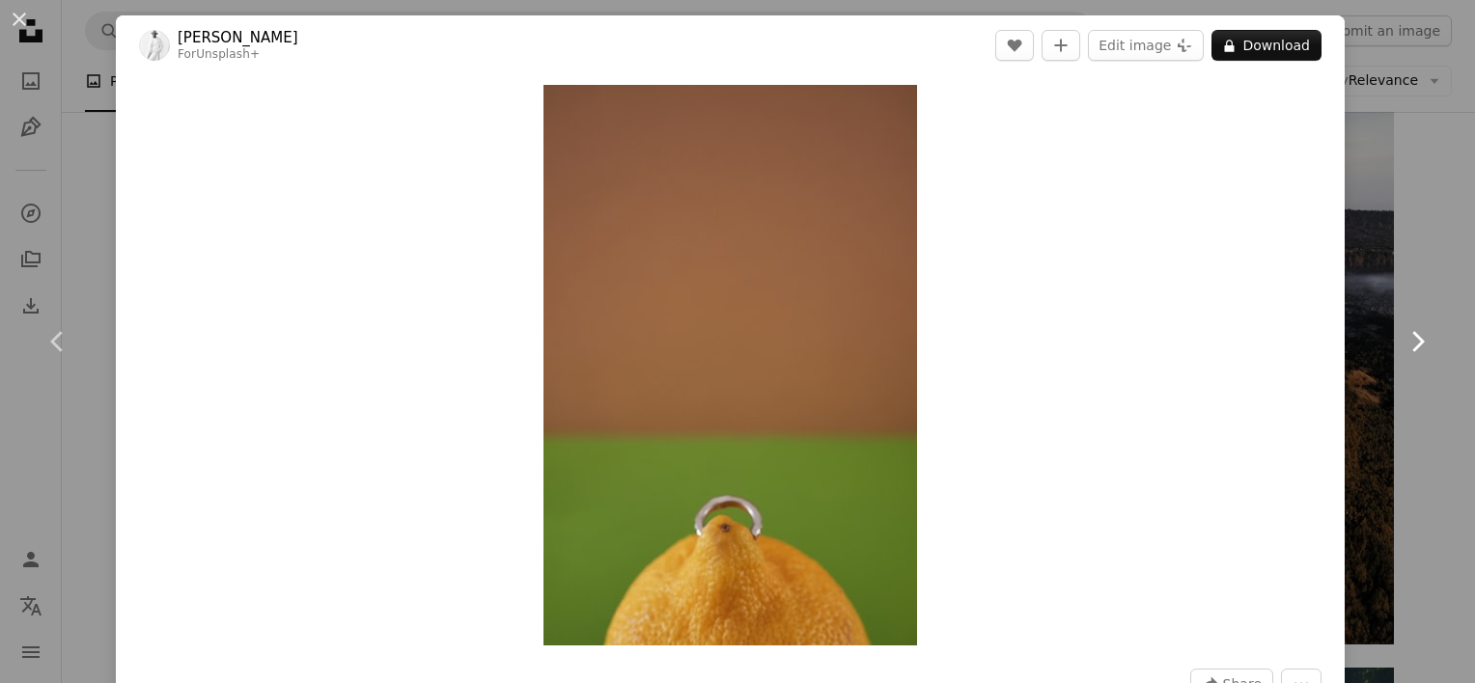
click at [1402, 352] on icon "Chevron right" at bounding box center [1417, 341] width 31 height 31
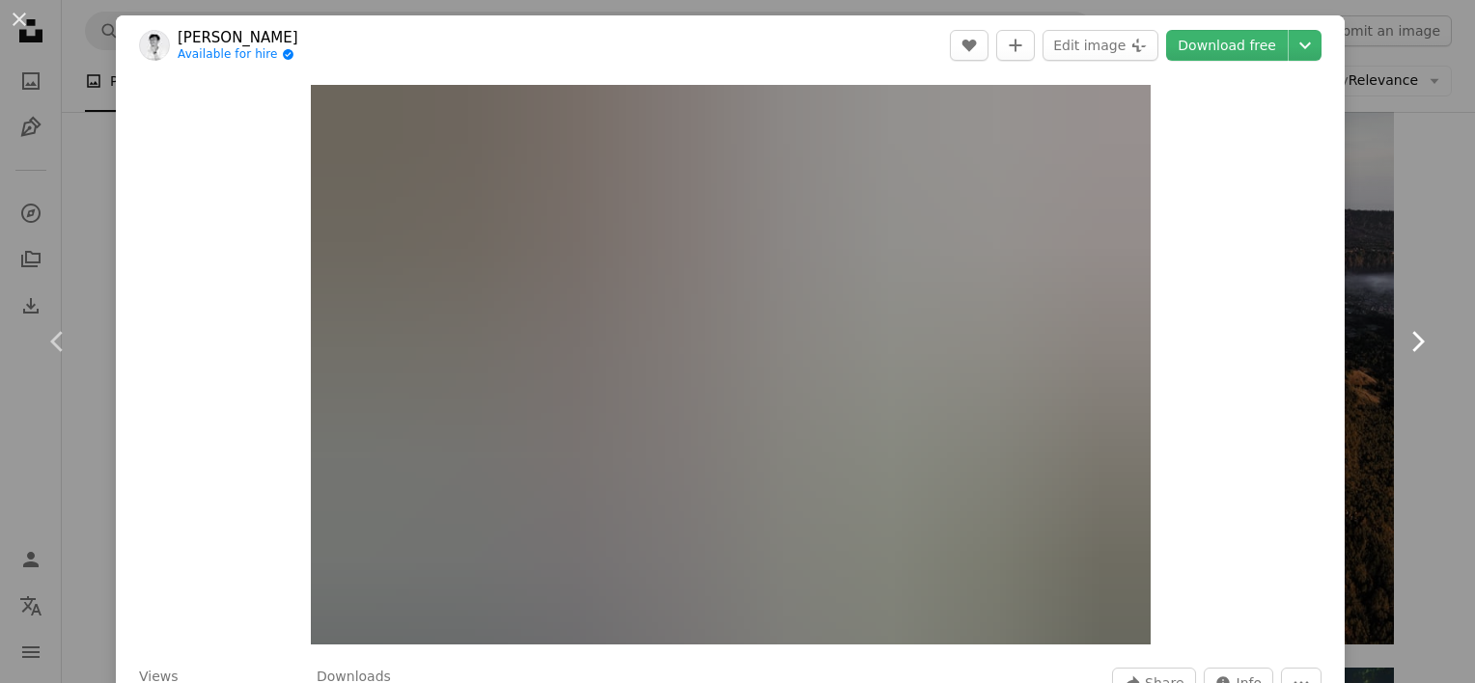
click at [1402, 345] on icon "Chevron right" at bounding box center [1417, 341] width 31 height 31
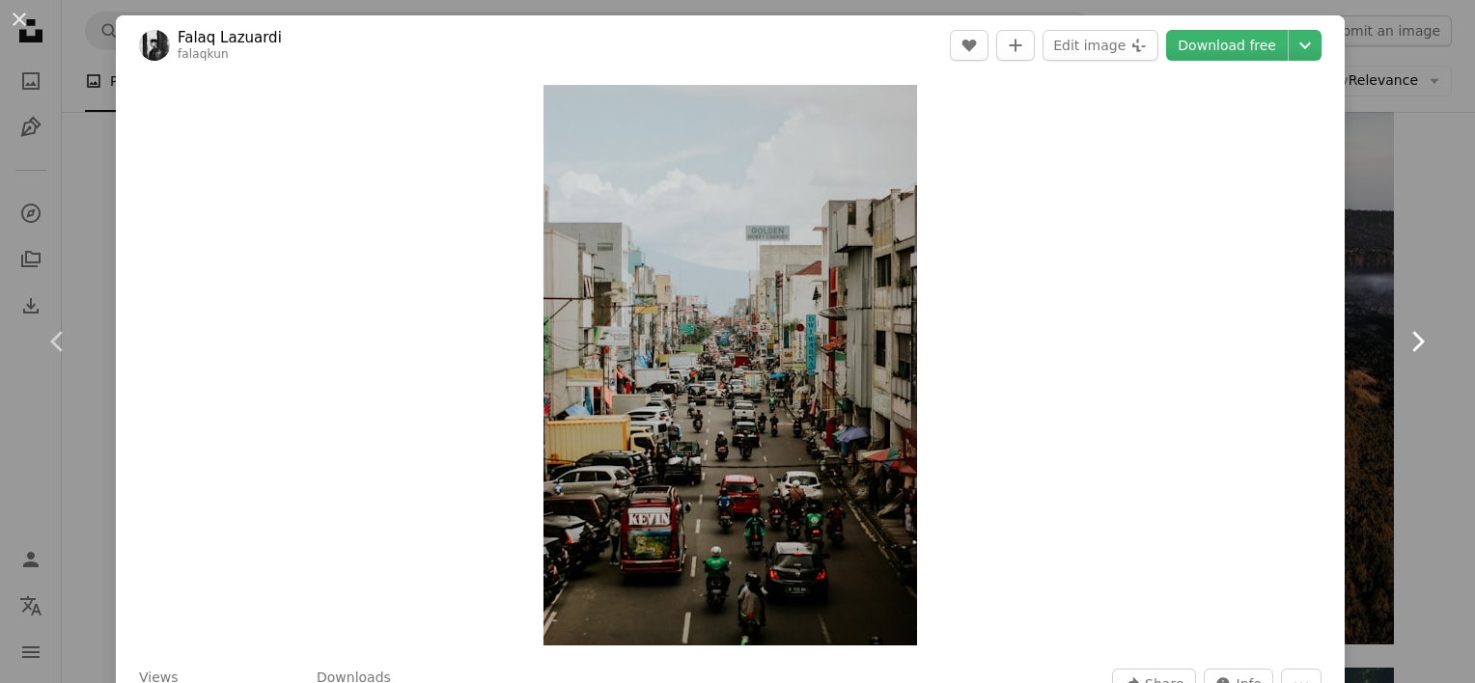
click at [1402, 345] on icon "Chevron right" at bounding box center [1417, 341] width 31 height 31
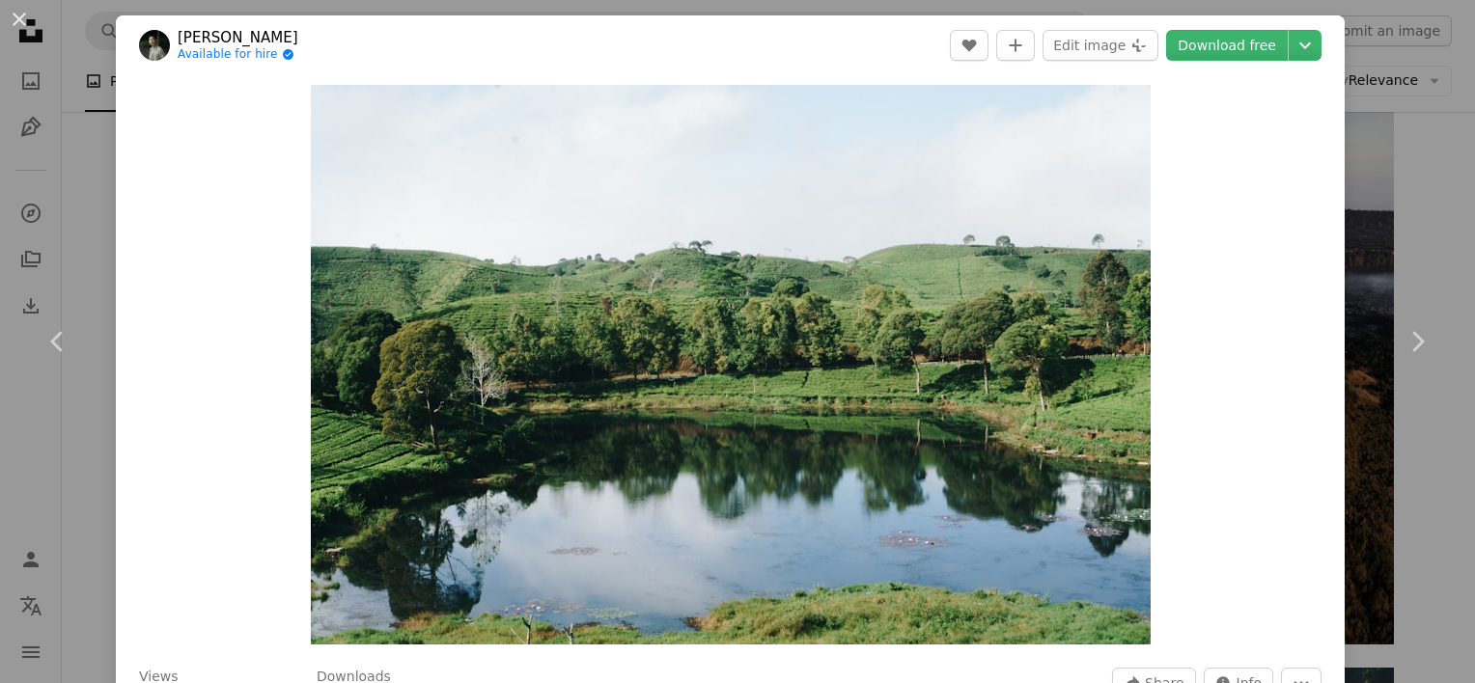
click at [1398, 155] on div "An X shape Chevron left Chevron right [PERSON_NAME] Available for hire A checkm…" at bounding box center [737, 341] width 1475 height 683
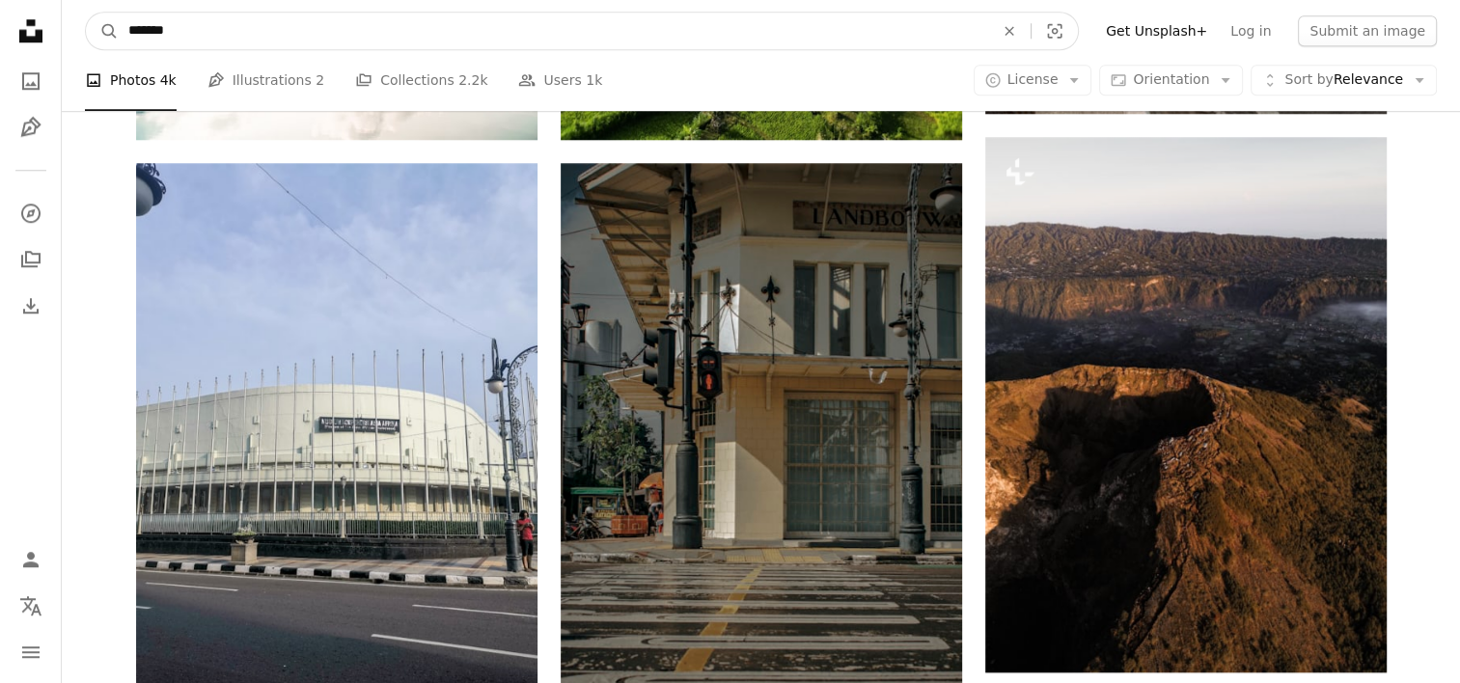
drag, startPoint x: 684, startPoint y: 31, endPoint x: 39, endPoint y: 11, distance: 646.1
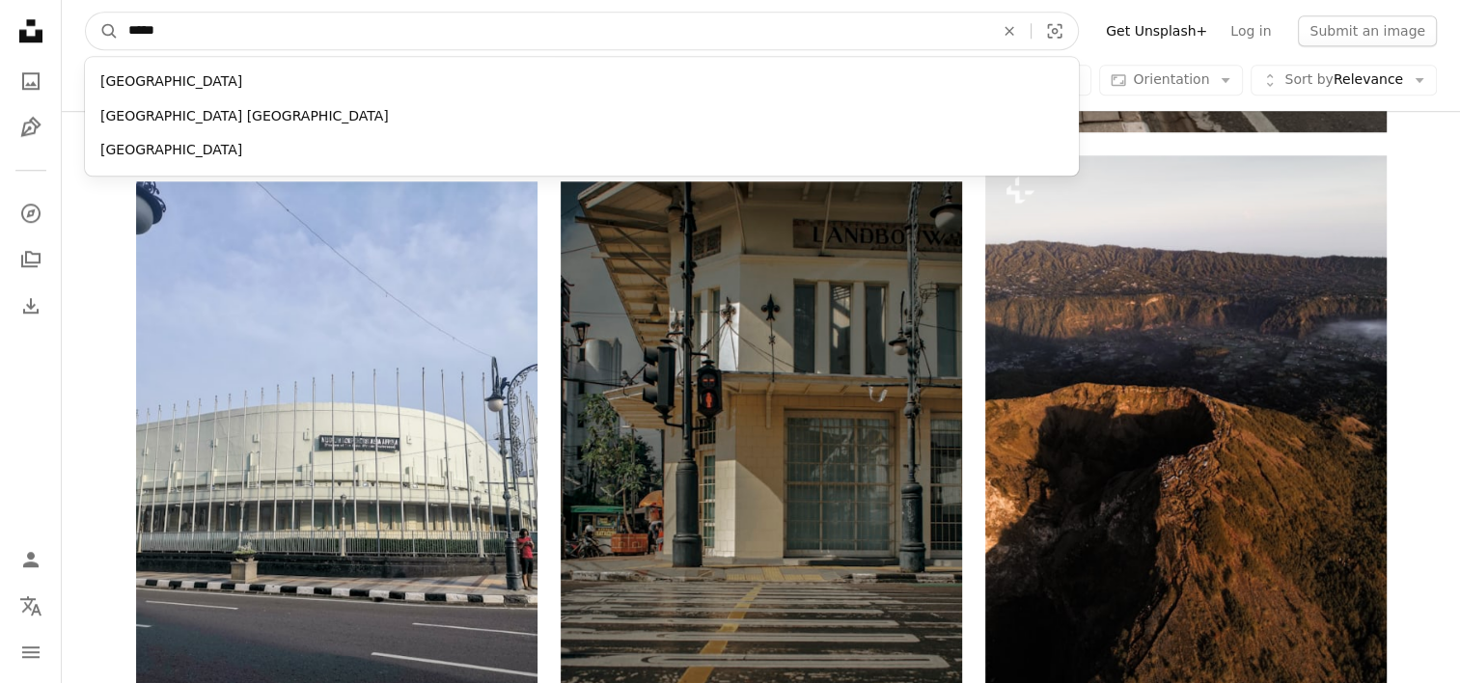
type input "*****"
click at [86, 13] on button "A magnifying glass" at bounding box center [102, 31] width 33 height 37
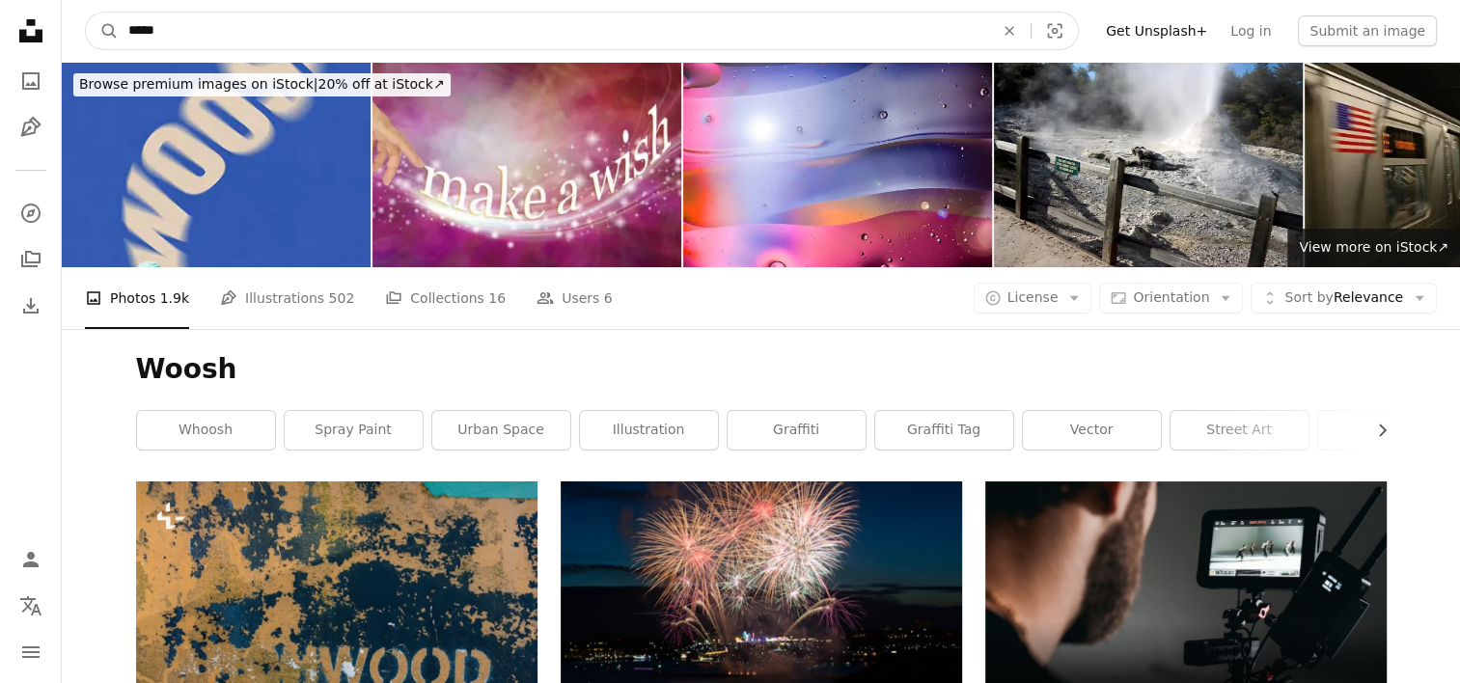
click at [314, 35] on input "*****" at bounding box center [554, 31] width 870 height 37
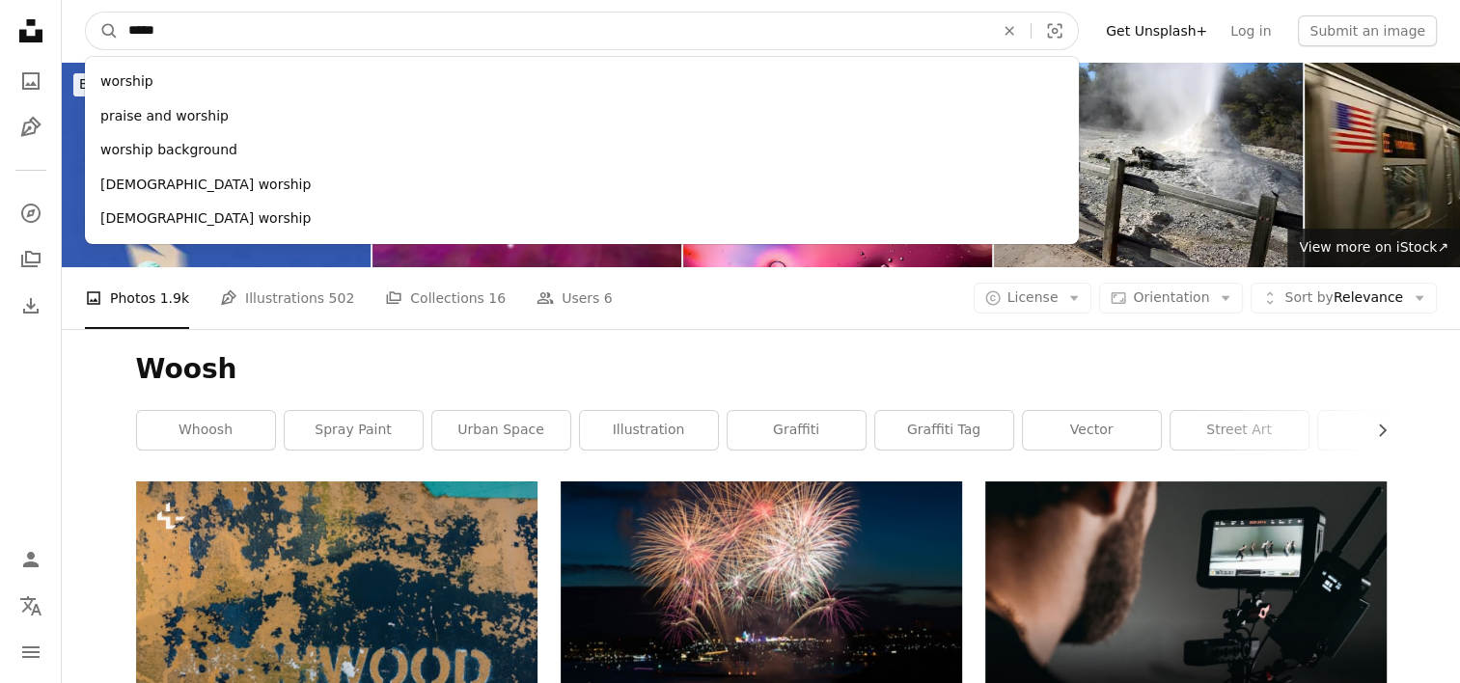
drag, startPoint x: 318, startPoint y: 35, endPoint x: -4, endPoint y: 31, distance: 321.5
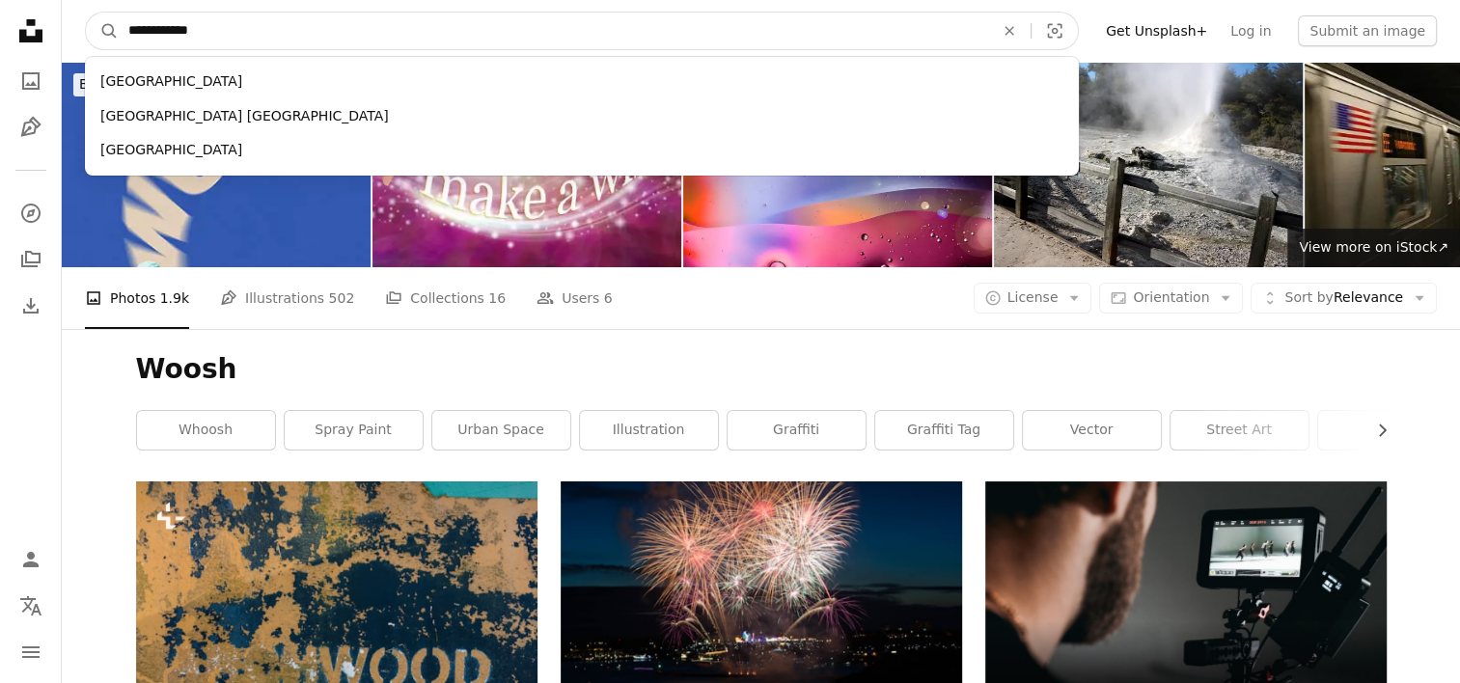
type input "**********"
click button "A magnifying glass" at bounding box center [102, 31] width 33 height 37
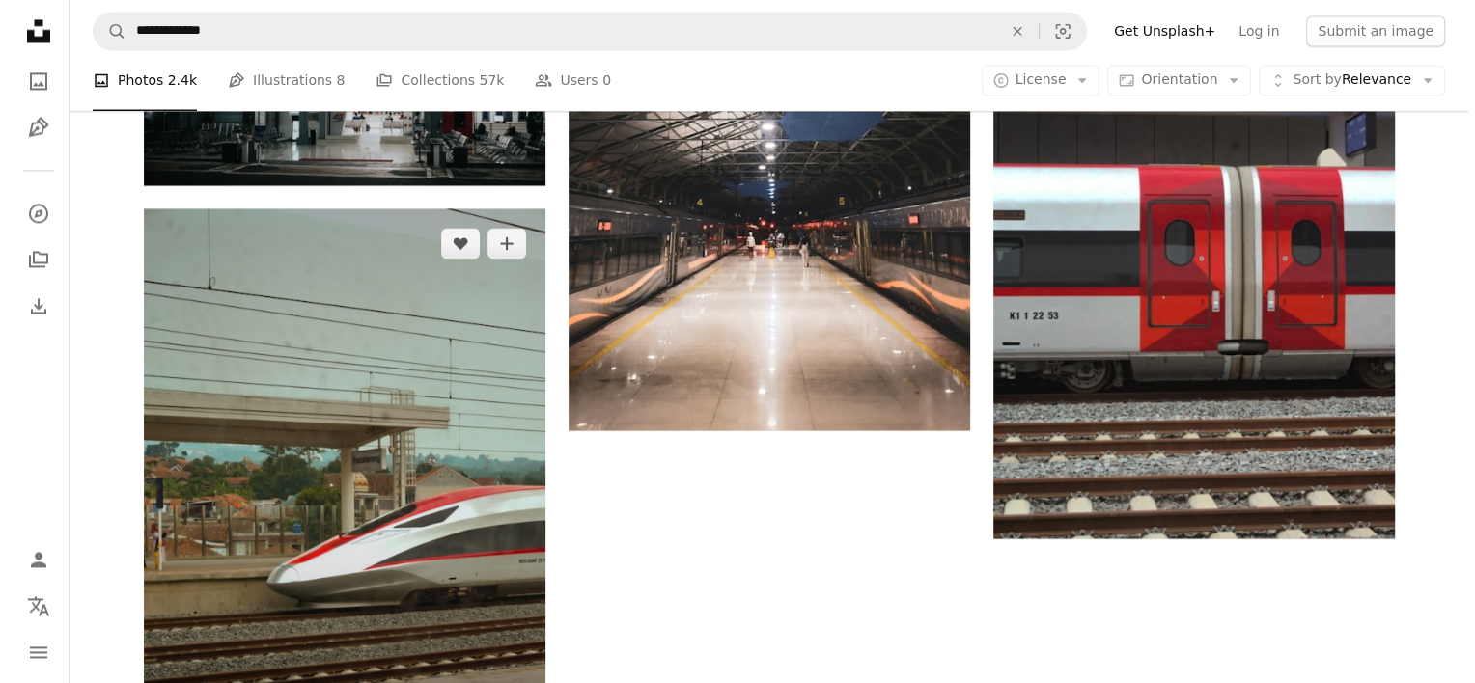
scroll to position [3185, 0]
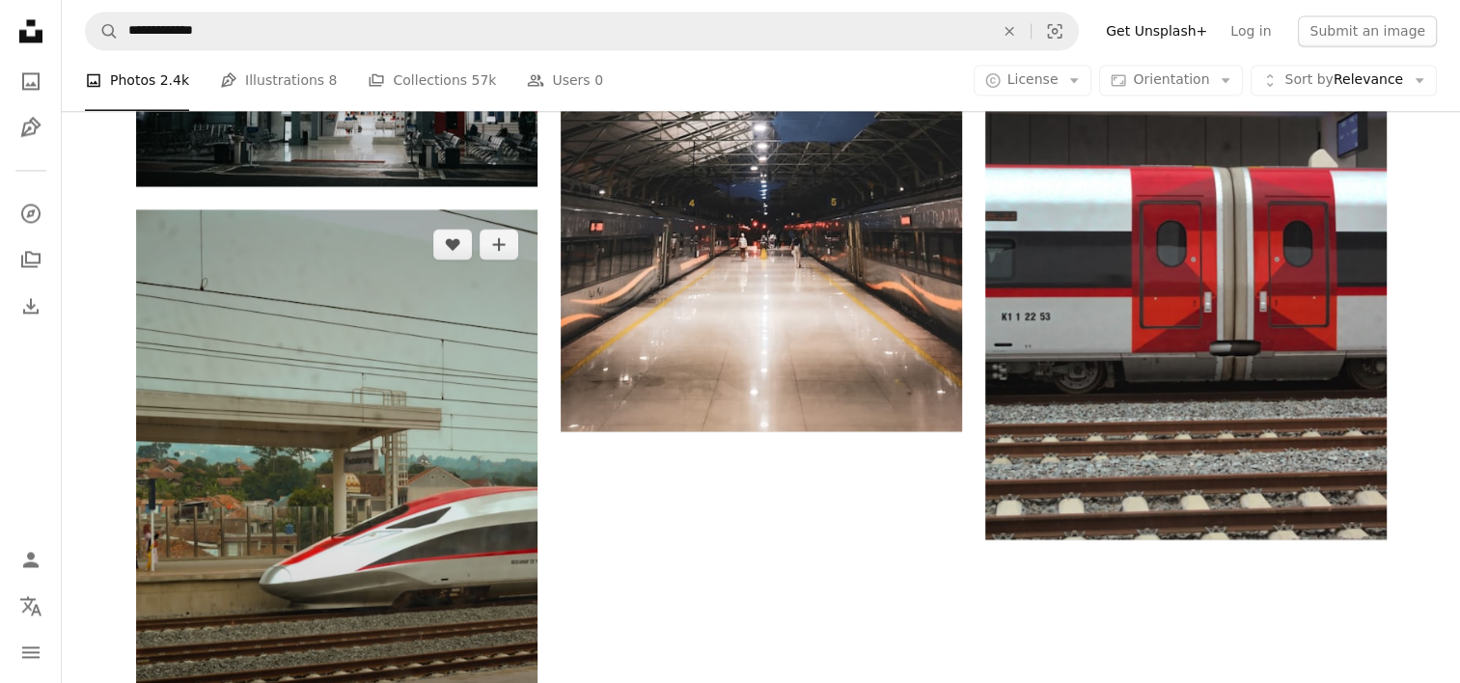
click at [391, 403] on img at bounding box center [337, 509] width 402 height 601
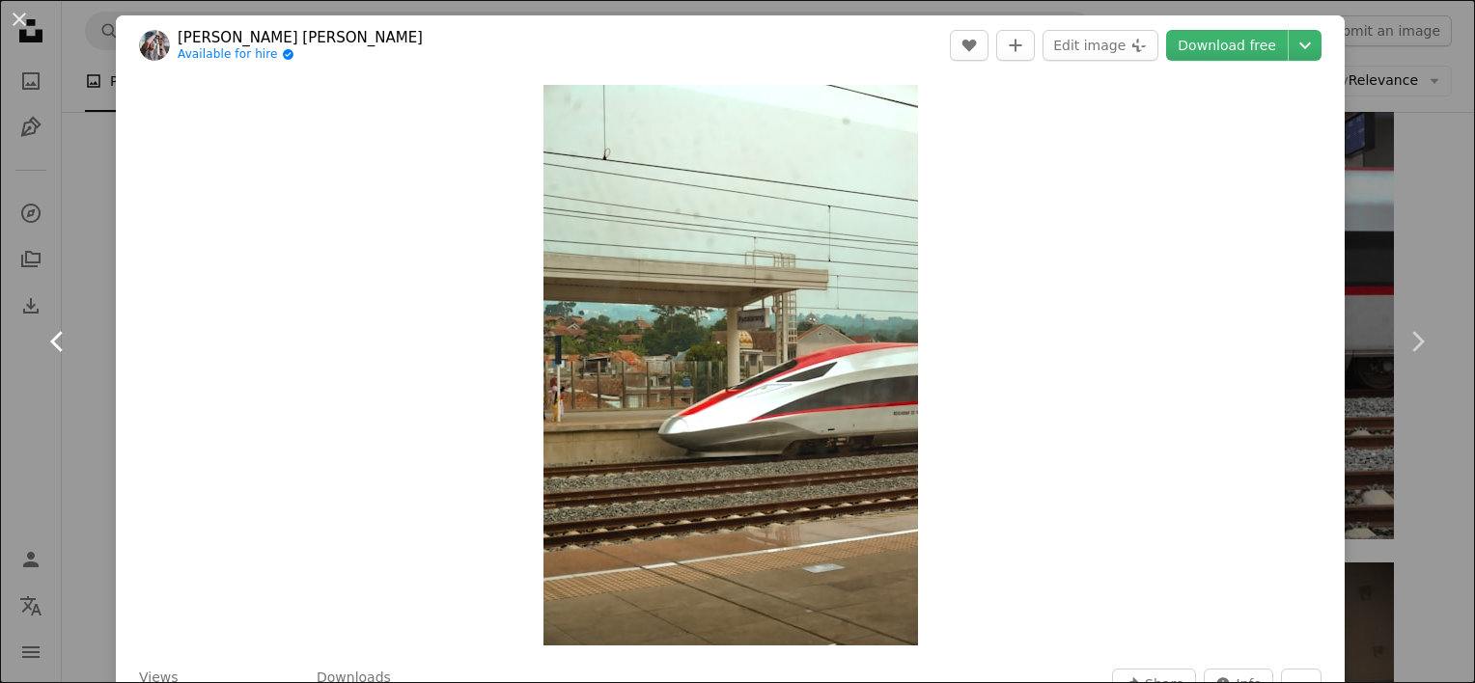
click at [55, 329] on icon "Chevron left" at bounding box center [57, 341] width 31 height 31
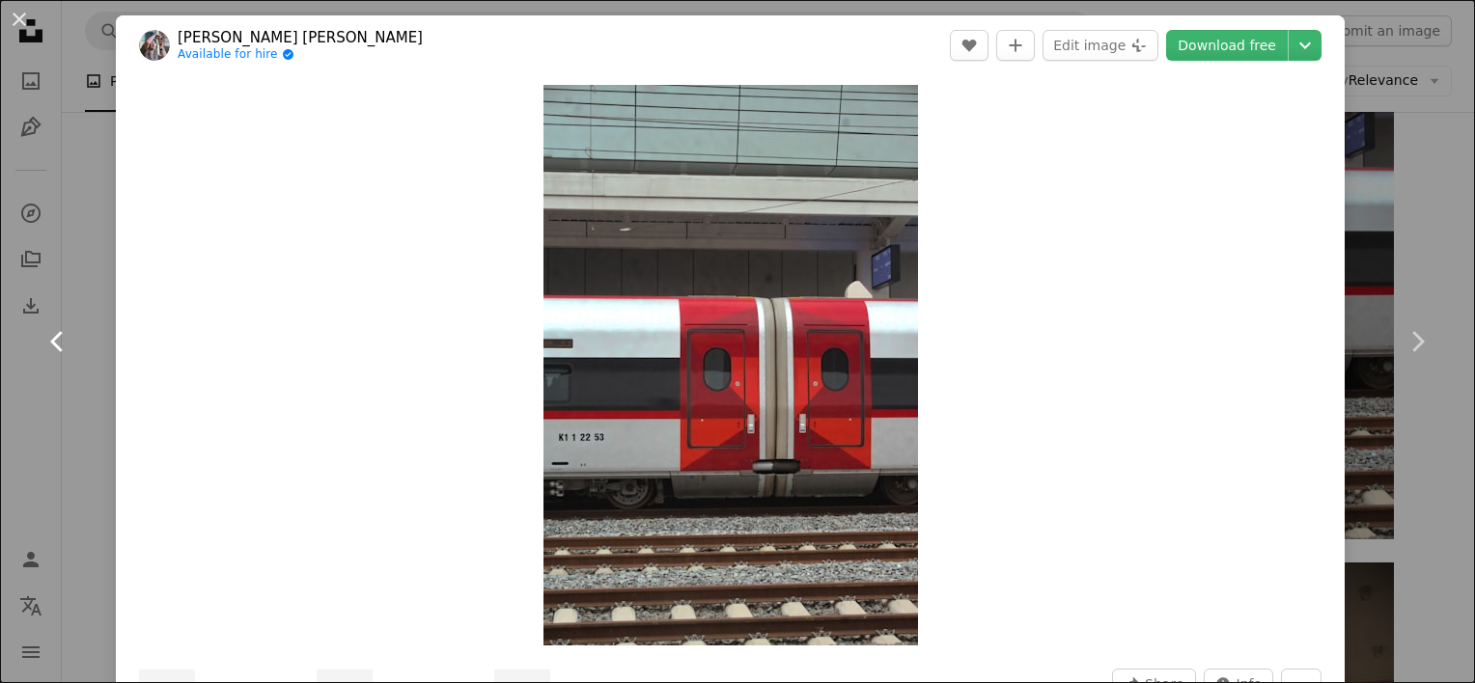
click at [54, 329] on icon "Chevron left" at bounding box center [57, 341] width 31 height 31
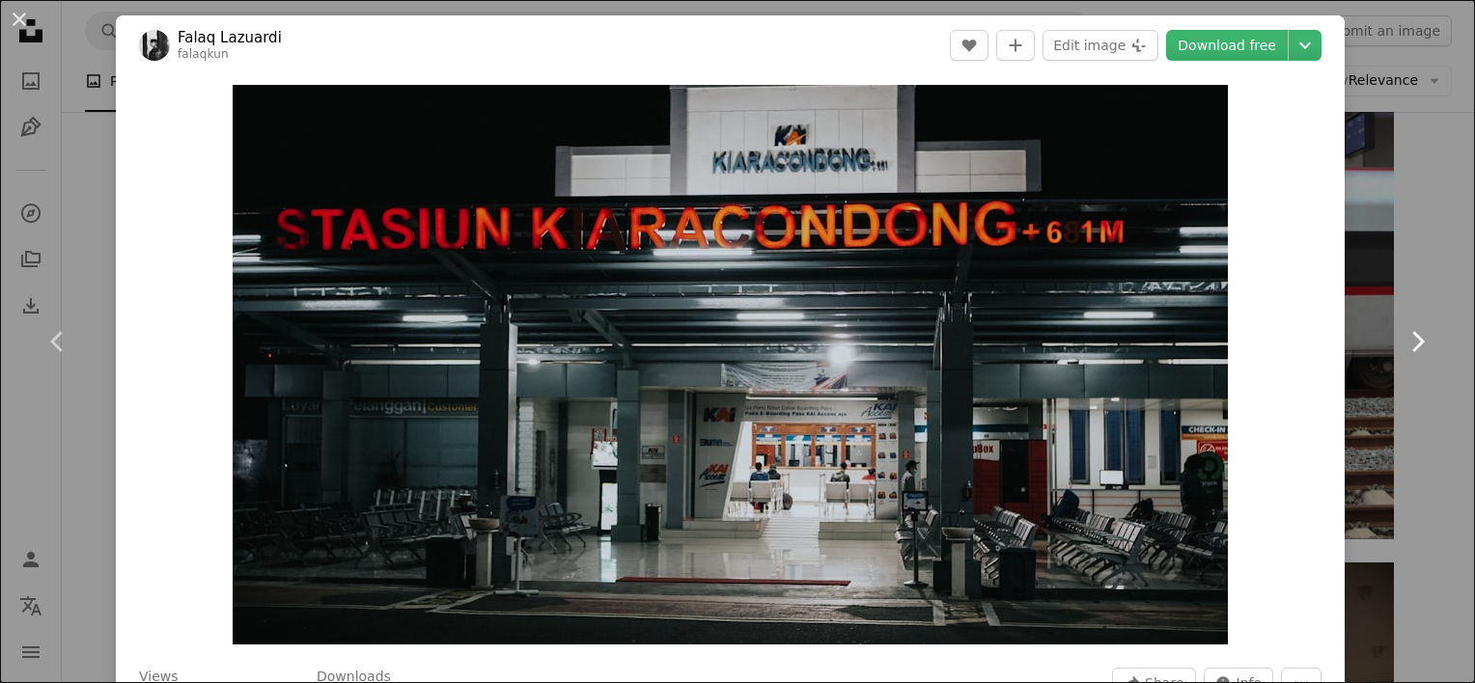
click at [1421, 296] on link "Chevron right" at bounding box center [1417, 341] width 116 height 185
